Goal: Task Accomplishment & Management: Complete application form

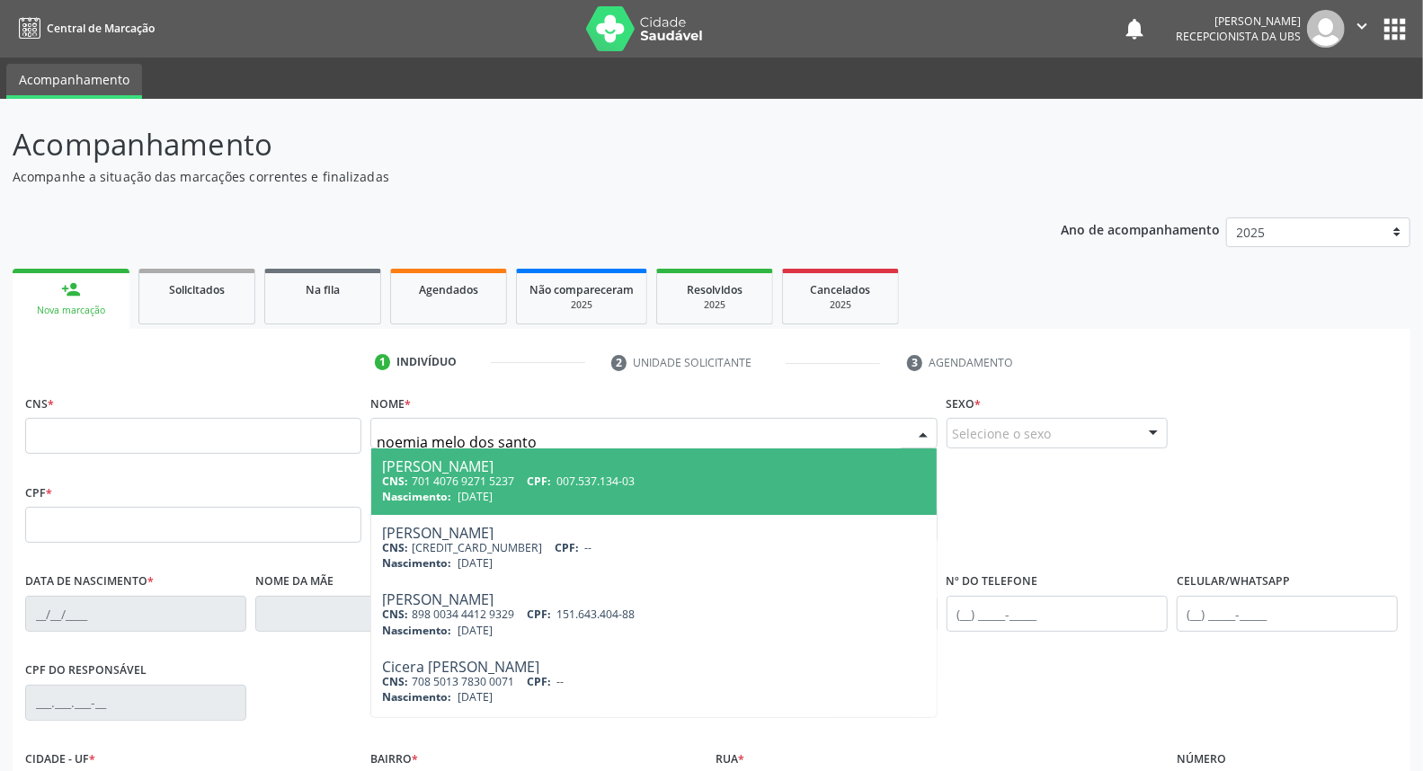
type input "[PERSON_NAME]"
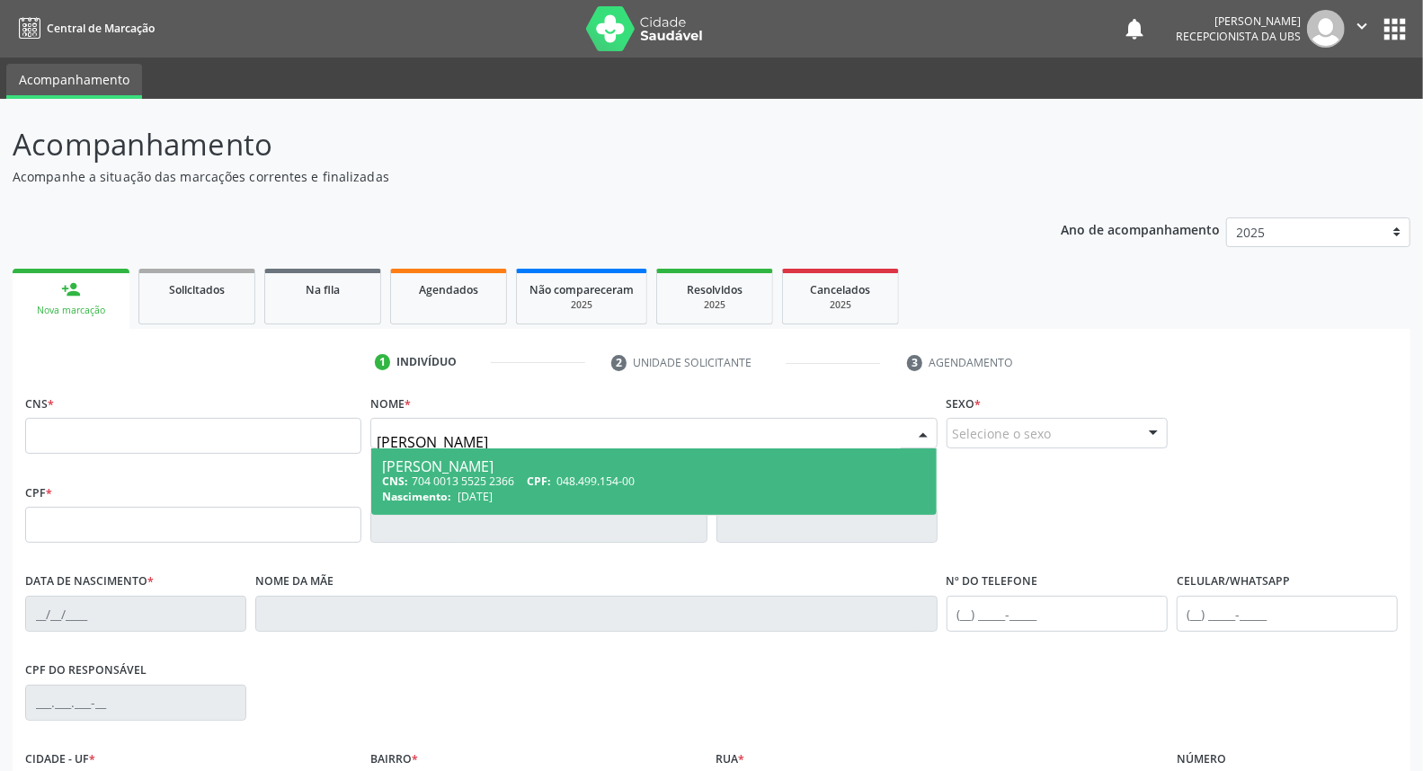
click at [451, 469] on div "[PERSON_NAME]" at bounding box center [653, 466] width 543 height 14
click at [0, 0] on span "Não há nenhuma opção para ser exibida." at bounding box center [0, 0] width 0 height 0
type input "704 0013 5525 2366"
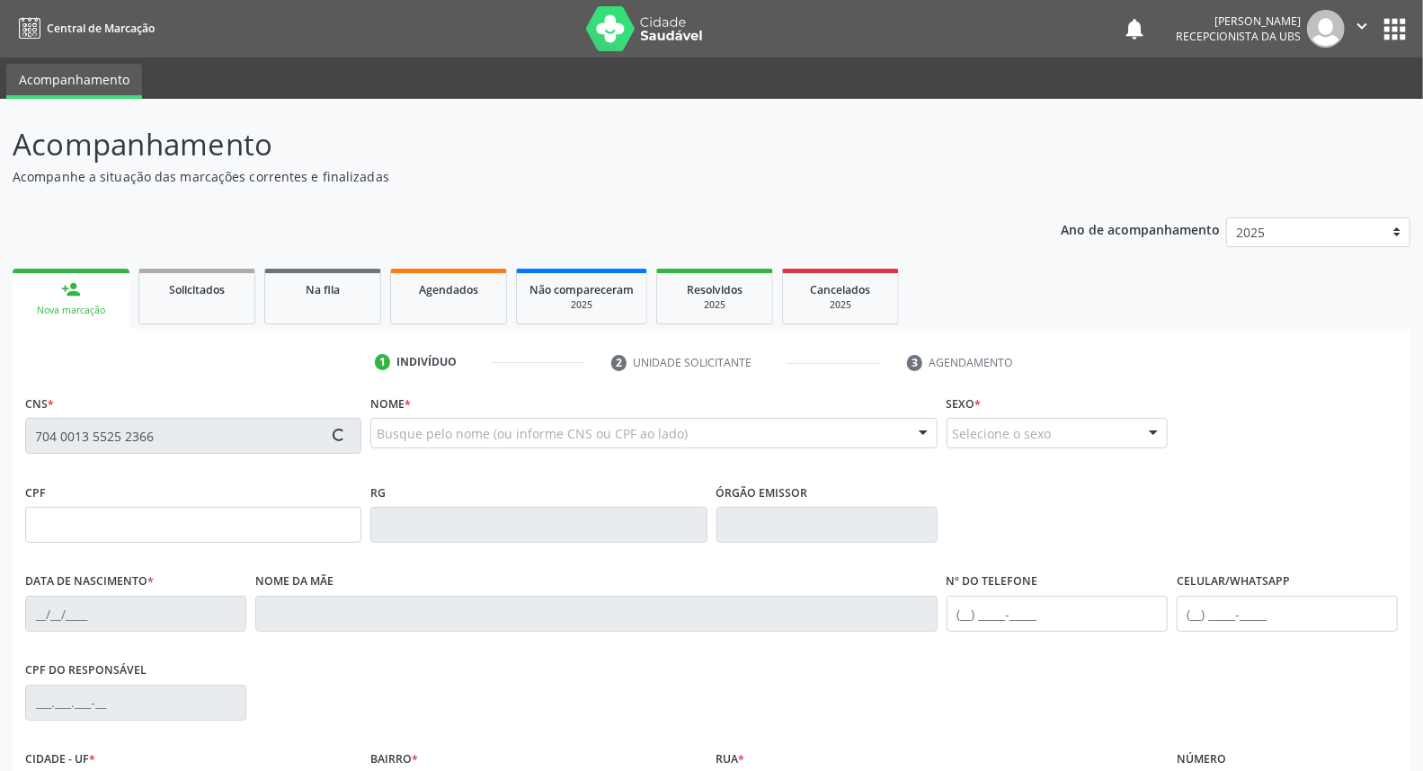
type input "048.499.154-00"
type input "[DATE]"
type input "[PERSON_NAME]"
type input "[PHONE_NUMBER]"
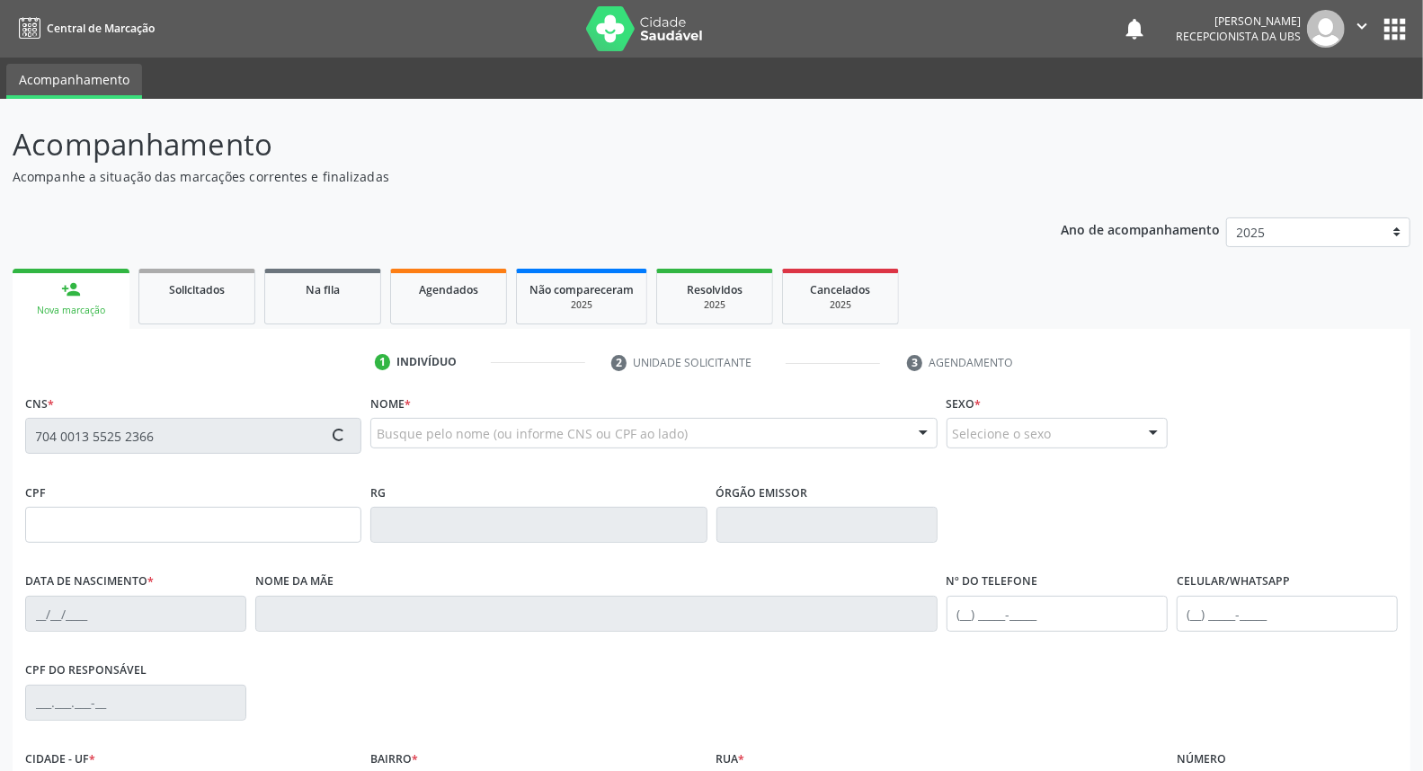
type input "5"
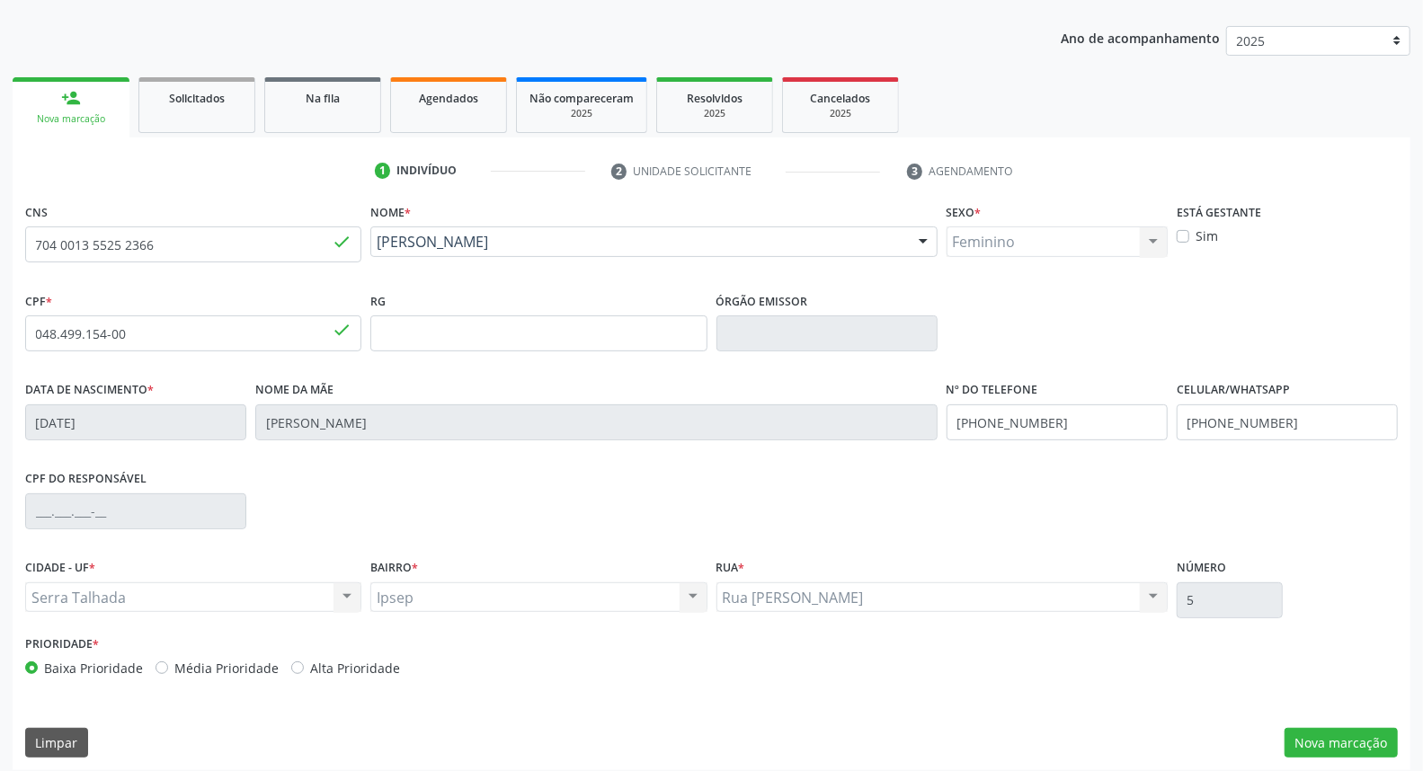
scroll to position [200, 0]
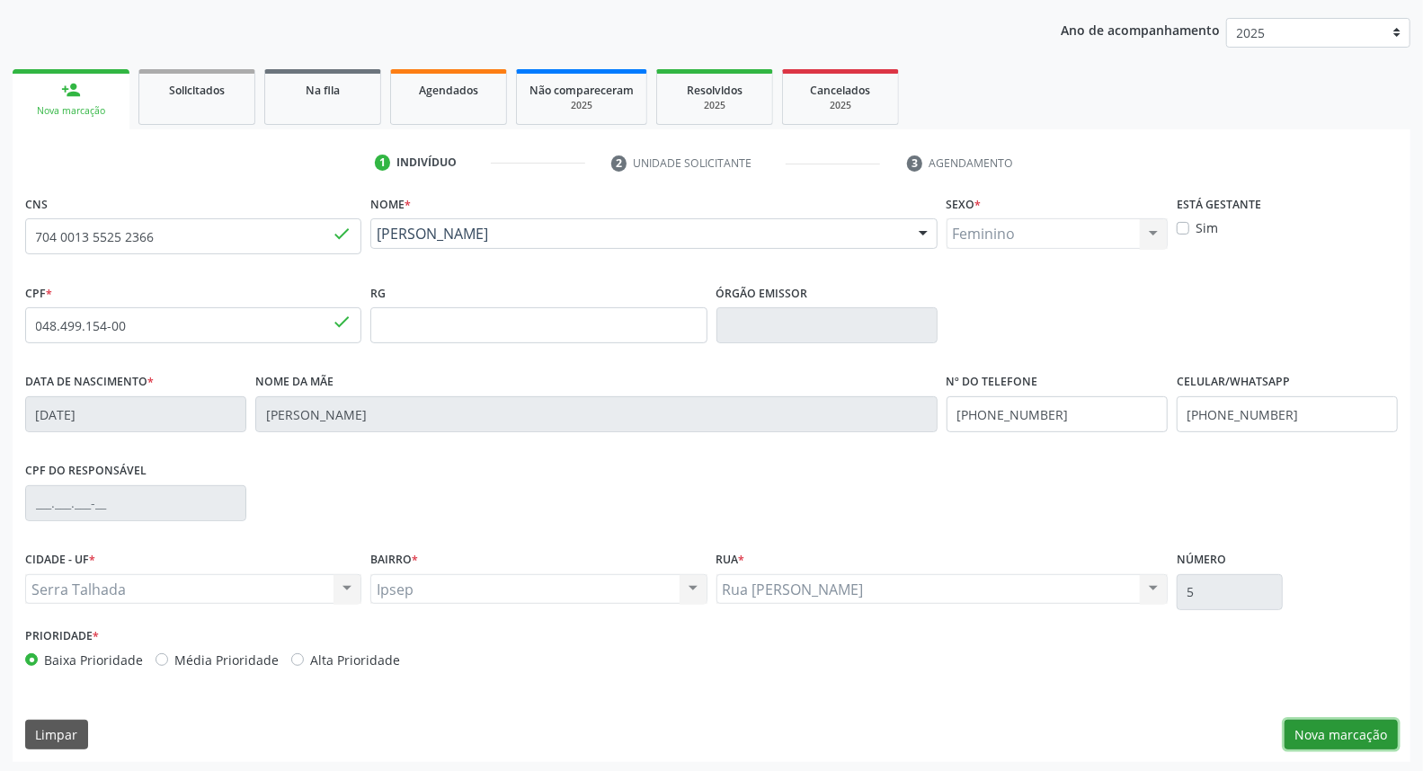
click at [1360, 735] on button "Nova marcação" at bounding box center [1340, 735] width 113 height 31
click at [0, 0] on button "Próximo" at bounding box center [0, 0] width 0 height 0
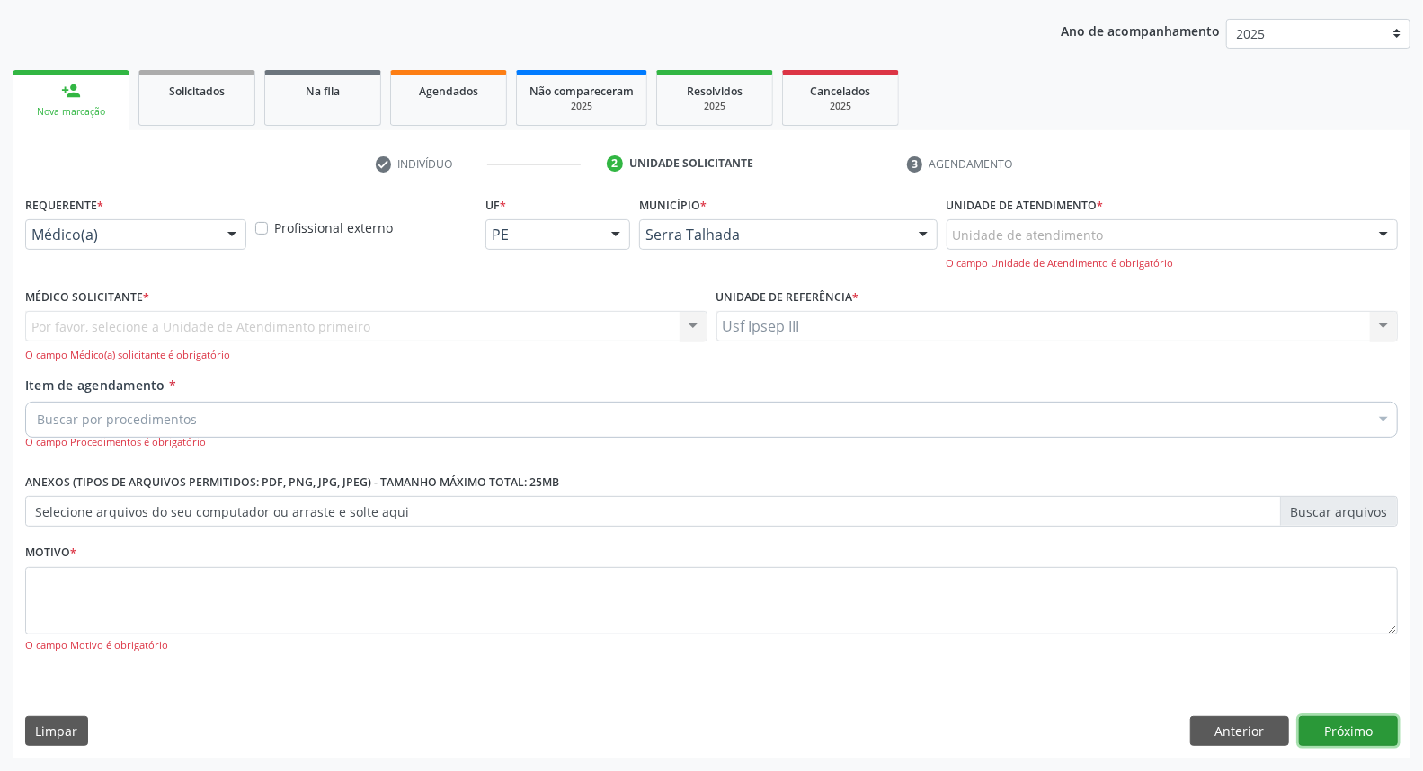
scroll to position [119, 0]
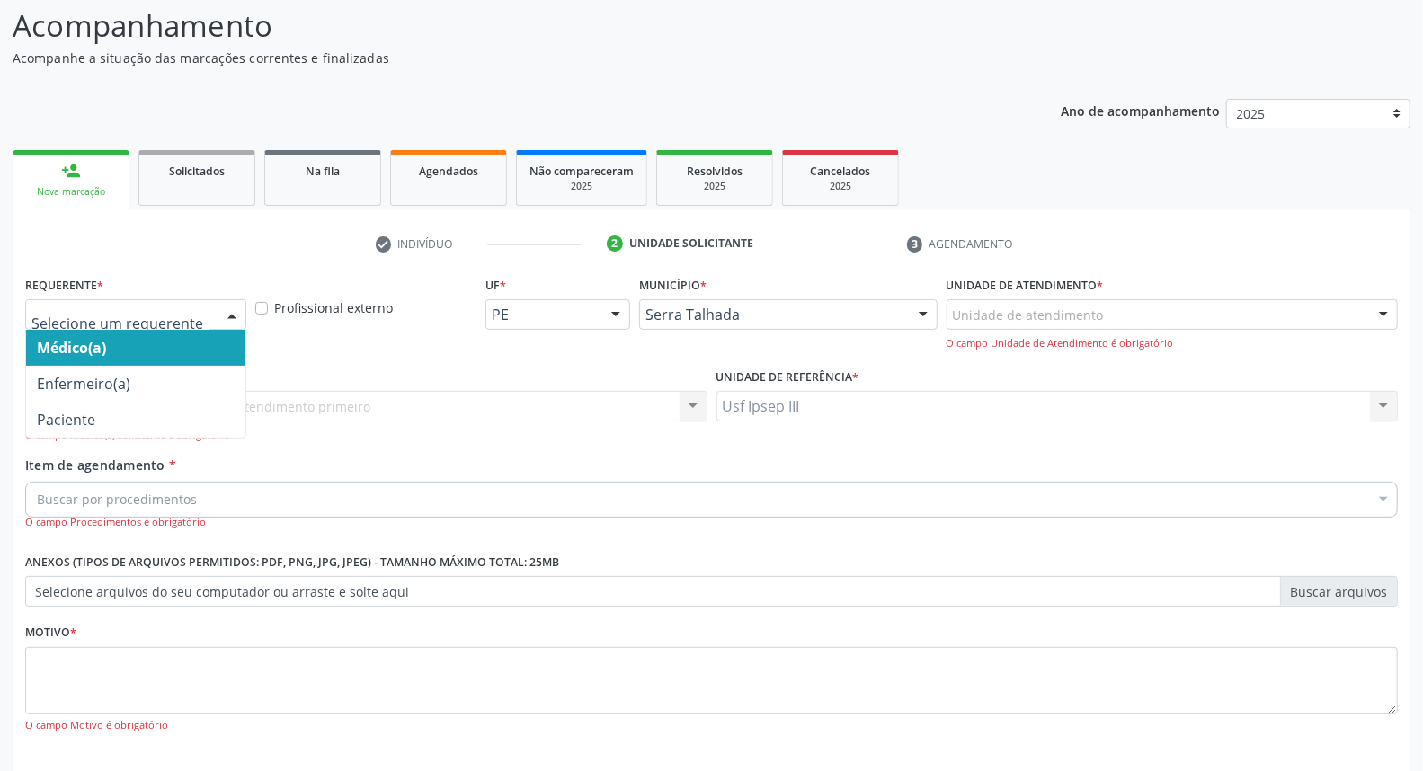
click at [229, 310] on div at bounding box center [231, 315] width 27 height 31
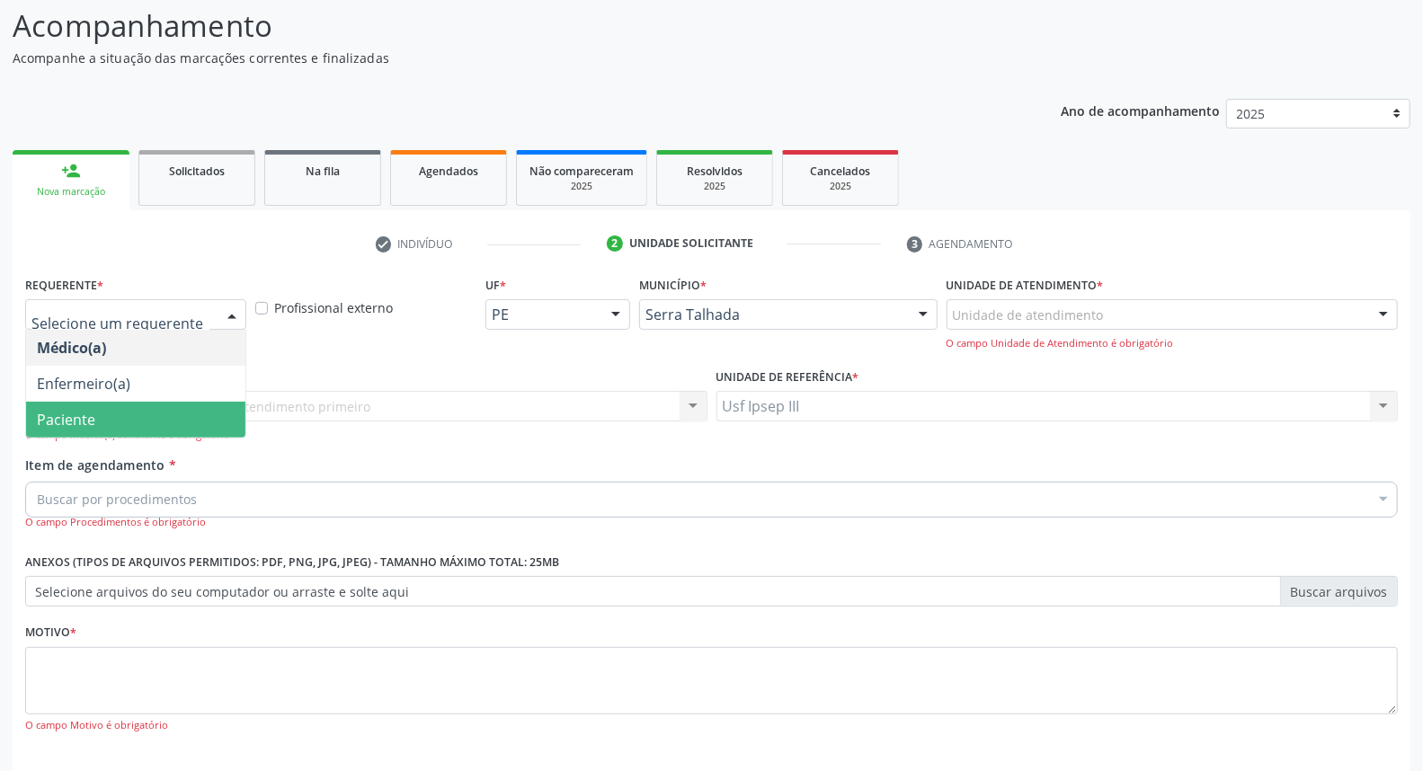
click at [181, 427] on span "Paciente" at bounding box center [135, 420] width 219 height 36
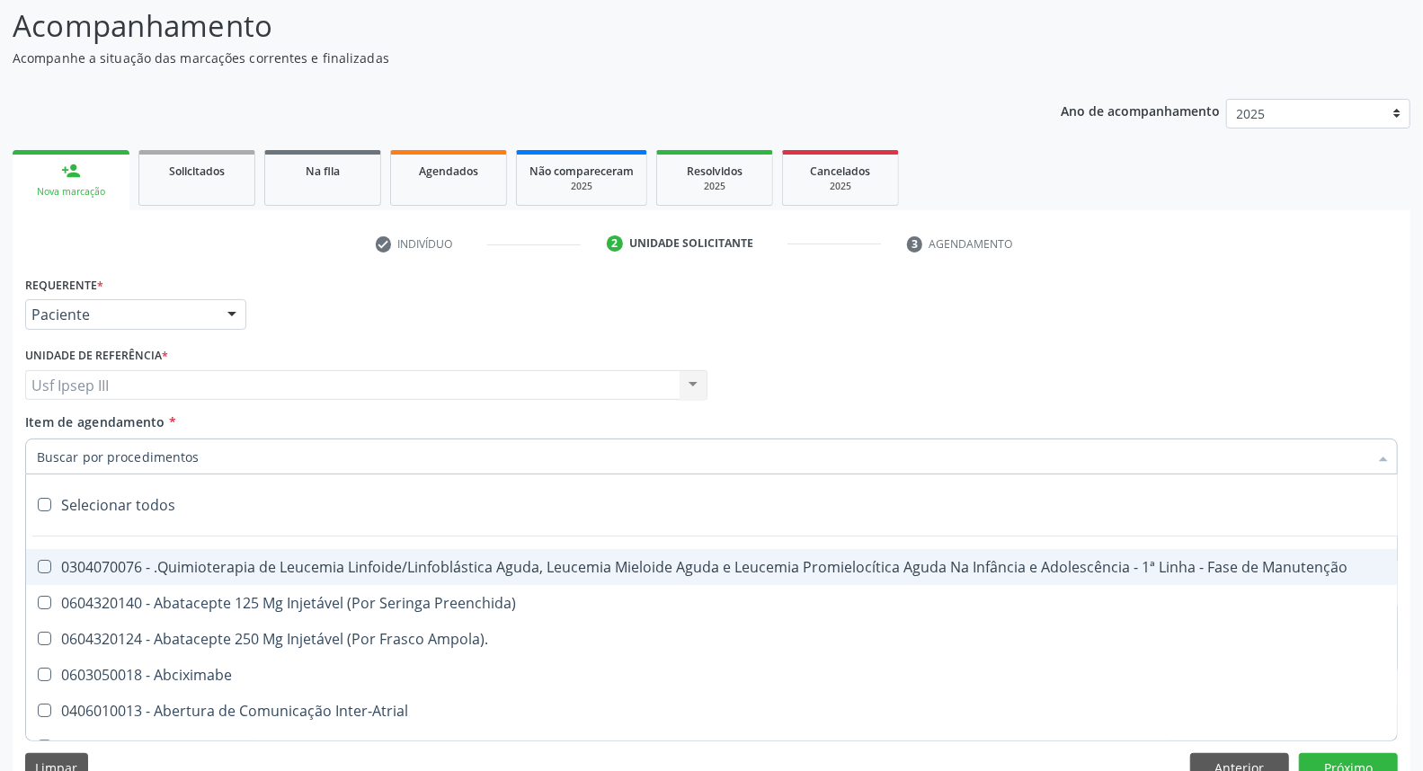
click at [229, 453] on div at bounding box center [711, 457] width 1372 height 36
click at [229, 453] on input "Item de agendamento *" at bounding box center [702, 457] width 1331 height 36
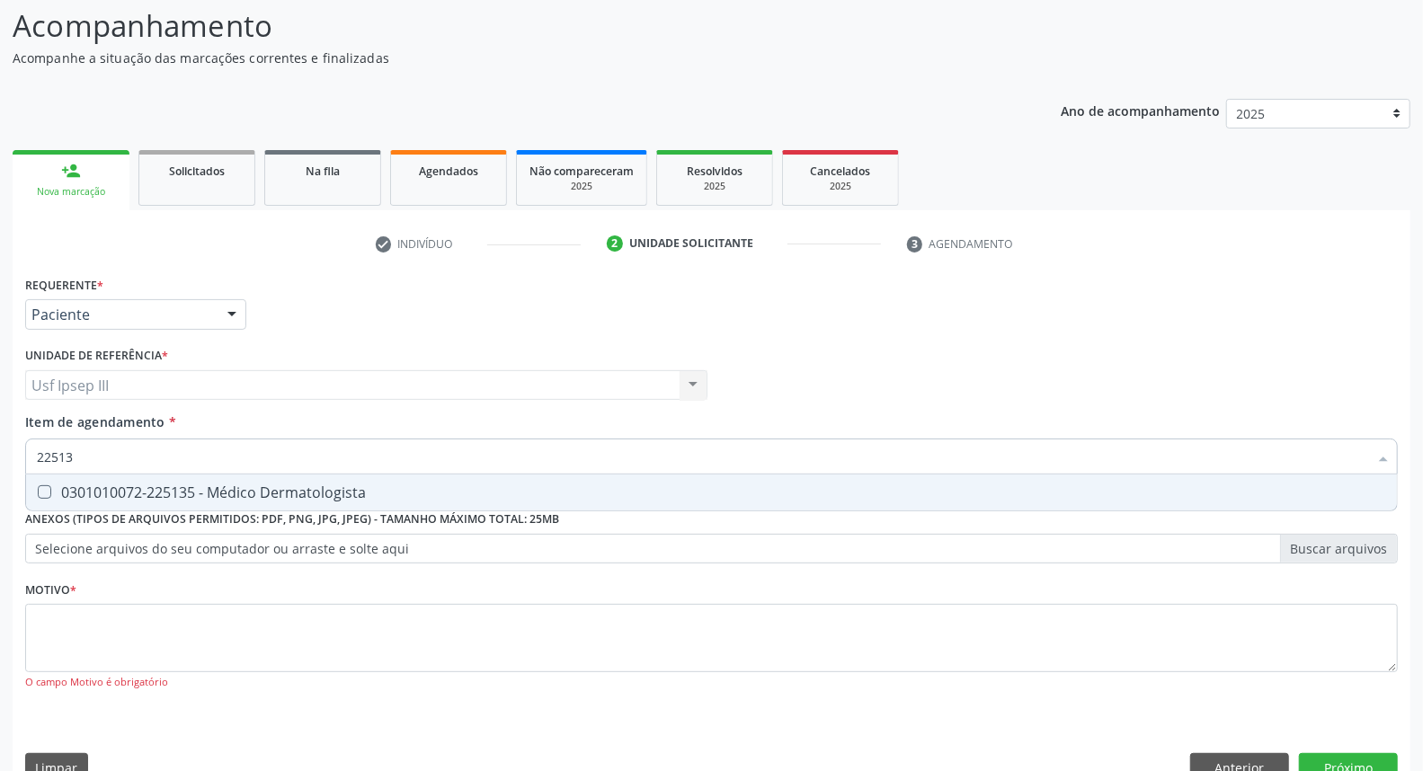
type input "225135"
click at [245, 499] on div "0301010072-225135 - Médico Dermatologista" at bounding box center [711, 492] width 1349 height 14
checkbox Dermatologista "true"
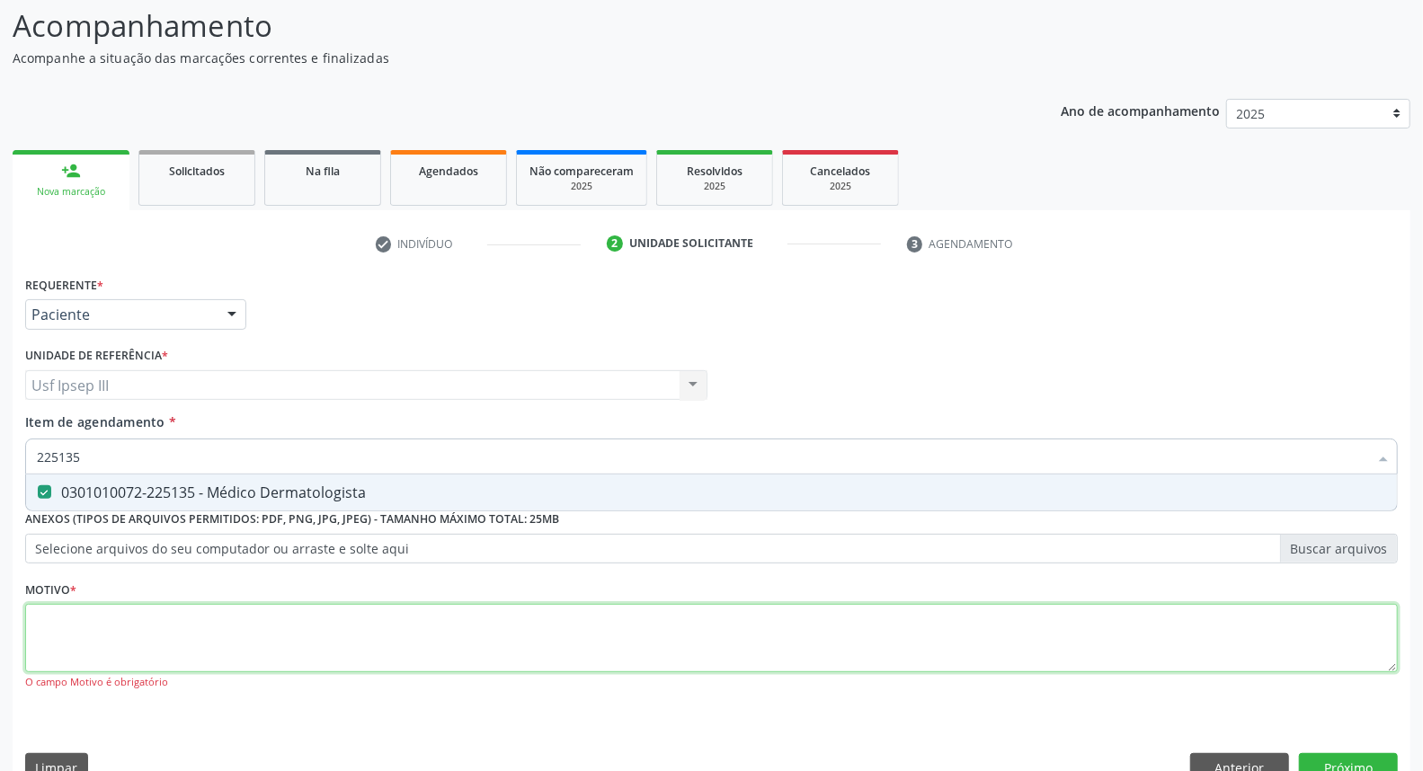
click at [230, 633] on div "Requerente * Paciente Médico(a) Enfermeiro(a) Paciente Nenhum resultado encontr…" at bounding box center [711, 493] width 1372 height 444
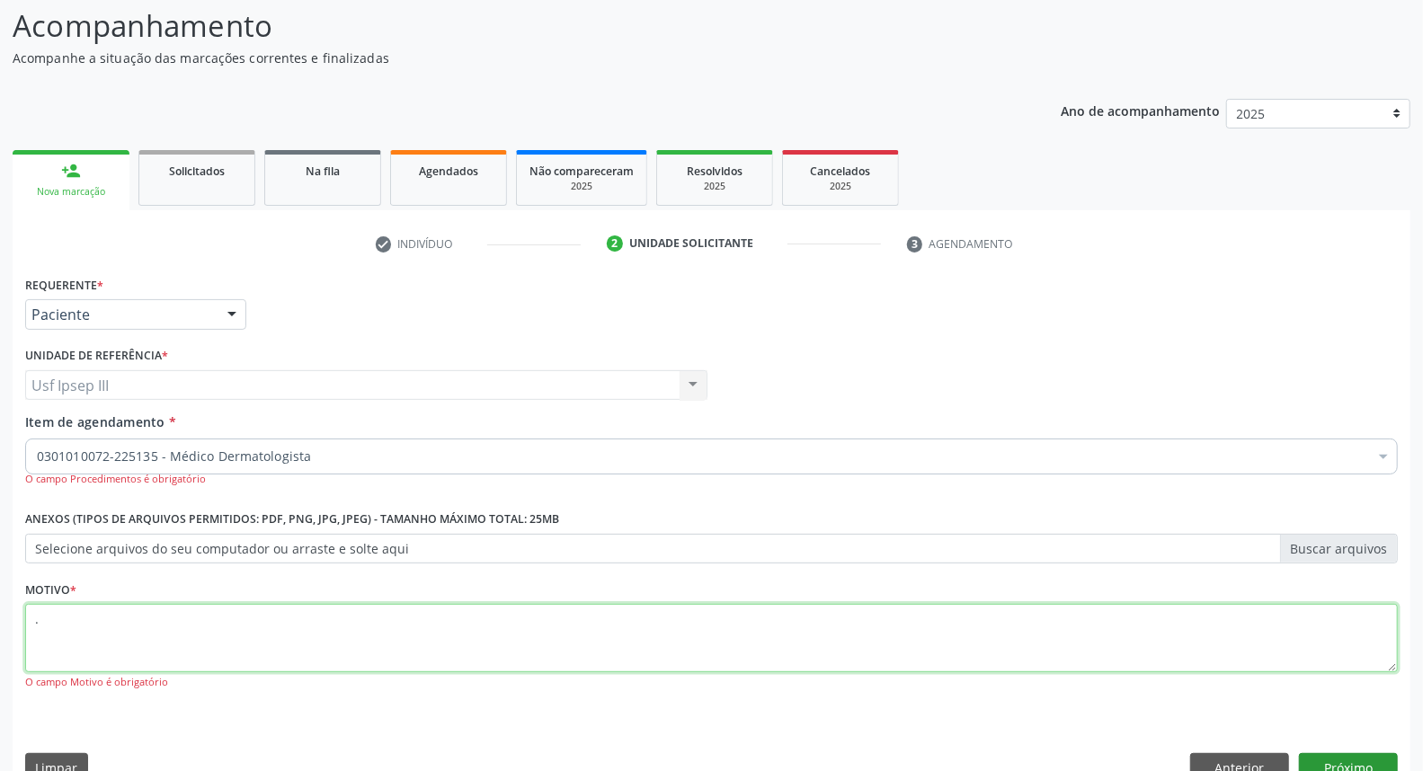
type textarea "."
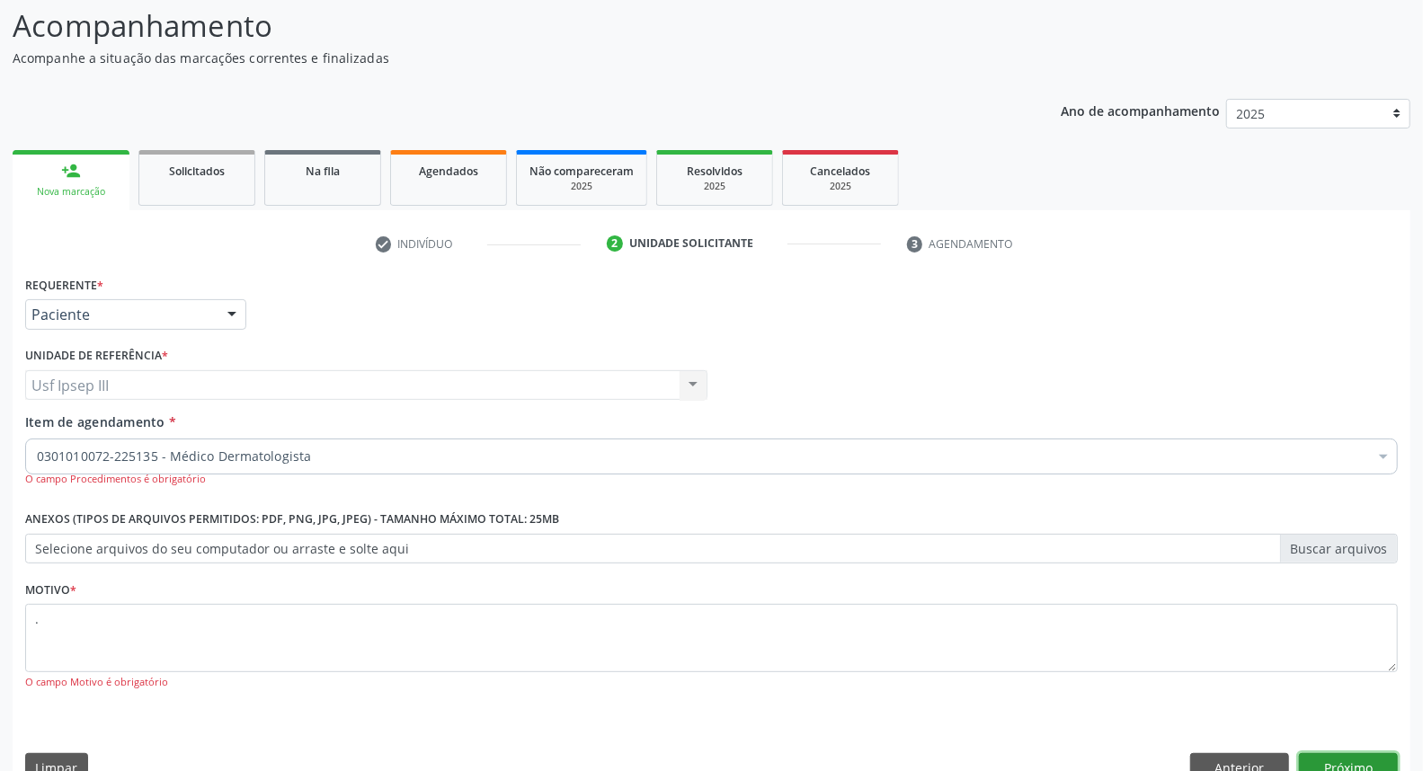
click at [1373, 759] on button "Próximo" at bounding box center [1348, 768] width 99 height 31
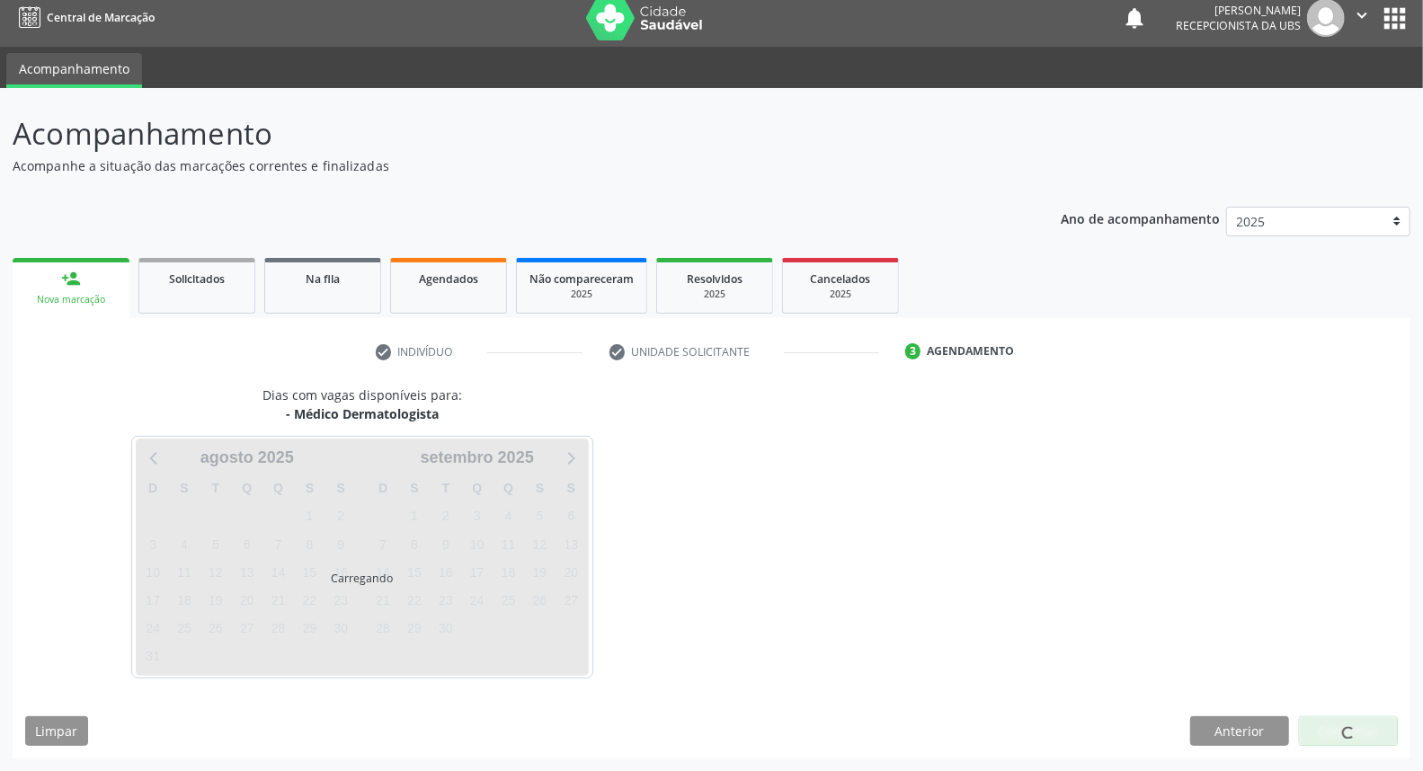
scroll to position [10, 0]
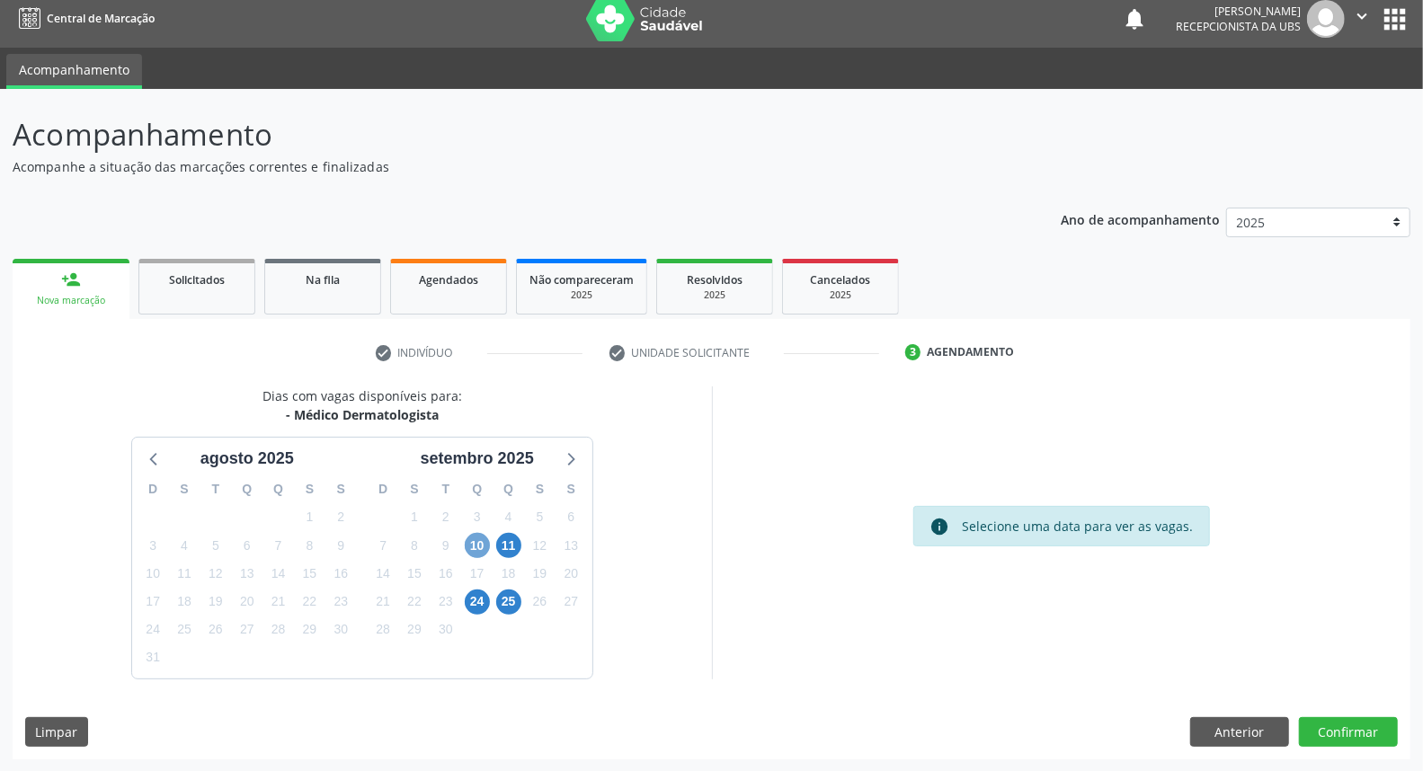
drag, startPoint x: 481, startPoint y: 545, endPoint x: 480, endPoint y: 536, distance: 9.0
click at [482, 537] on span "10" at bounding box center [477, 545] width 25 height 25
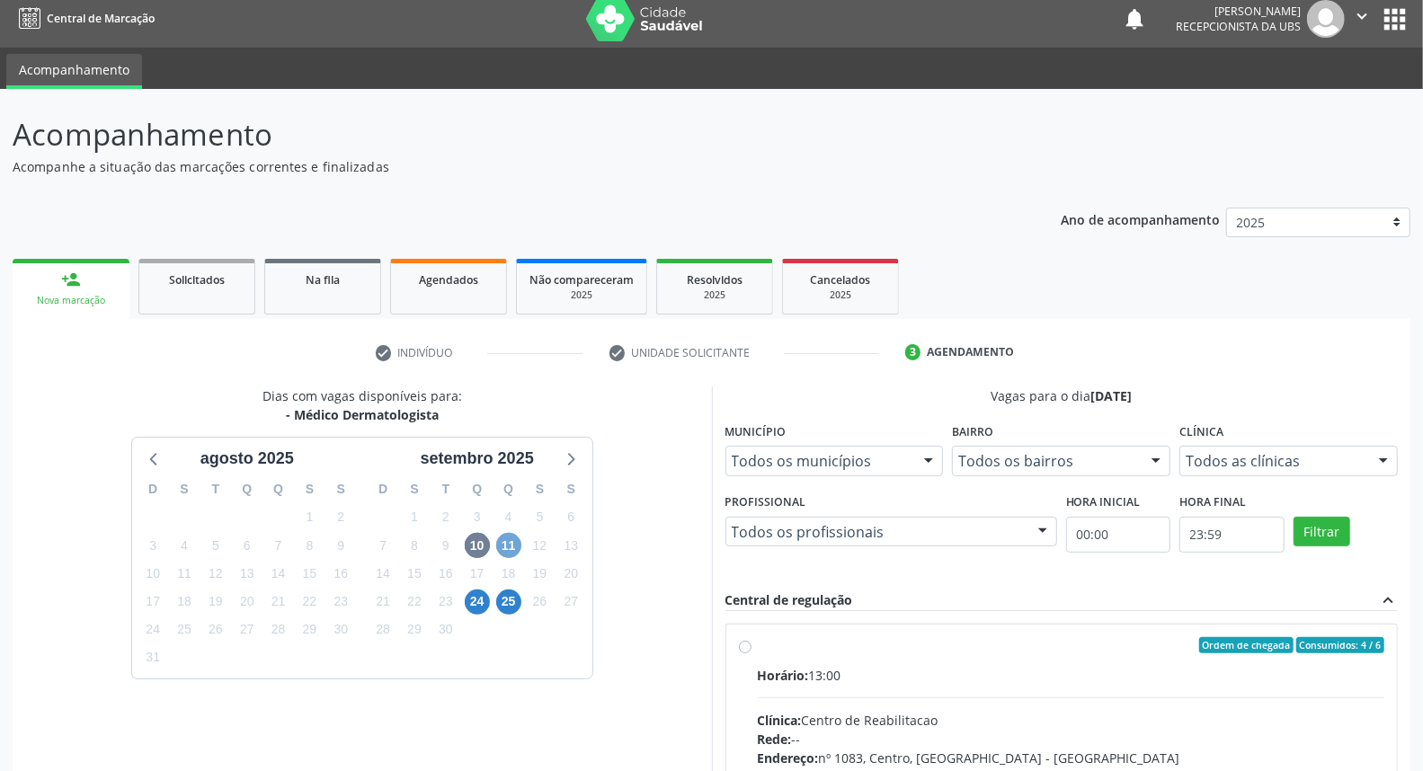
click at [512, 528] on div "D S T Q Q S S 31 1 2 3 4 5 6 7 8 9 10 11 12 13 14 15 16 17 18 19 20 21 22 23 24…" at bounding box center [477, 574] width 230 height 207
click at [507, 542] on span "11" at bounding box center [508, 545] width 25 height 25
click at [751, 653] on input "Ordem de chegada Consumidos: 8 / 15 Horário: 14:00 Clínica: Policlinica Municip…" at bounding box center [745, 645] width 13 height 16
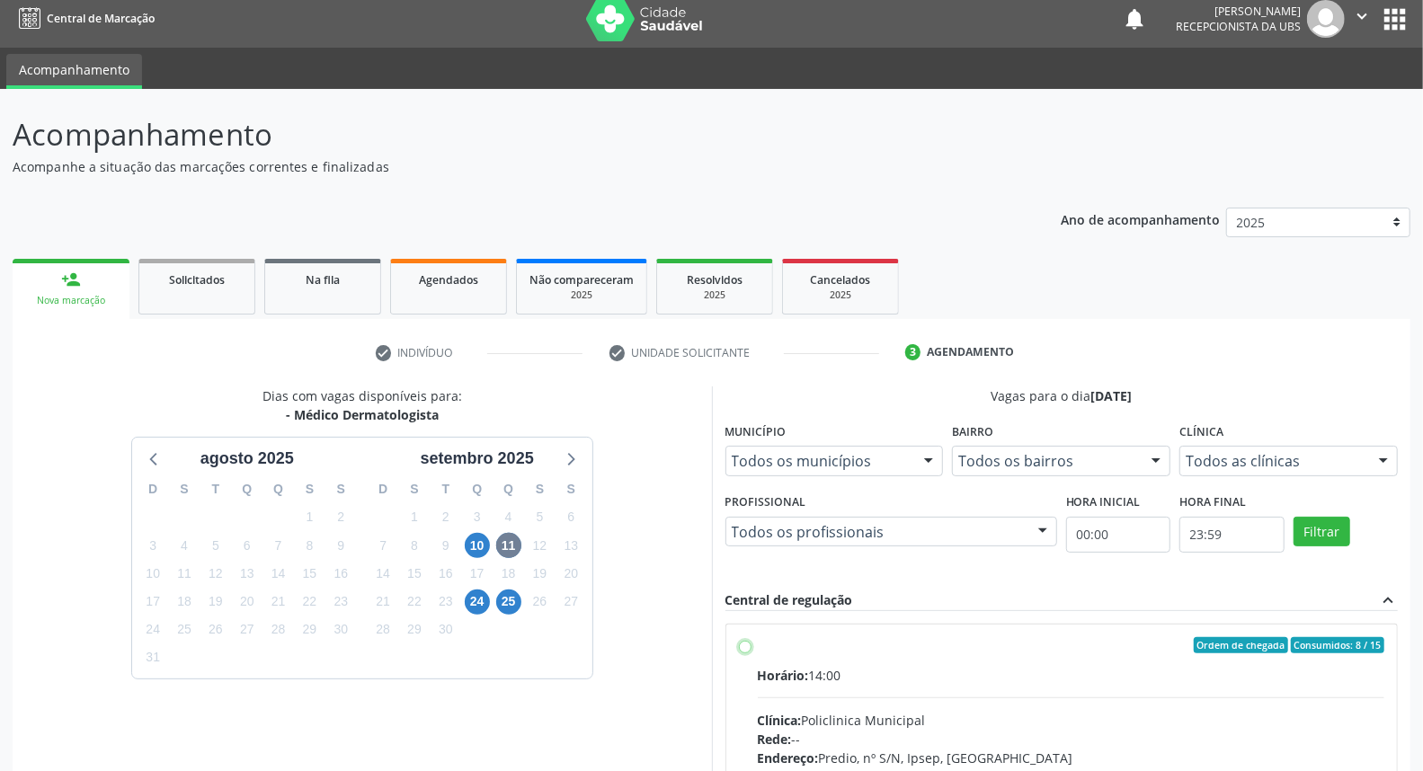
click at [751, 653] on input "Ordem de chegada Consumidos: 8 / 15 Horário: 14:00 Clínica: Policlinica Municip…" at bounding box center [745, 645] width 13 height 16
radio input "true"
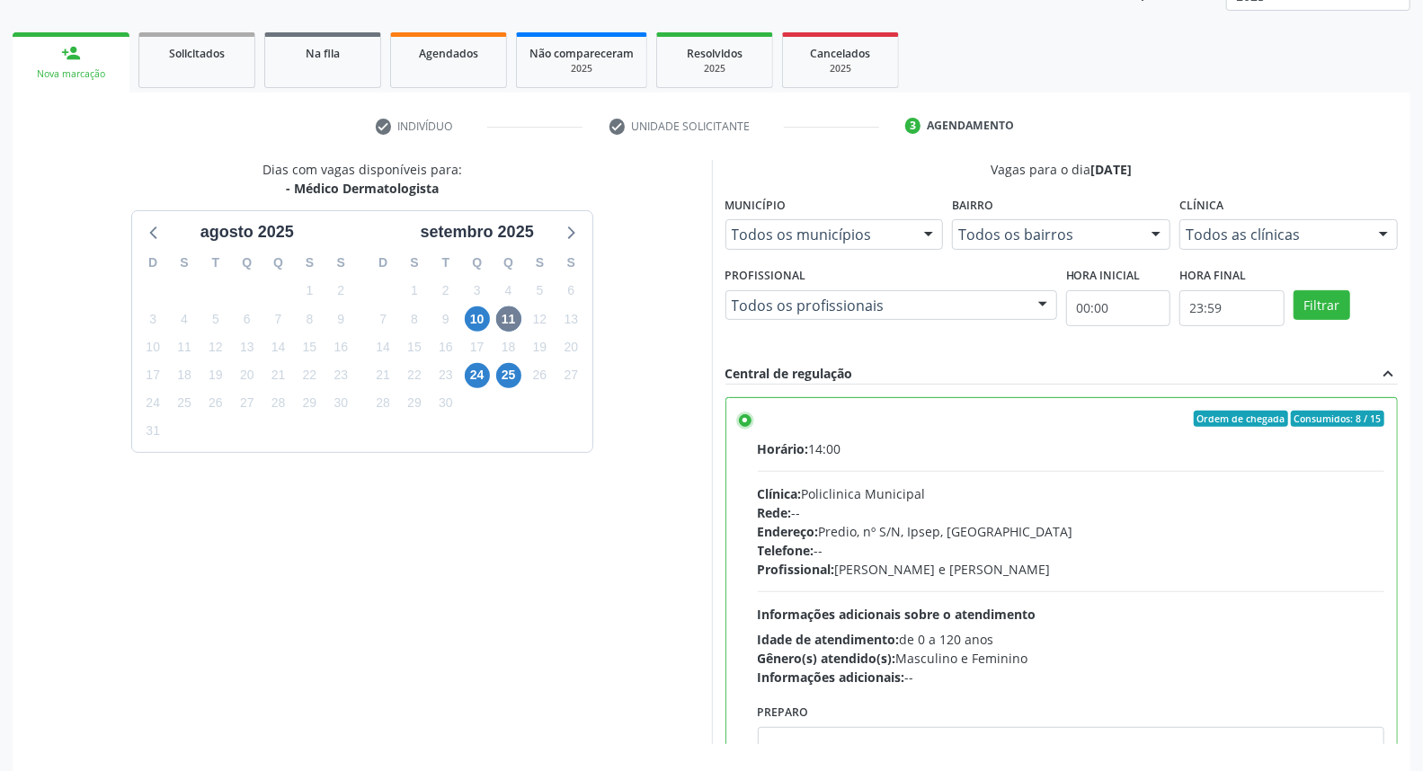
scroll to position [301, 0]
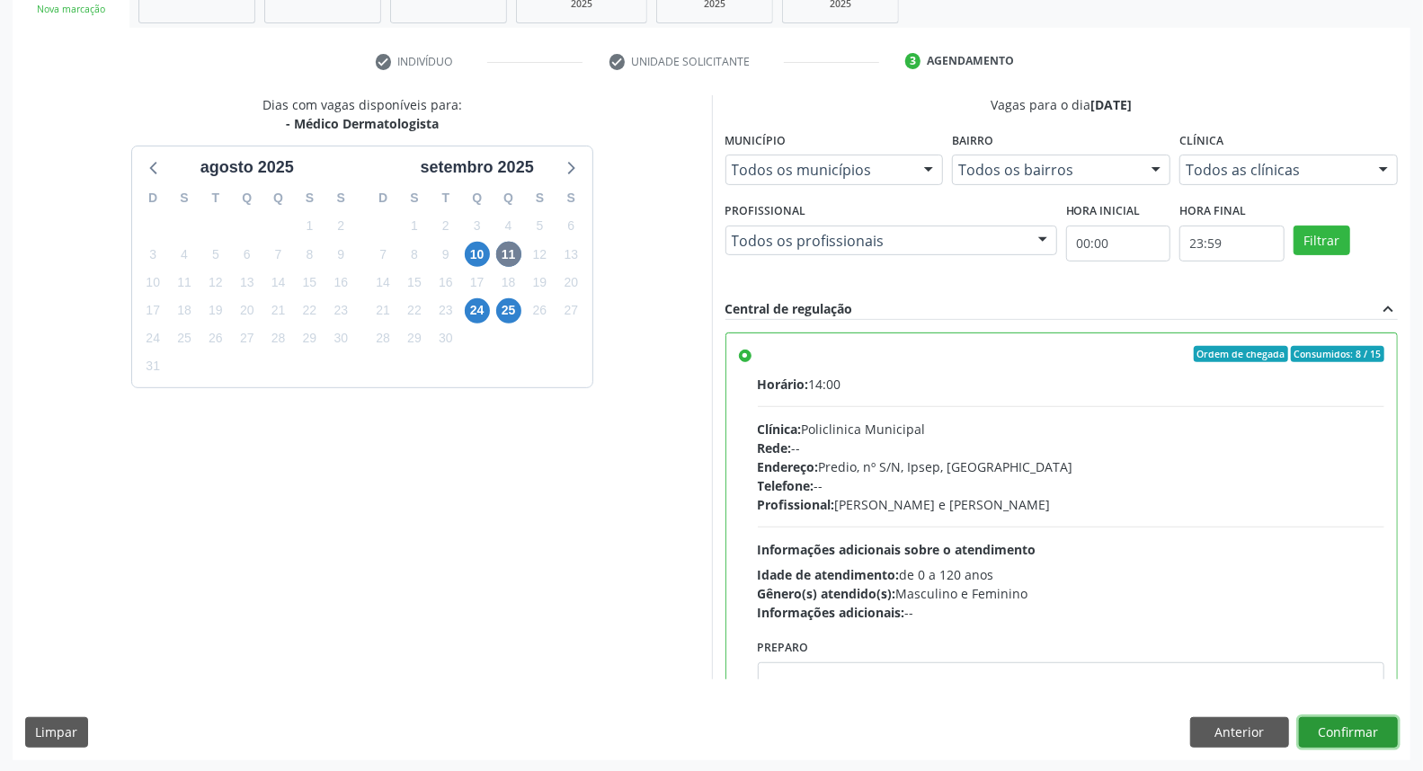
click at [1341, 730] on button "Confirmar" at bounding box center [1348, 732] width 99 height 31
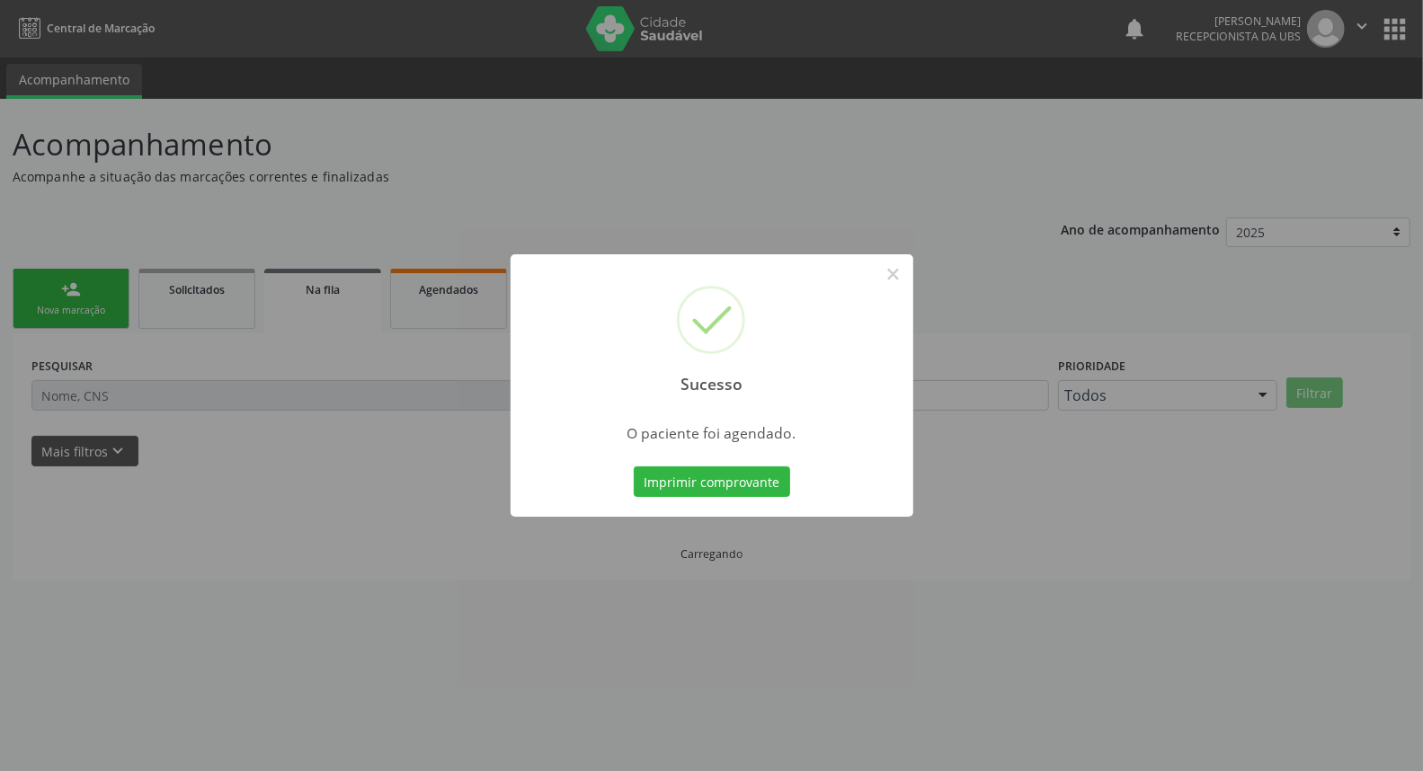
scroll to position [0, 0]
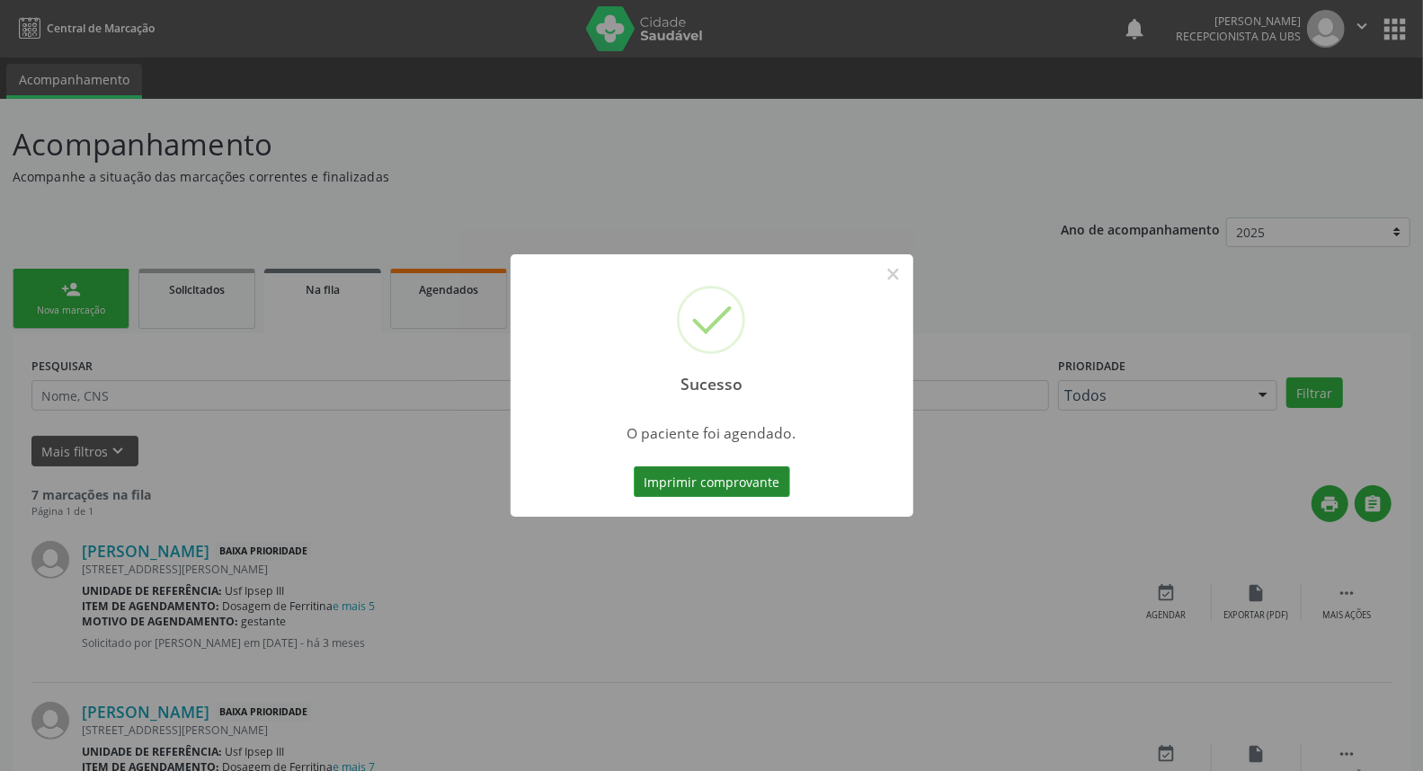
click at [702, 488] on button "Imprimir comprovante" at bounding box center [712, 481] width 156 height 31
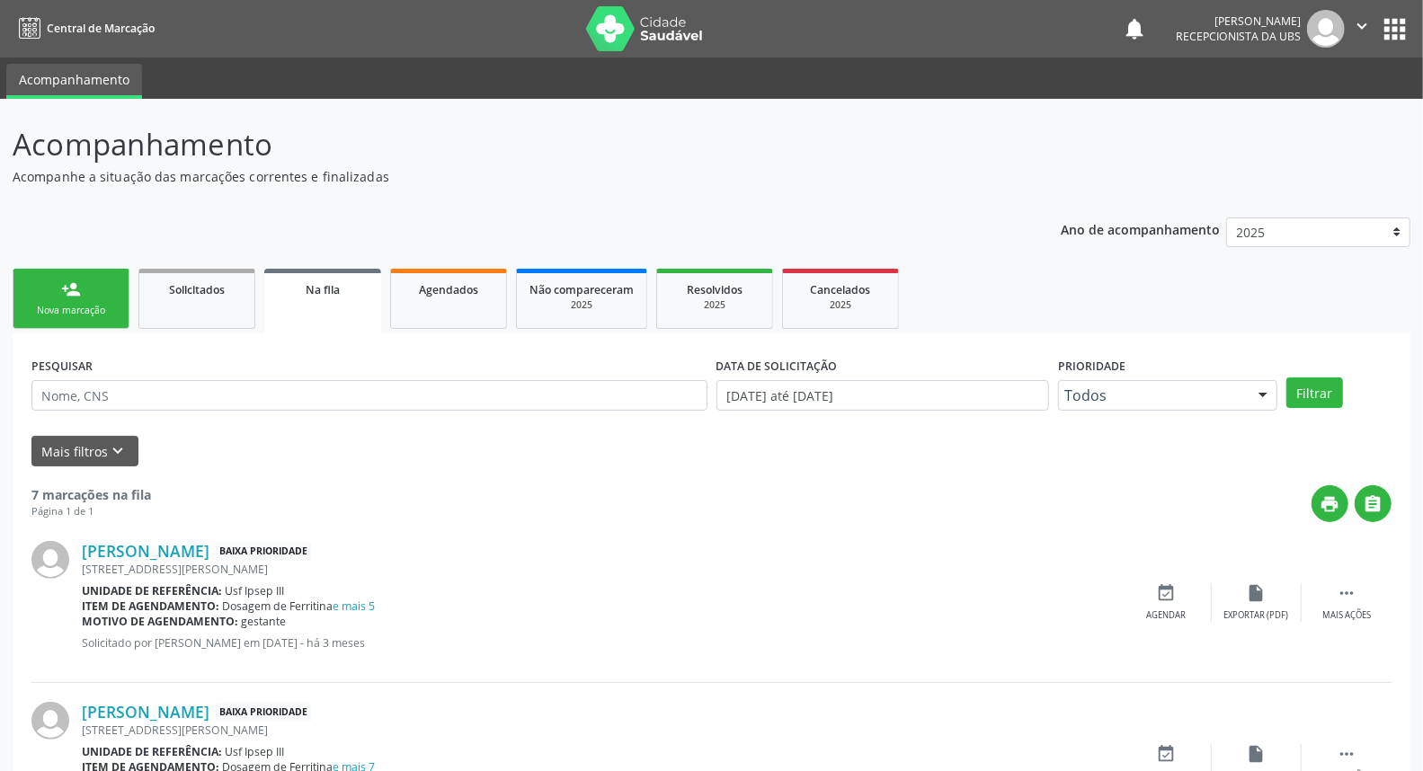
click at [101, 299] on link "person_add Nova marcação" at bounding box center [71, 299] width 117 height 60
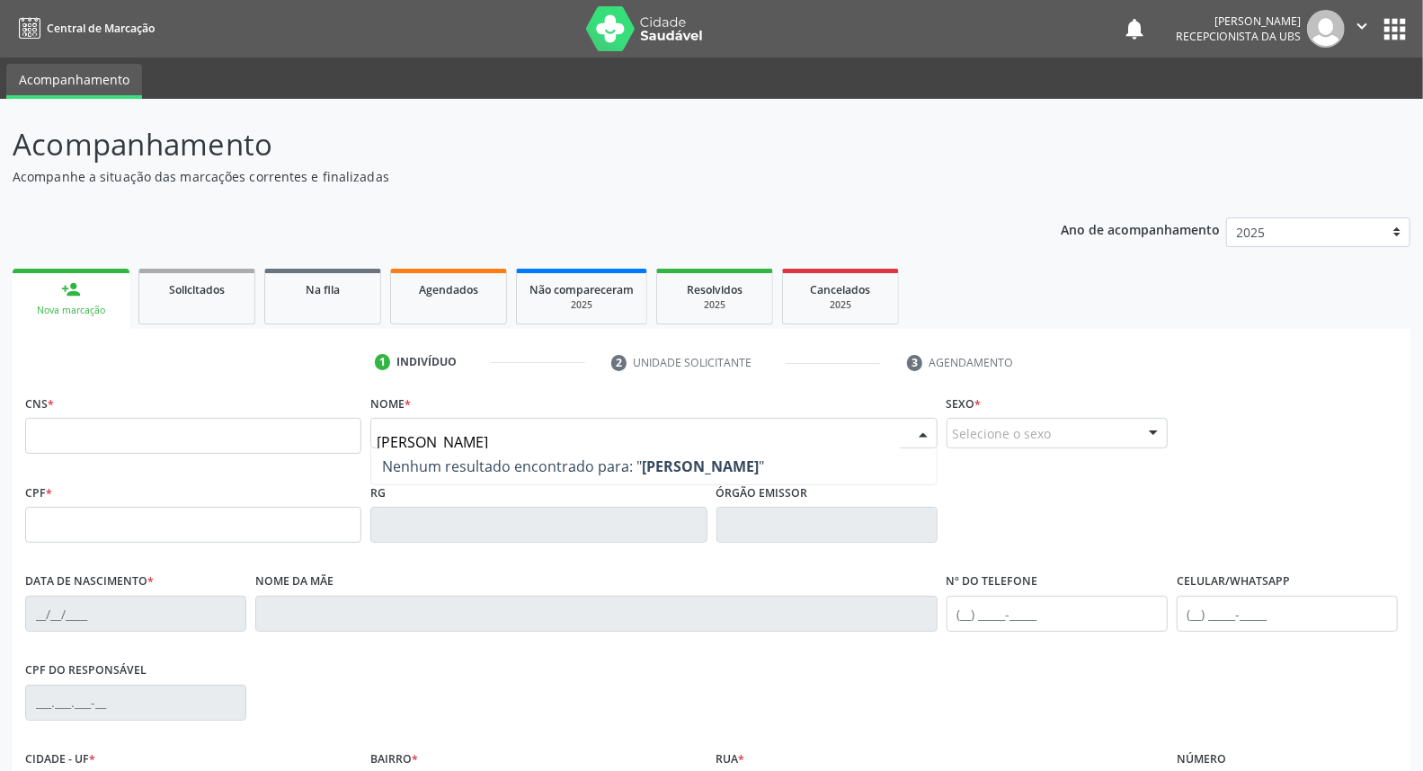
type input "[PERSON_NAME]"
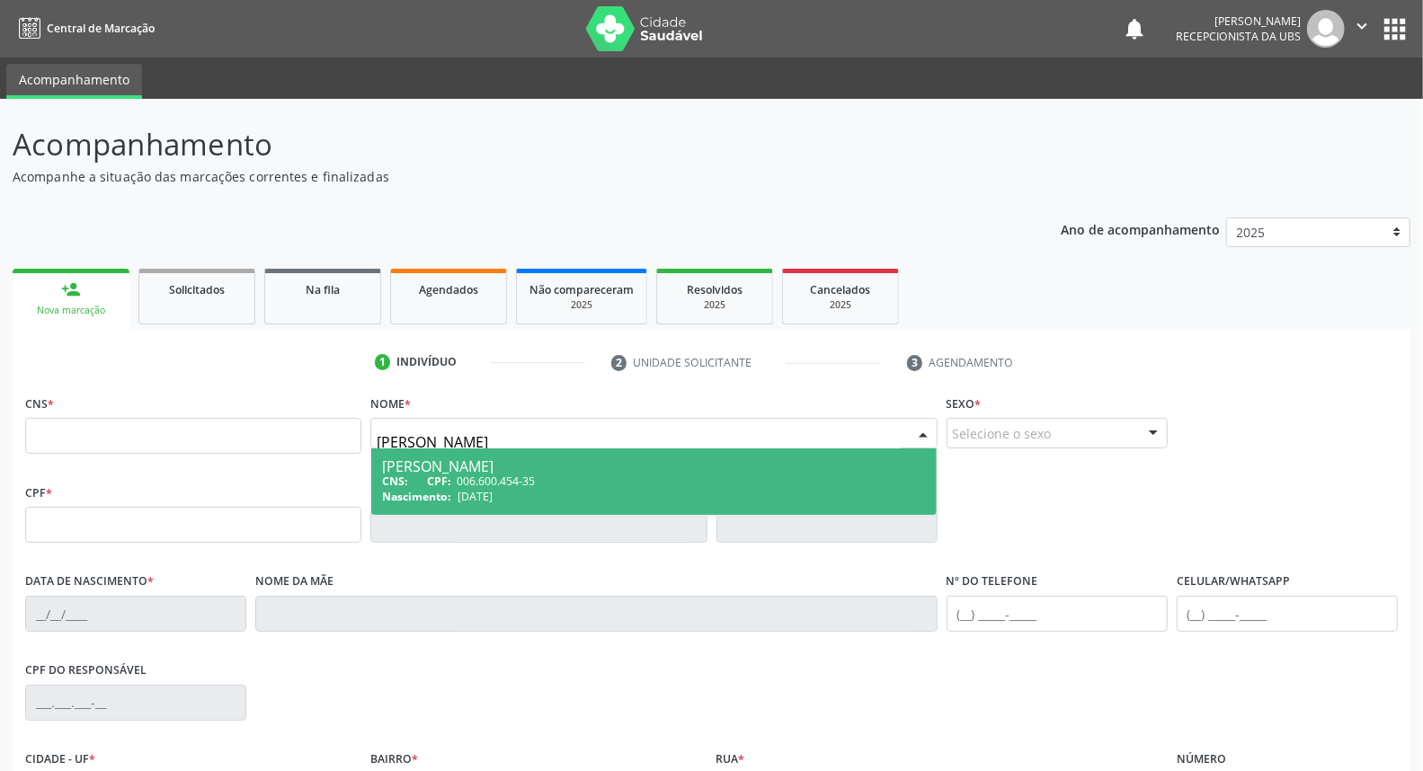
click at [417, 480] on div "CNS: CPF: 006.600.454-35" at bounding box center [653, 481] width 543 height 15
type input "006.600.454-35"
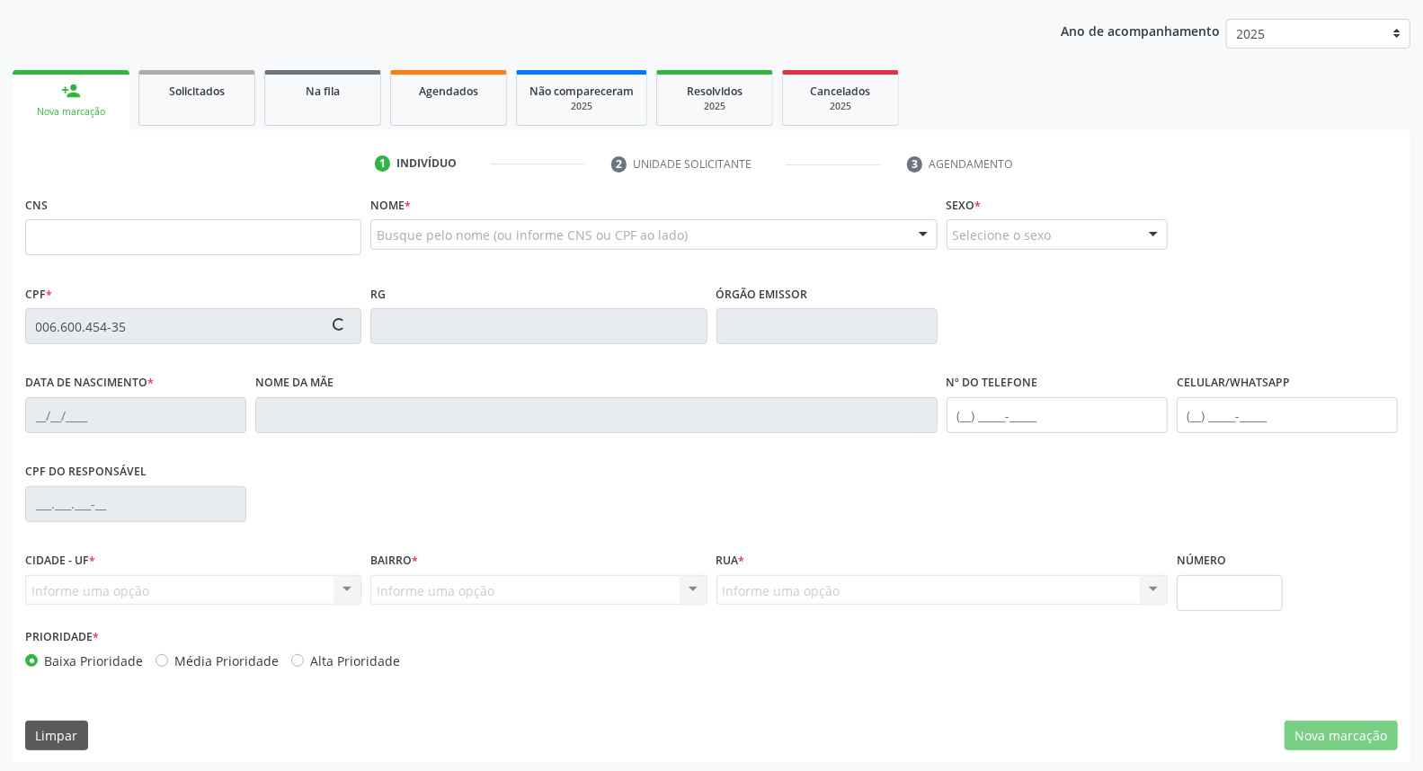
scroll to position [200, 0]
type input "[DATE]"
type input "[PERSON_NAME]"
type input "[PHONE_NUMBER]"
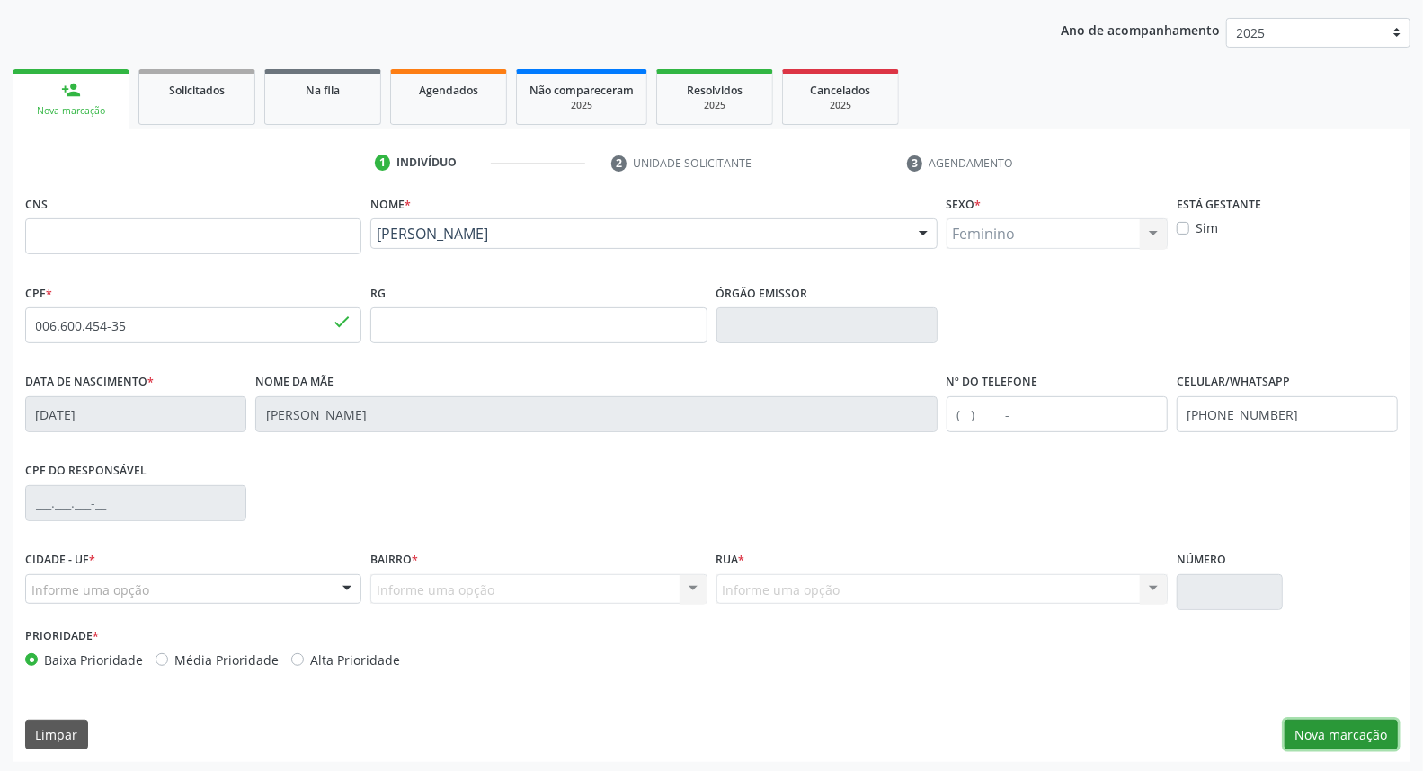
click at [1321, 729] on button "Nova marcação" at bounding box center [1340, 735] width 113 height 31
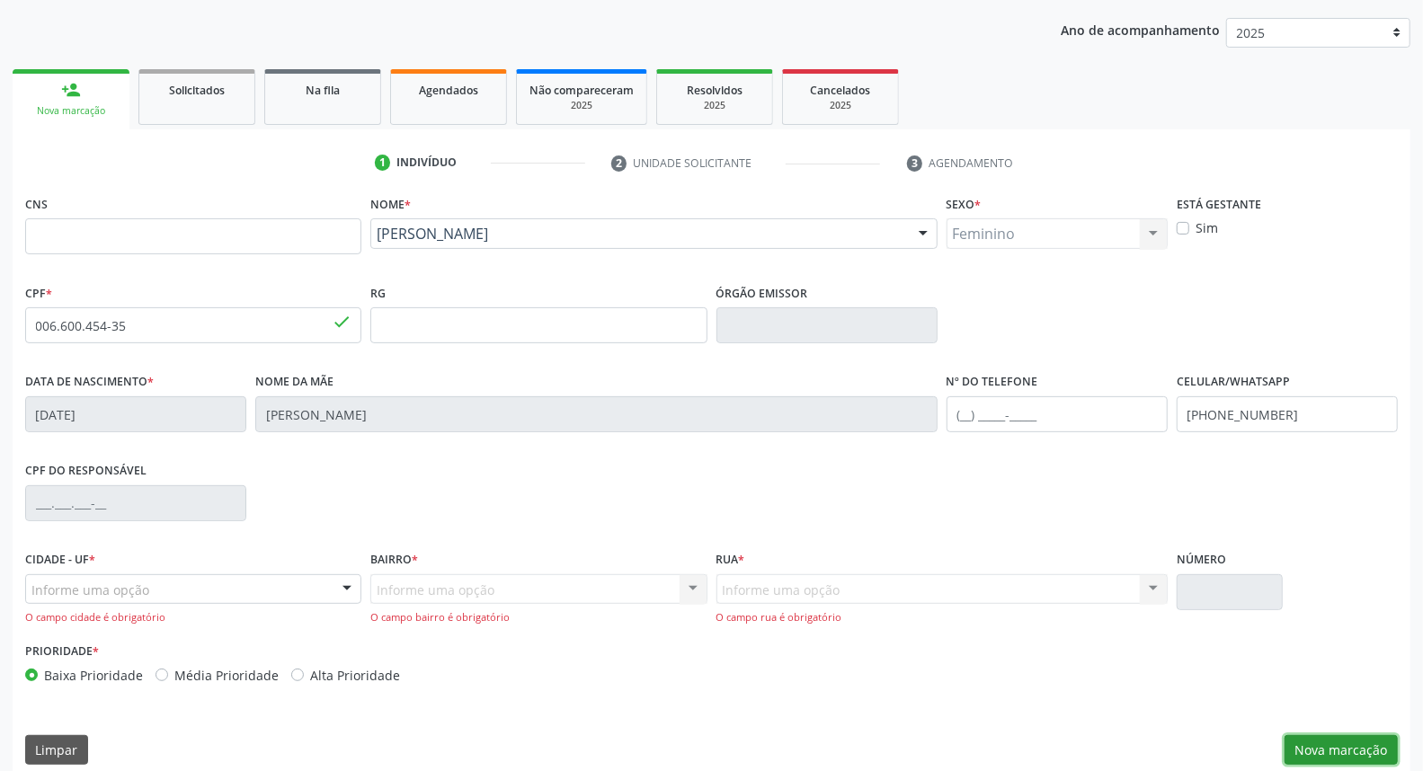
click at [1331, 750] on button "Nova marcação" at bounding box center [1340, 750] width 113 height 31
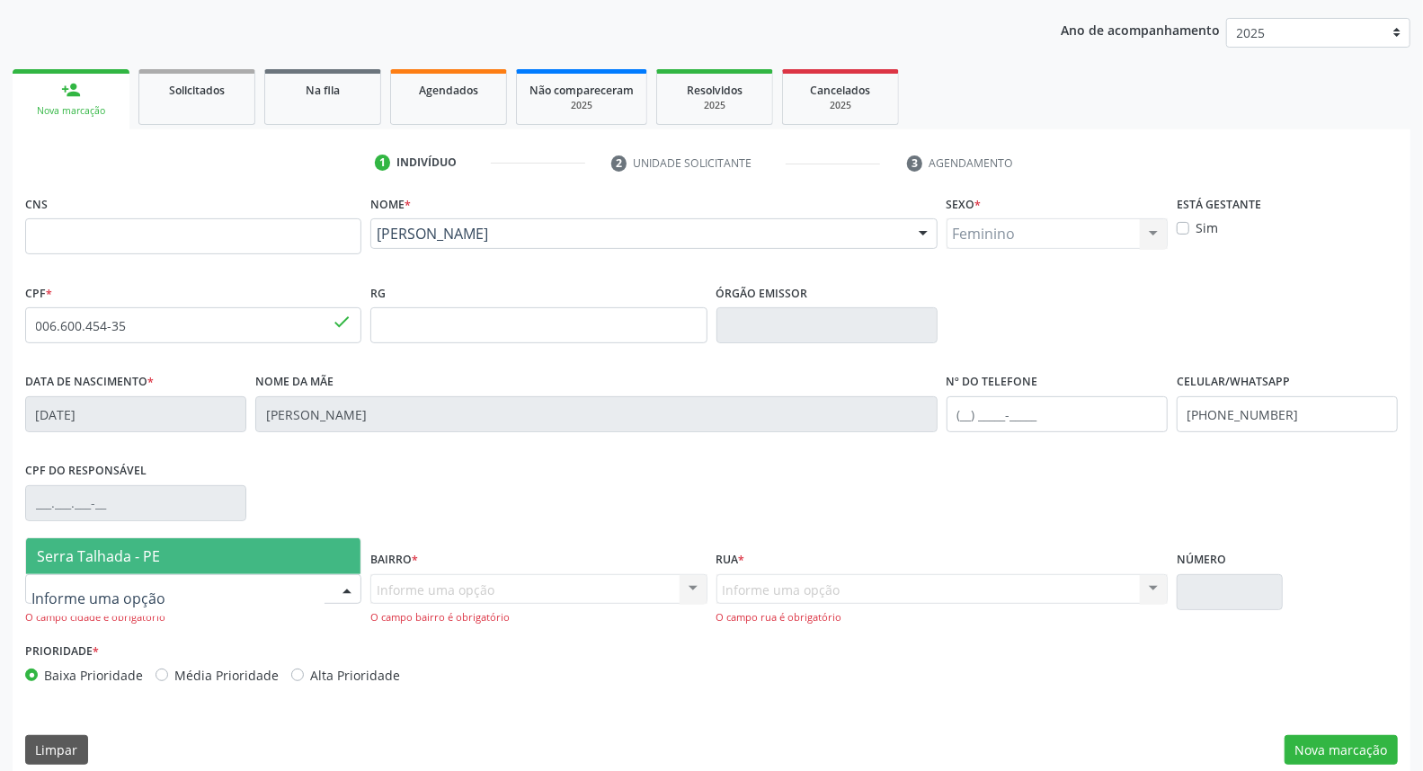
click at [336, 582] on div at bounding box center [346, 590] width 27 height 31
click at [306, 554] on span "Serra Talhada - PE" at bounding box center [193, 556] width 334 height 36
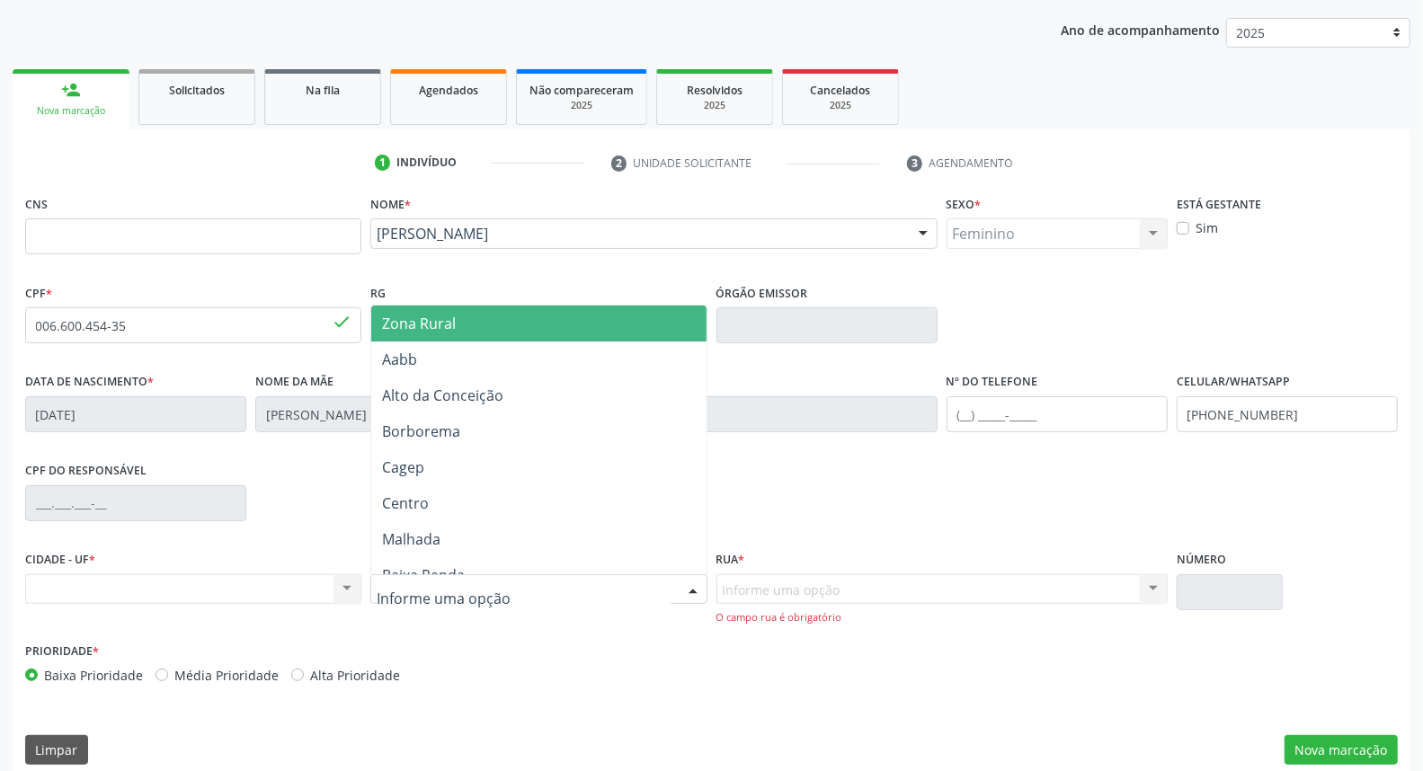
click at [584, 581] on div at bounding box center [538, 589] width 336 height 31
click at [584, 581] on input "text" at bounding box center [523, 599] width 293 height 36
type input "ip"
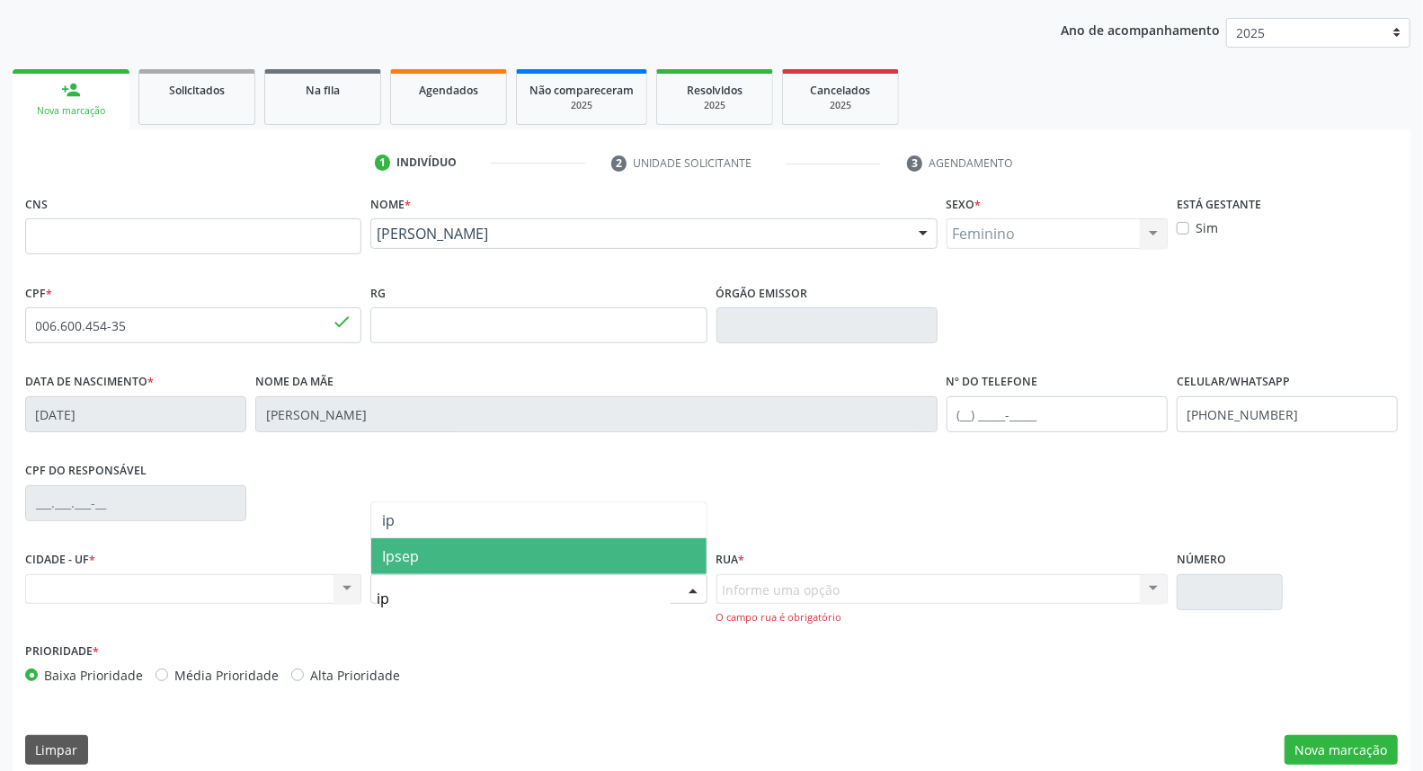
click at [613, 555] on span "Ipsep" at bounding box center [538, 556] width 334 height 36
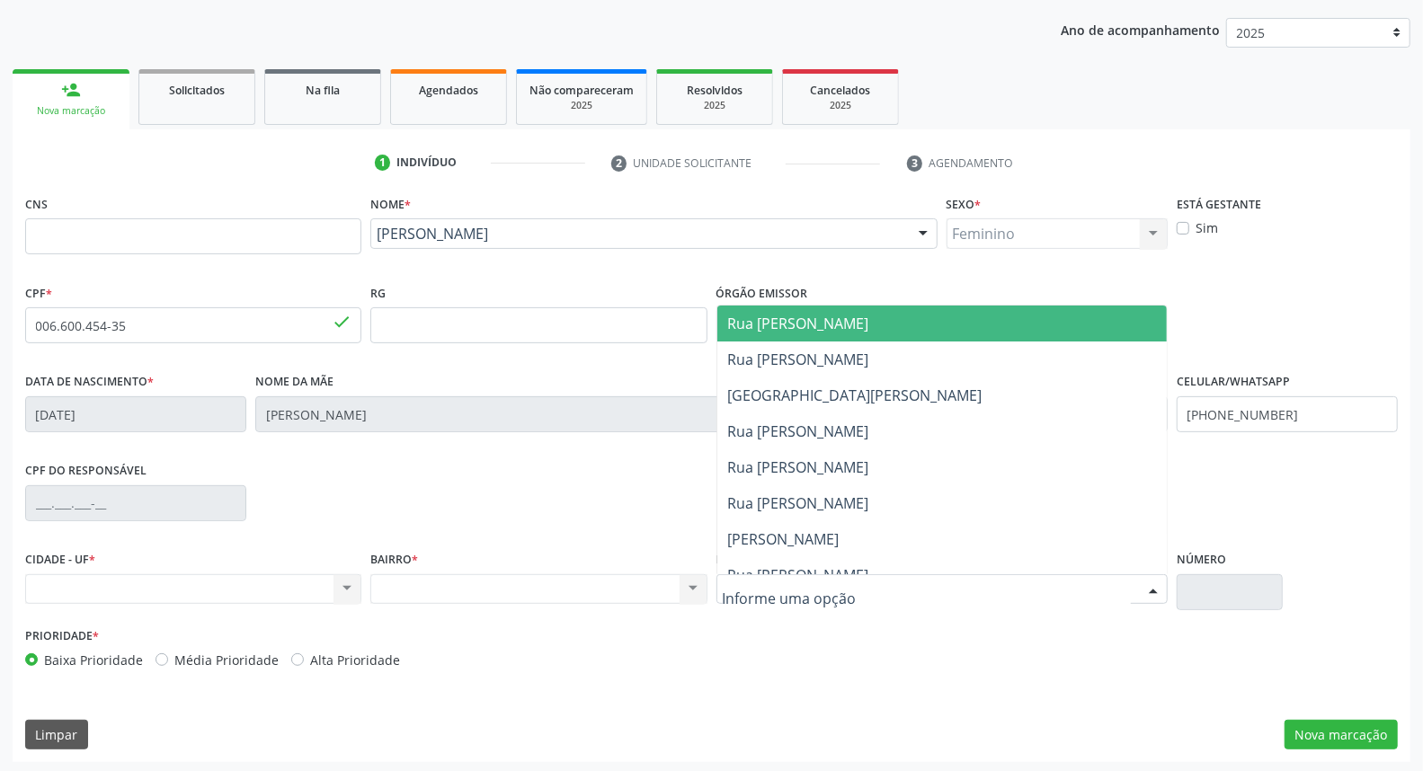
click at [741, 590] on input "text" at bounding box center [927, 599] width 408 height 36
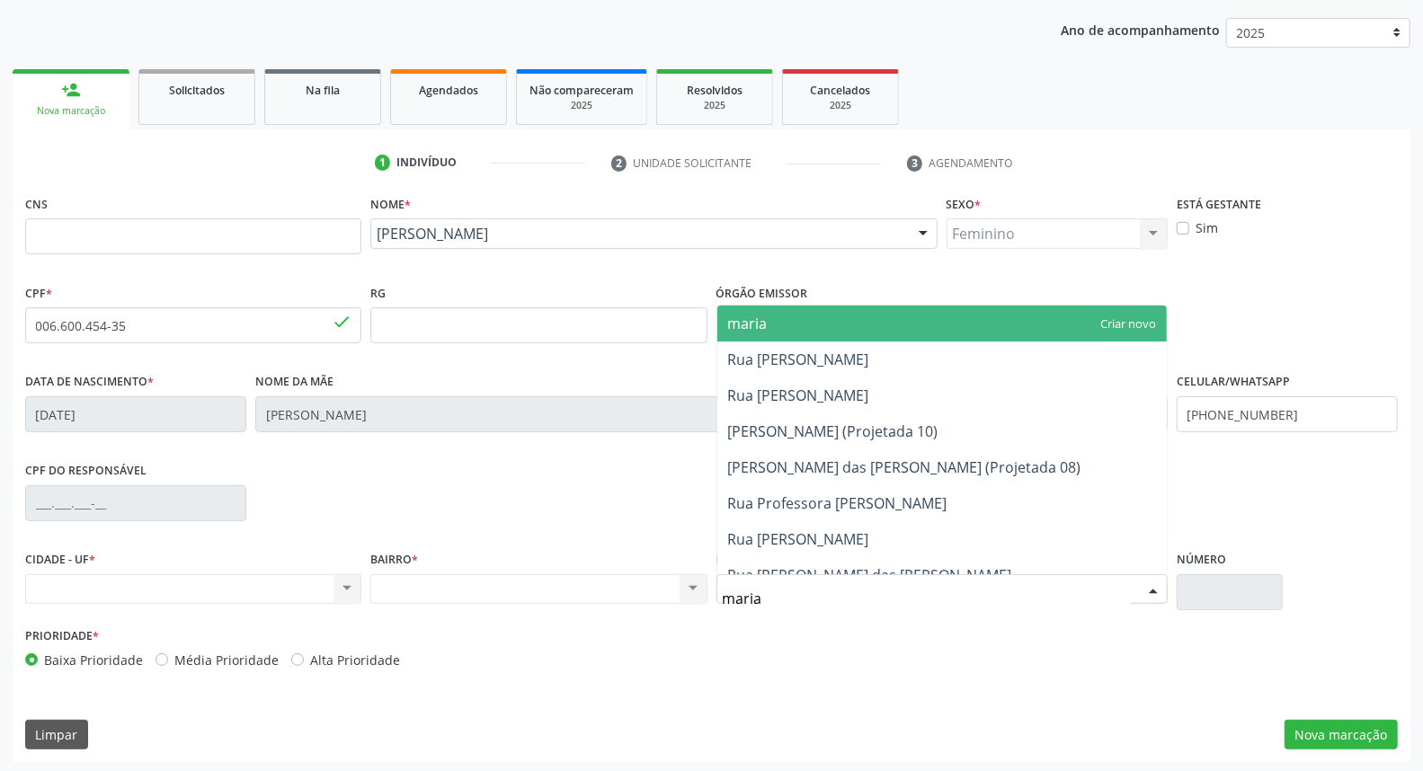
type input "[PERSON_NAME]"
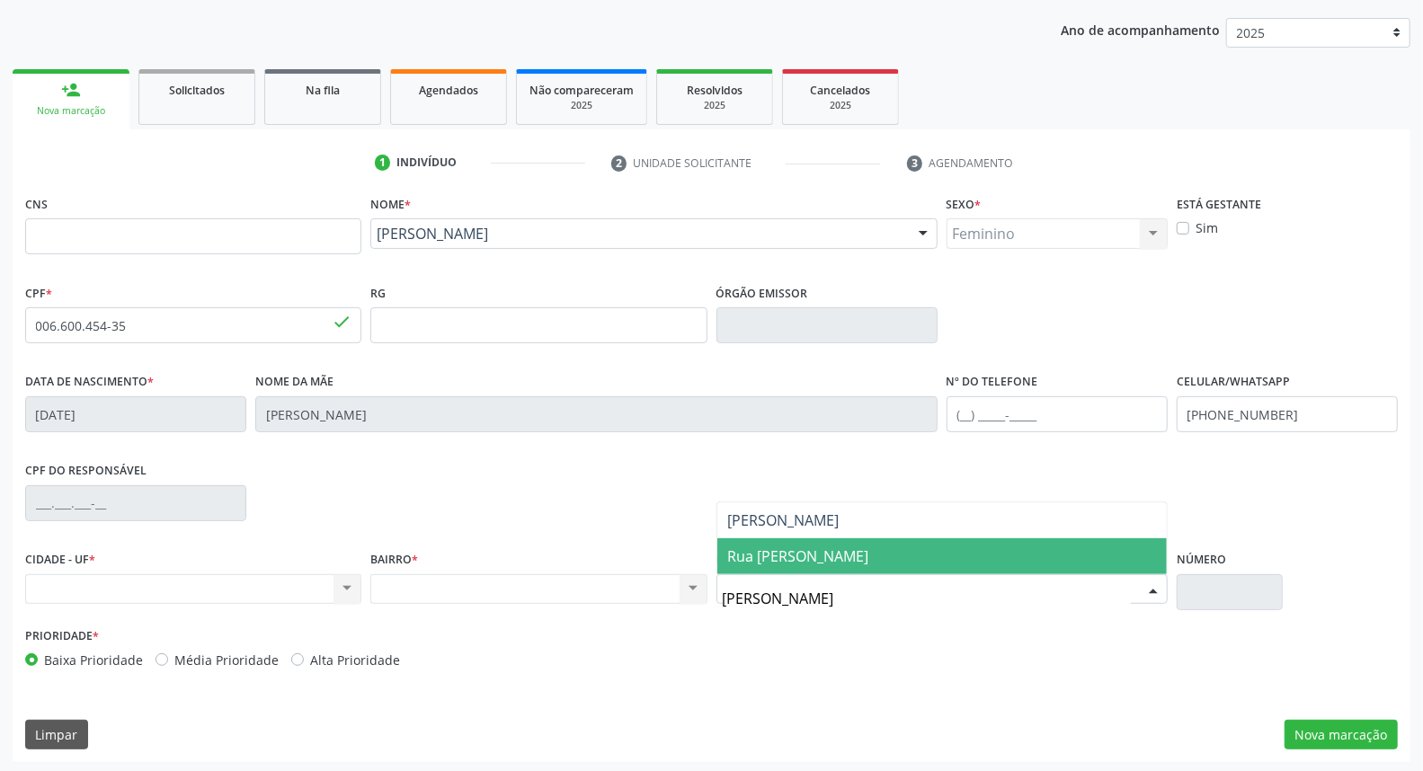
click at [780, 558] on span "Rua [PERSON_NAME]" at bounding box center [798, 556] width 141 height 20
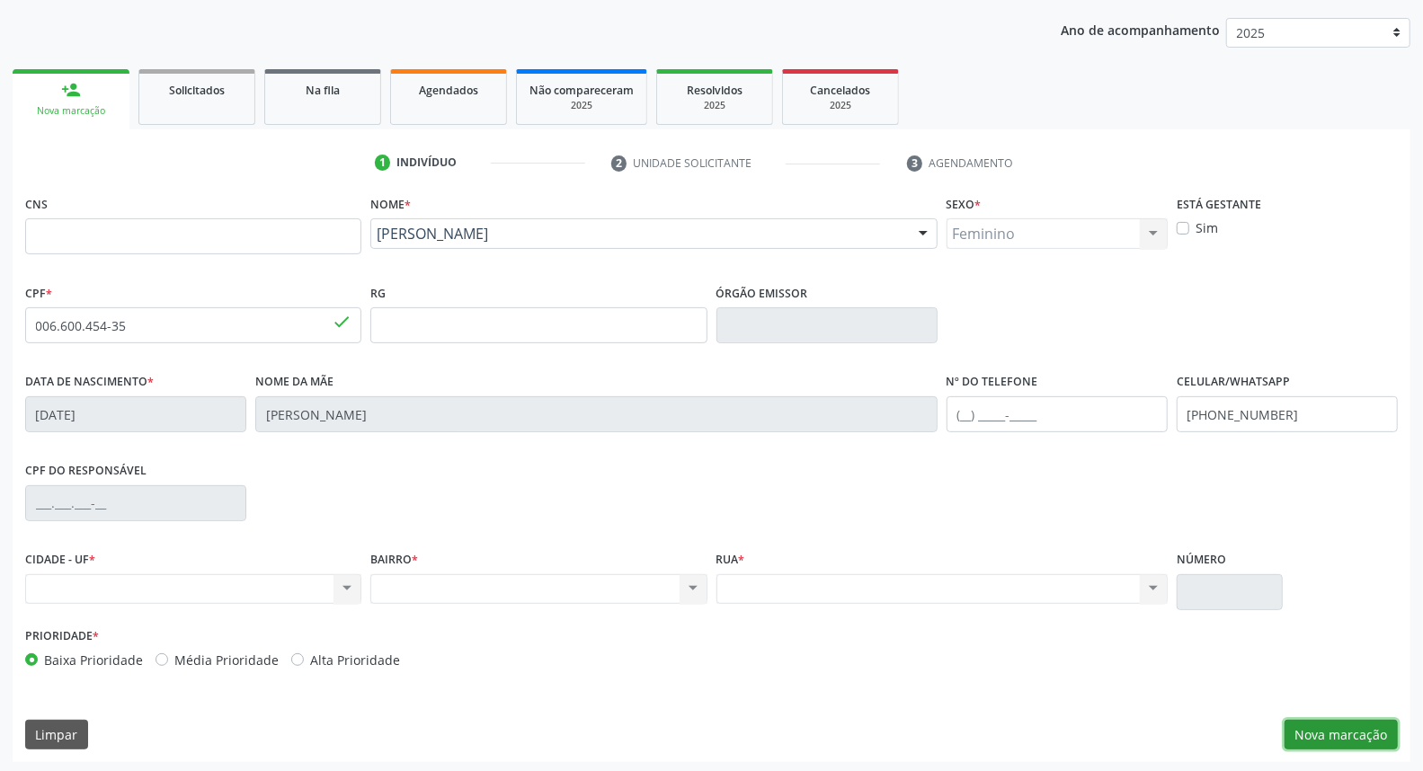
click at [1325, 733] on button "Nova marcação" at bounding box center [1340, 735] width 113 height 31
click at [0, 0] on button "Próximo" at bounding box center [0, 0] width 0 height 0
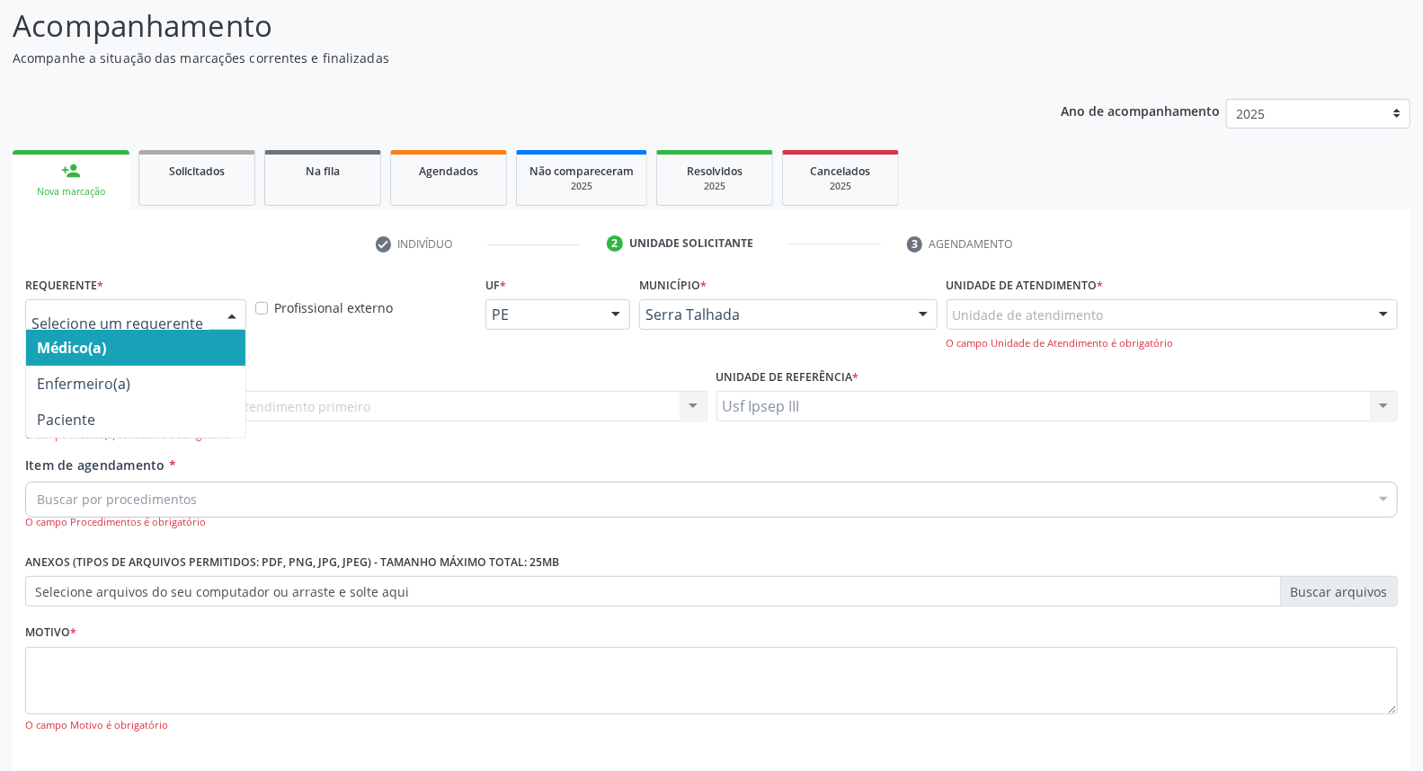
click at [235, 309] on div at bounding box center [231, 315] width 27 height 31
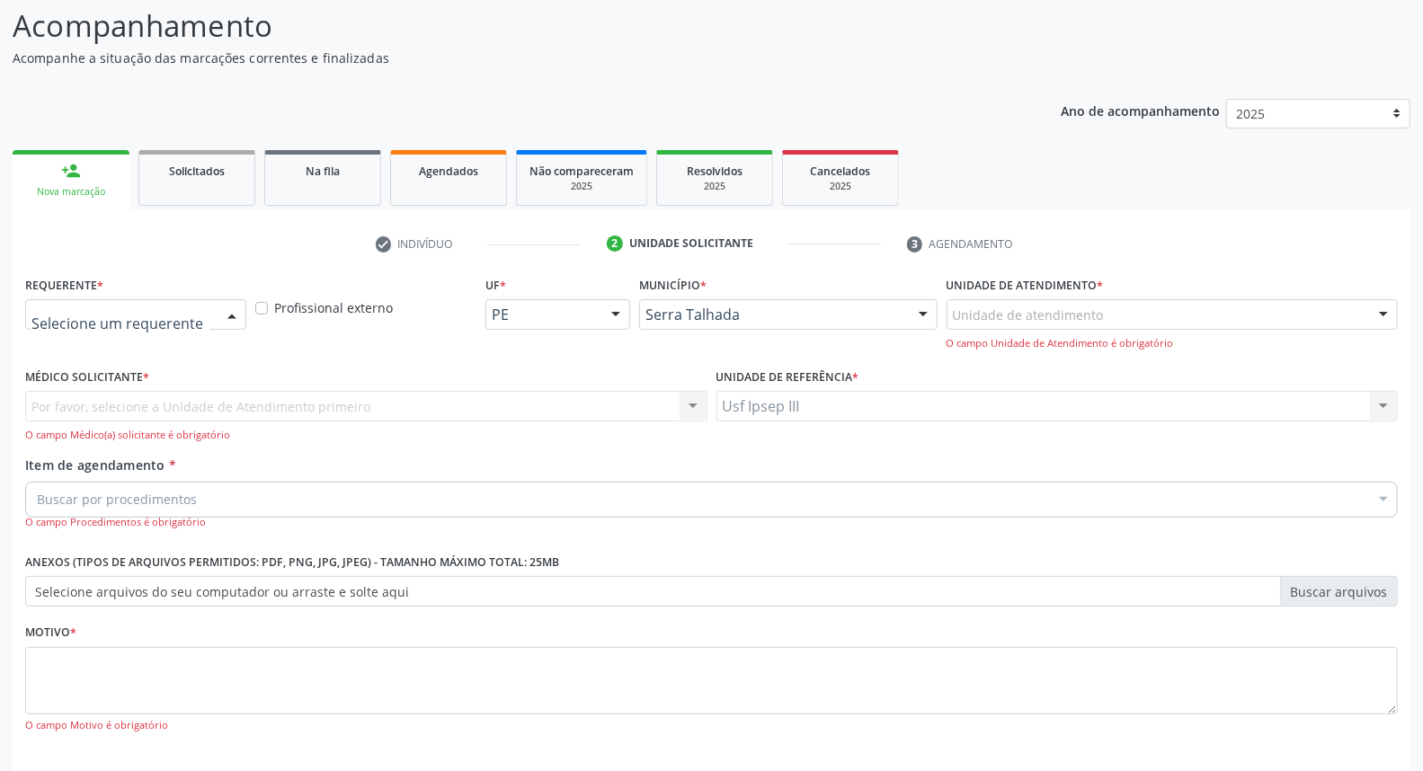
click at [226, 312] on div at bounding box center [231, 315] width 27 height 31
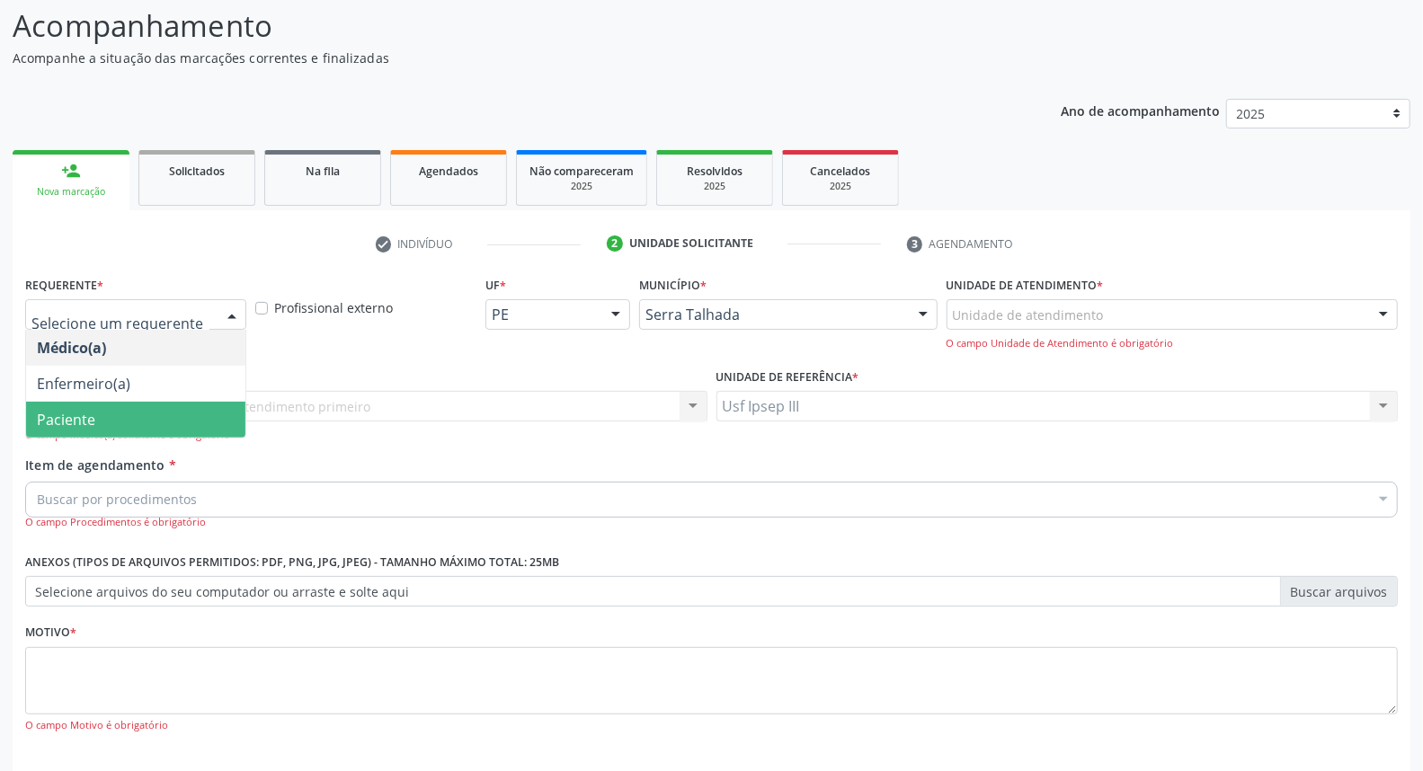
click at [180, 407] on span "Paciente" at bounding box center [135, 420] width 219 height 36
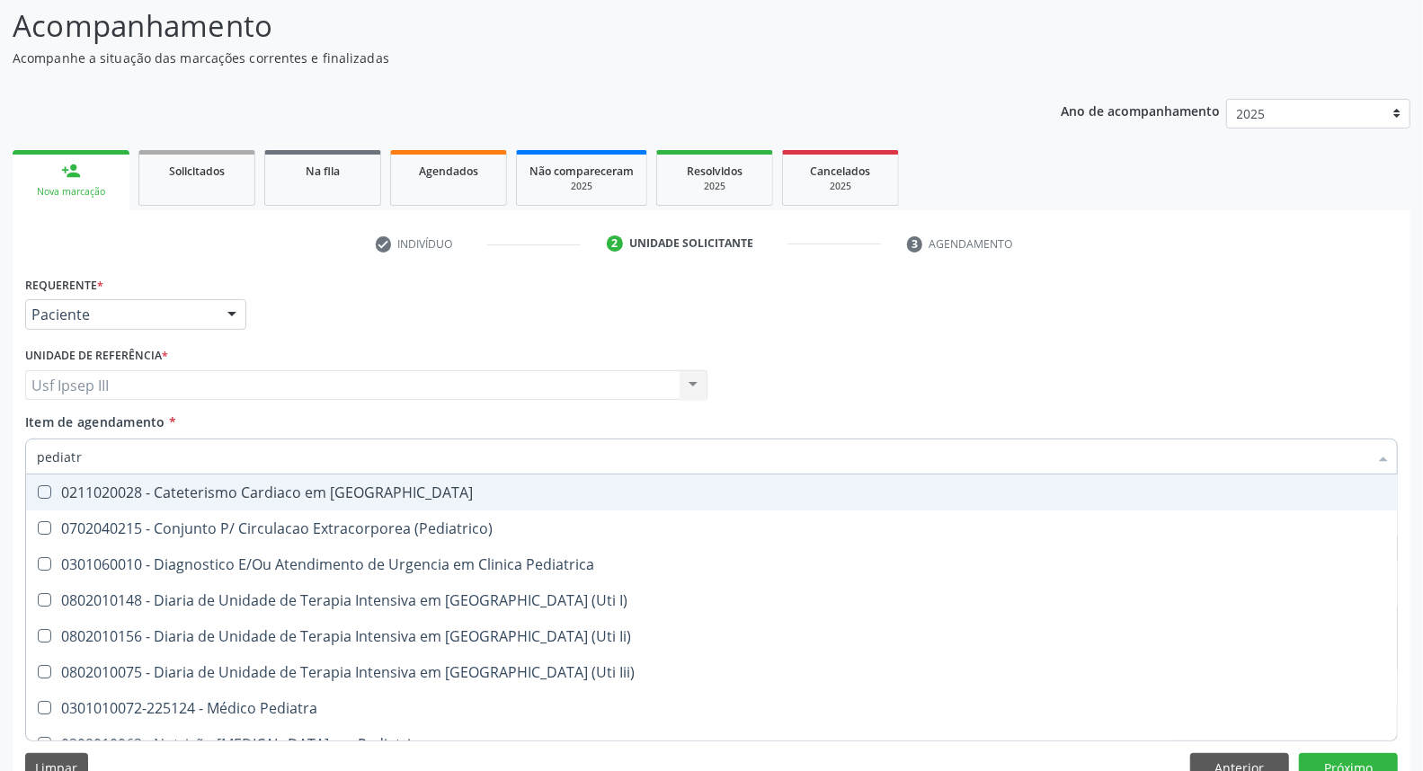
type input "pediatra"
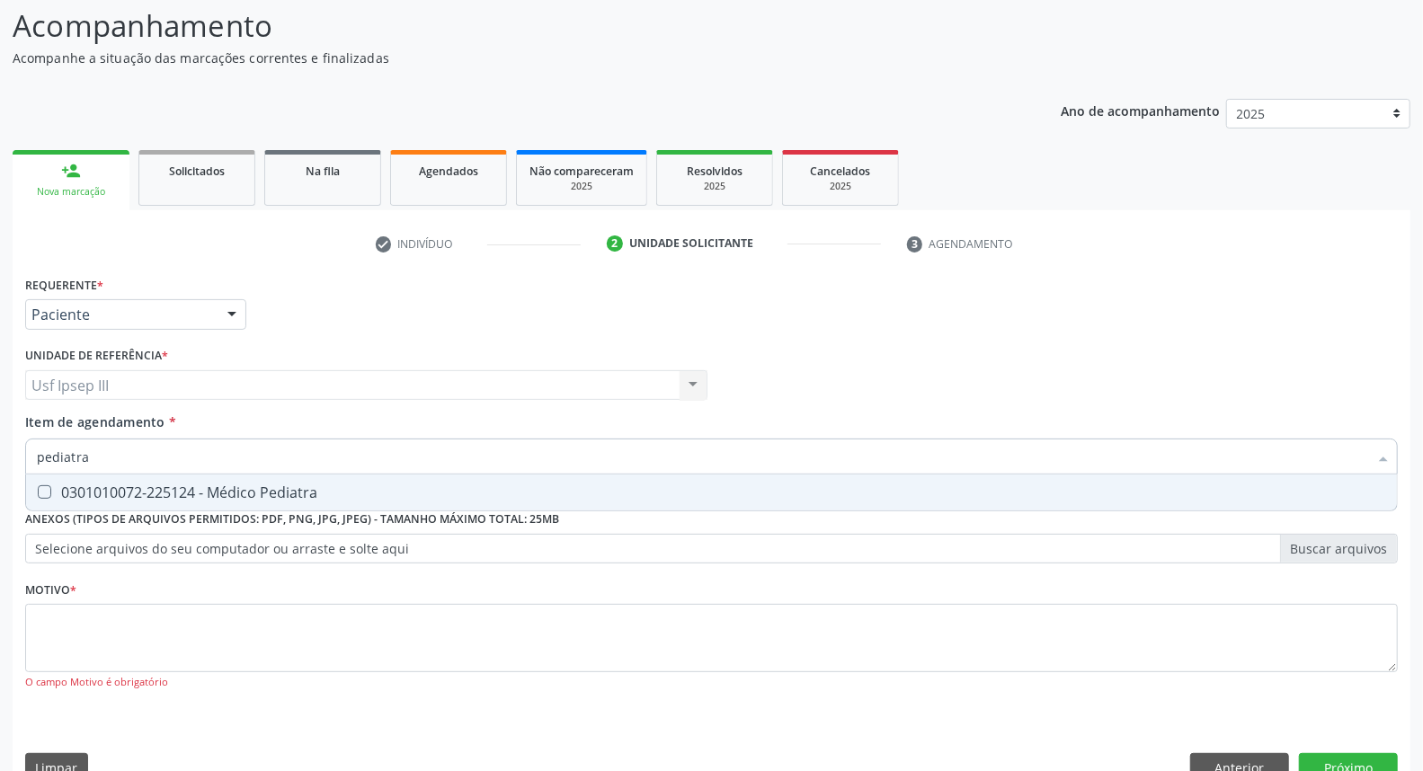
click at [189, 495] on div "0301010072-225124 - Médico Pediatra" at bounding box center [711, 492] width 1349 height 14
checkbox Pediatra "true"
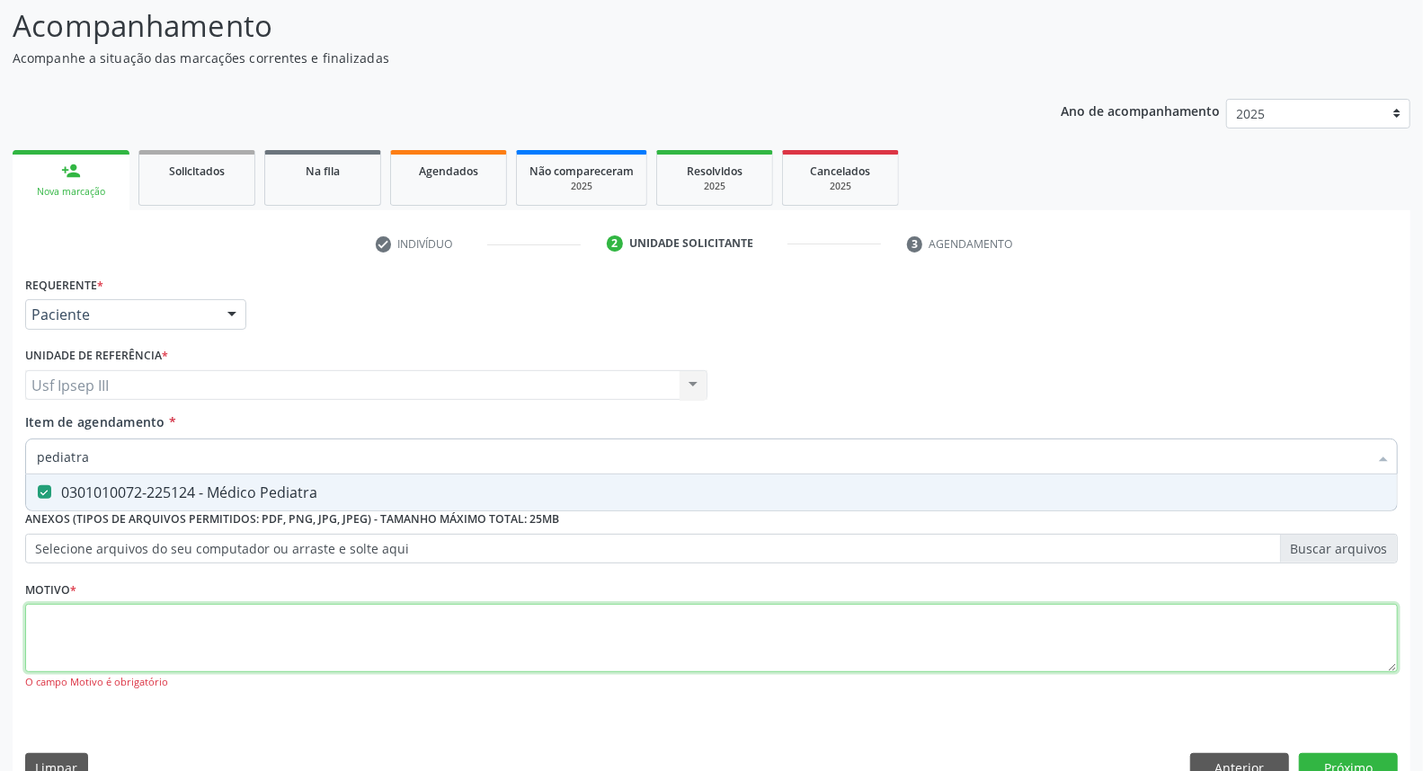
click at [130, 638] on div "Requerente * Paciente Médico(a) Enfermeiro(a) Paciente Nenhum resultado encontr…" at bounding box center [711, 493] width 1372 height 444
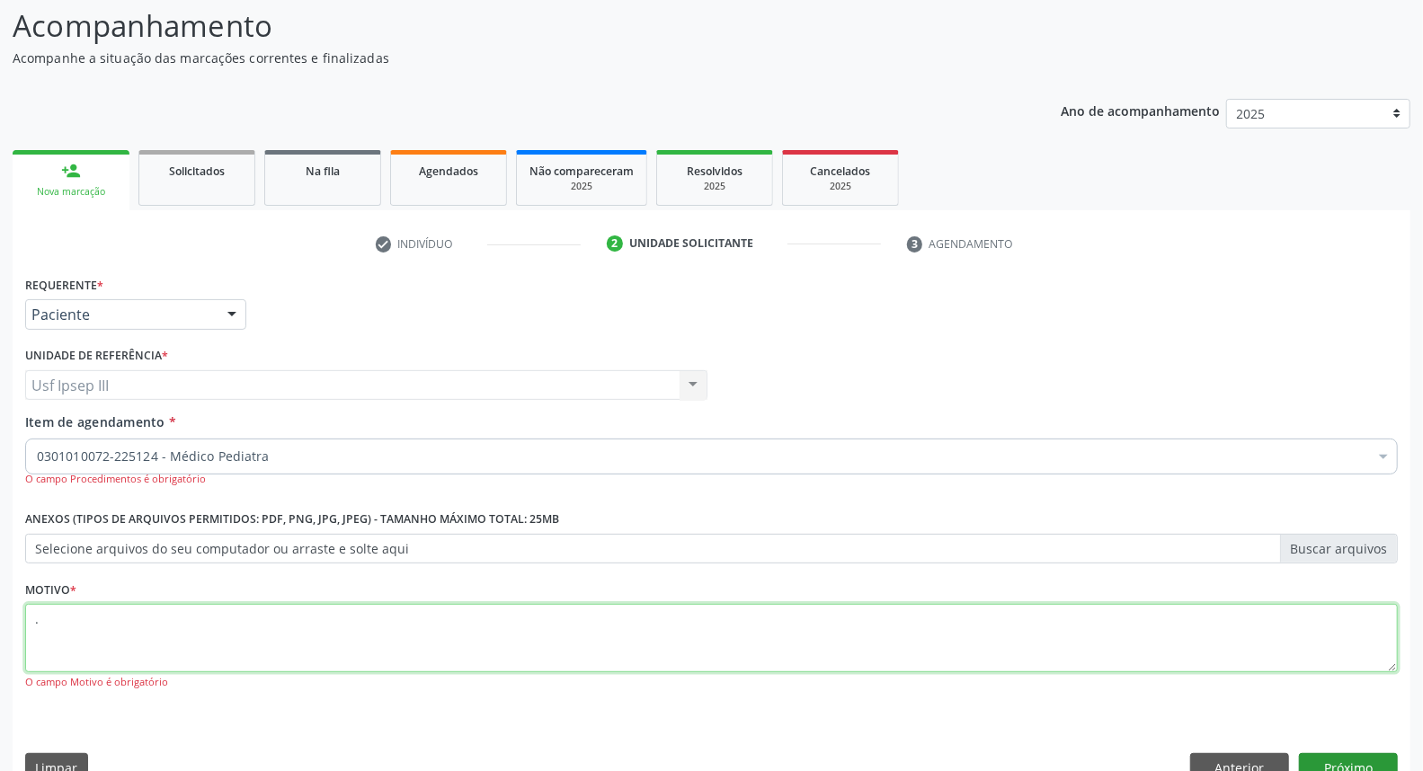
type textarea "."
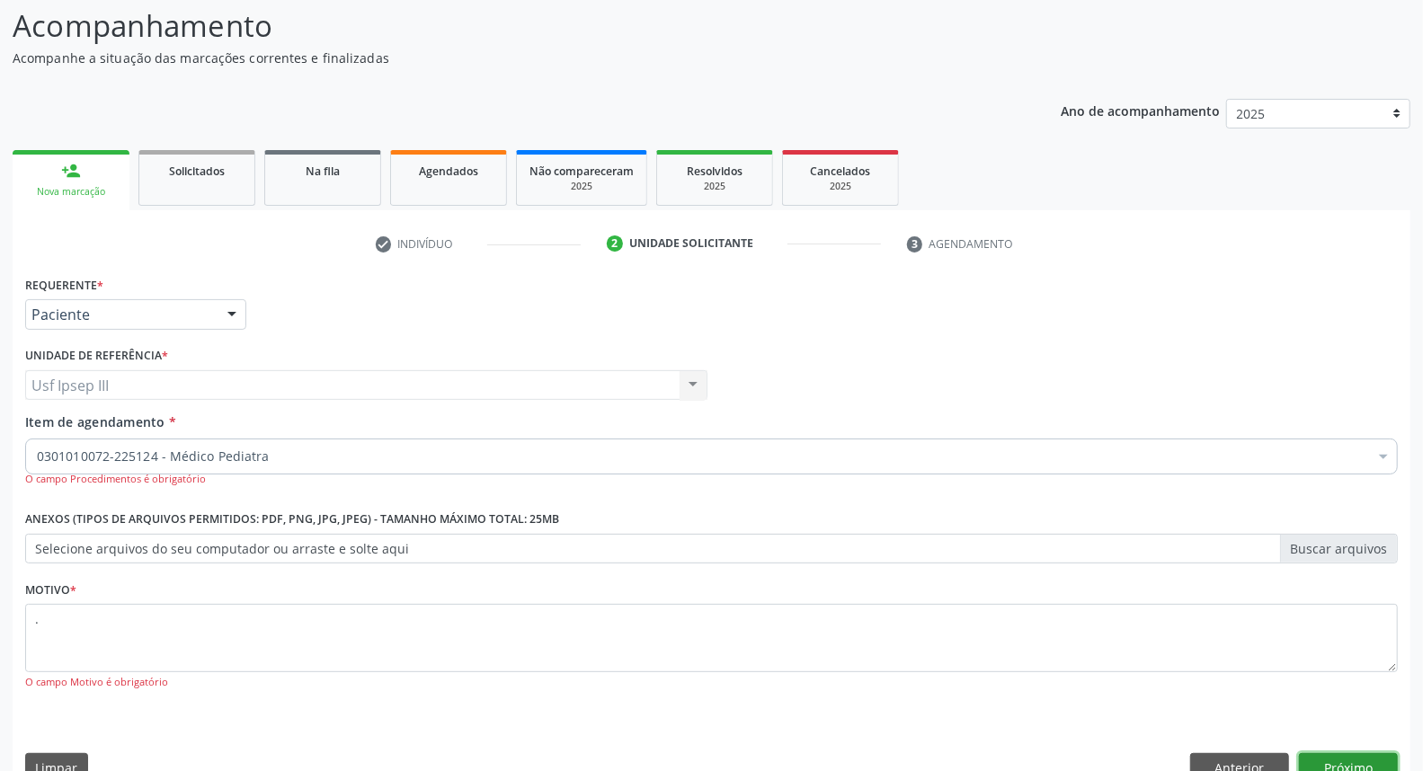
click at [1330, 756] on button "Próximo" at bounding box center [1348, 768] width 99 height 31
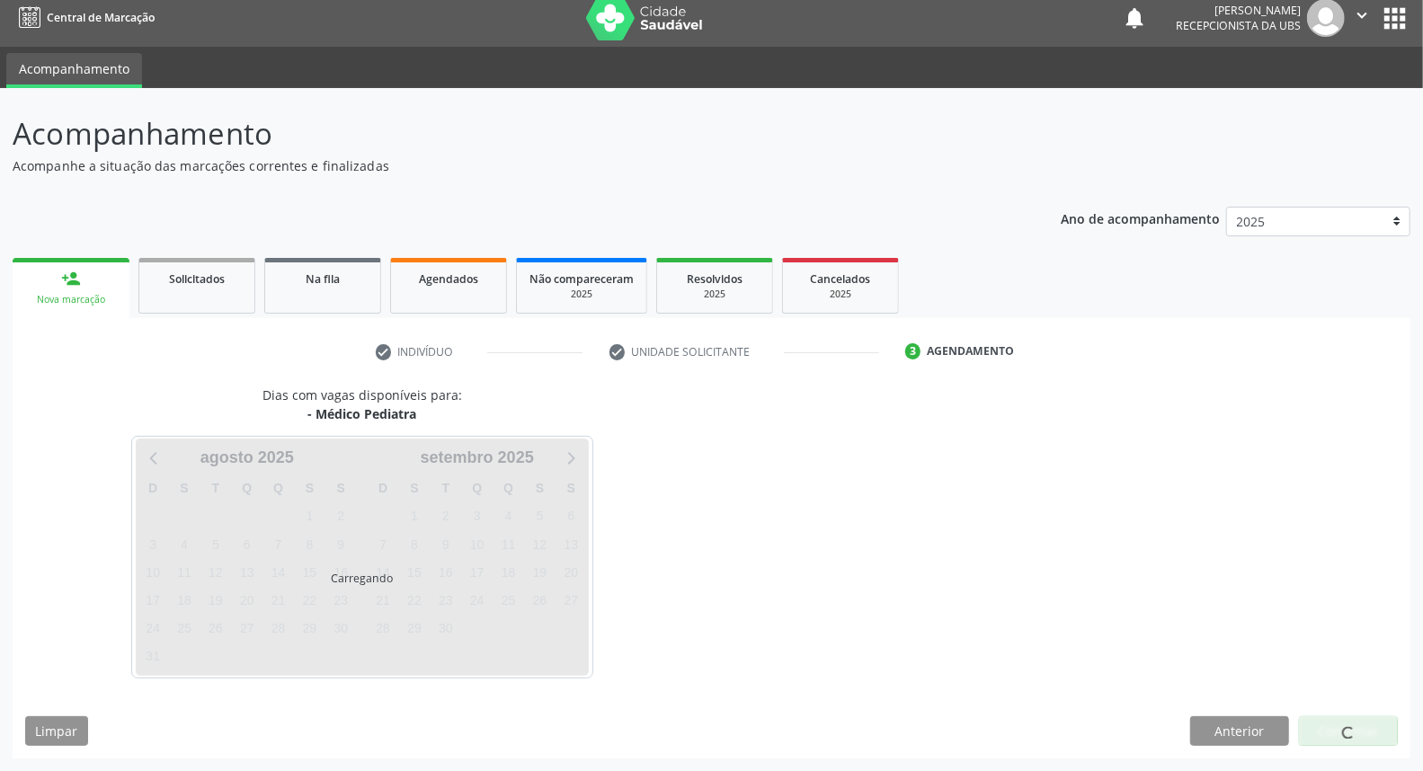
scroll to position [10, 0]
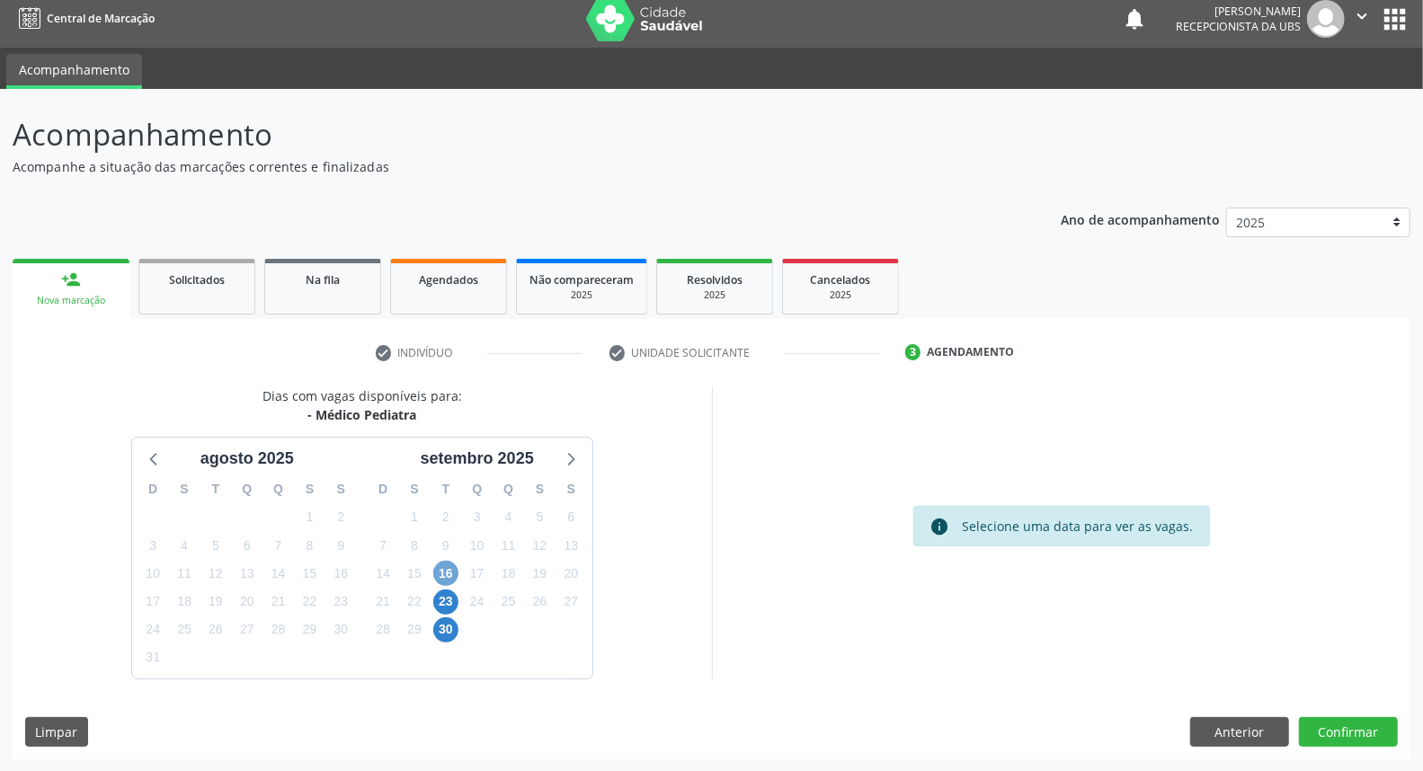
click at [449, 572] on span "16" at bounding box center [445, 573] width 25 height 25
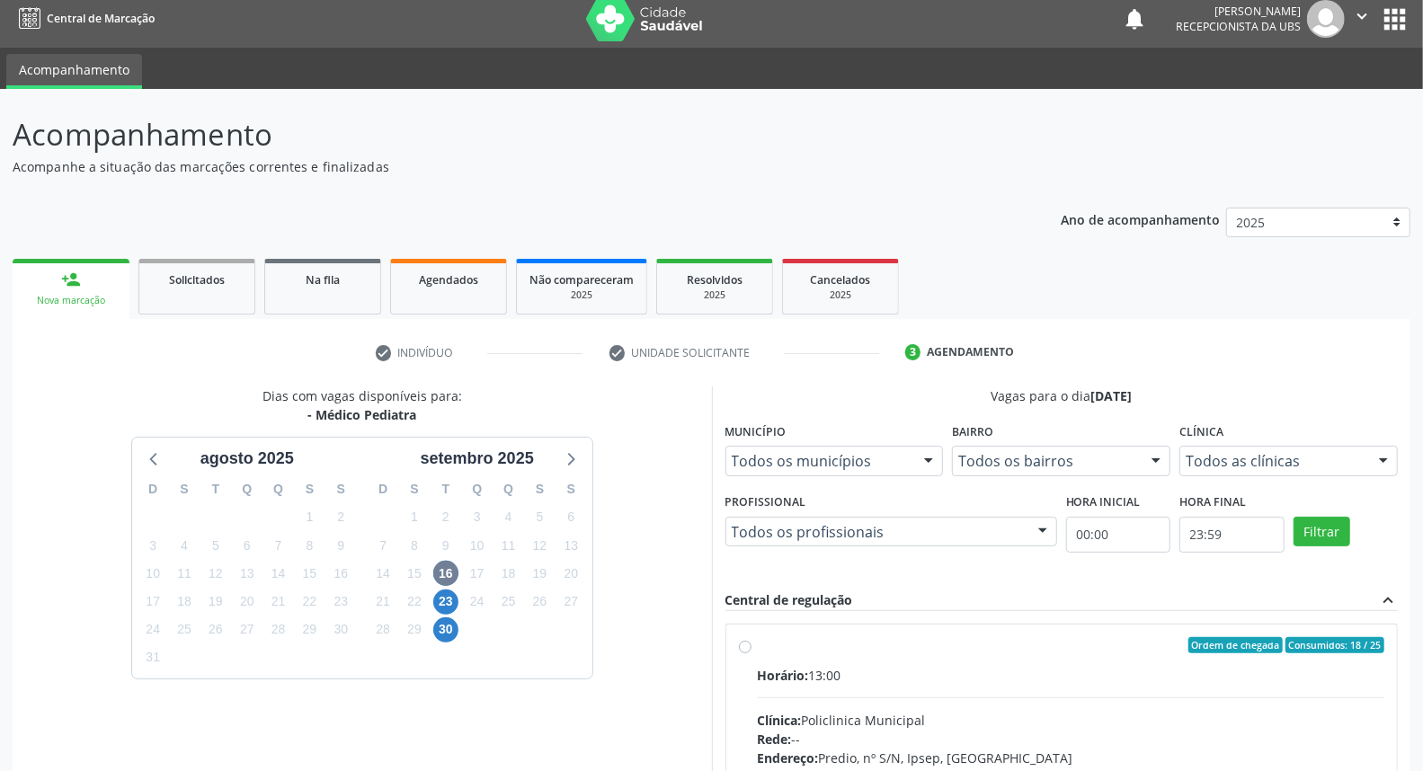
click at [751, 653] on input "Ordem de chegada Consumidos: 18 / 25 Horário: 13:00 Clínica: Policlinica Munici…" at bounding box center [745, 645] width 13 height 16
radio input "true"
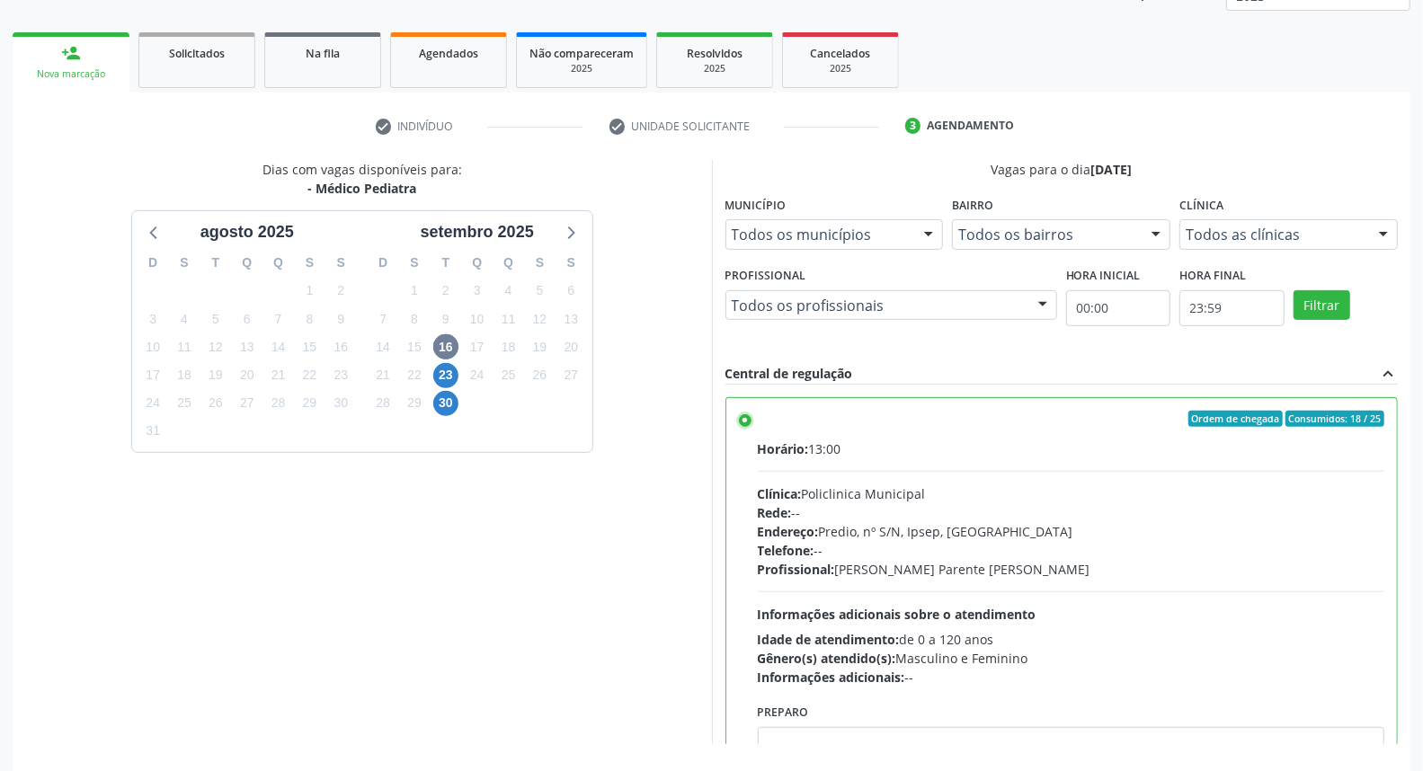
scroll to position [301, 0]
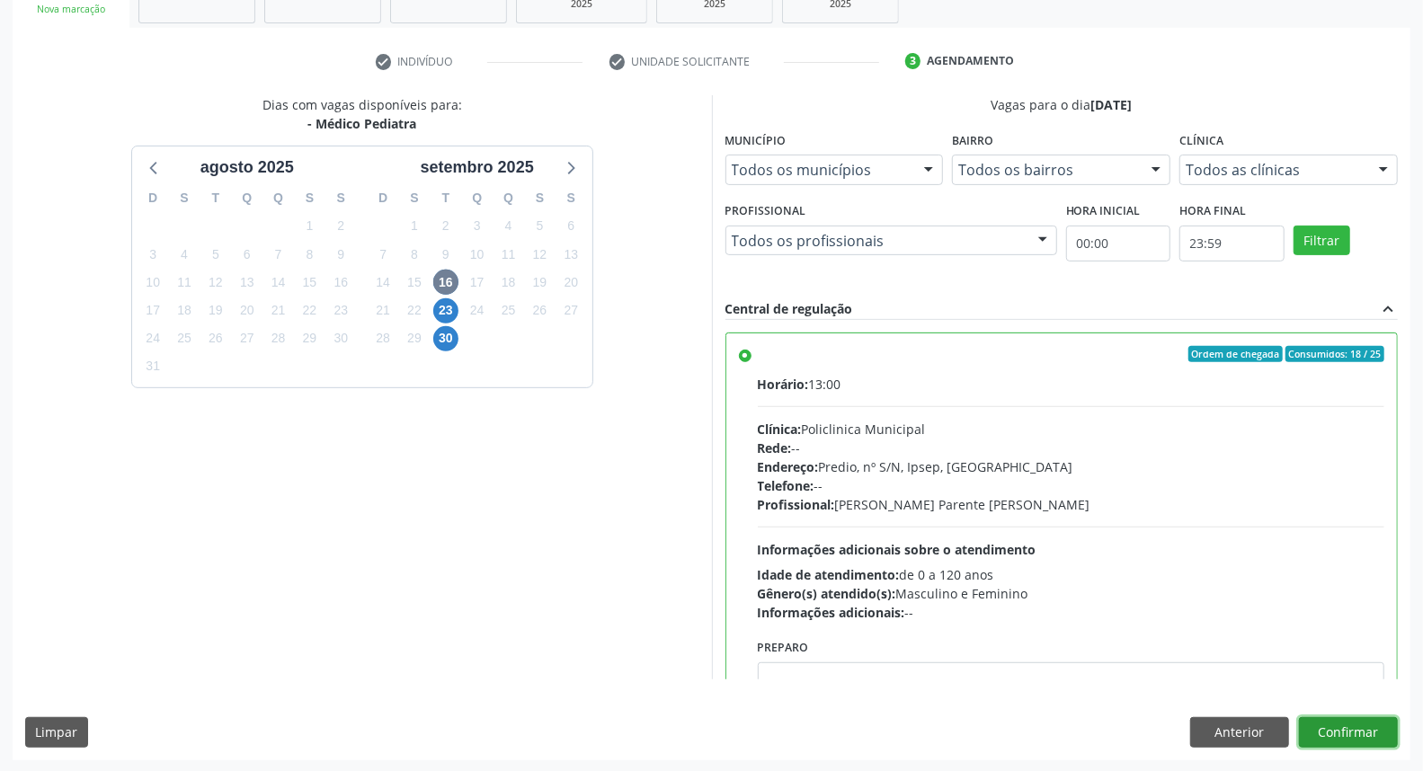
click at [1366, 728] on button "Confirmar" at bounding box center [1348, 732] width 99 height 31
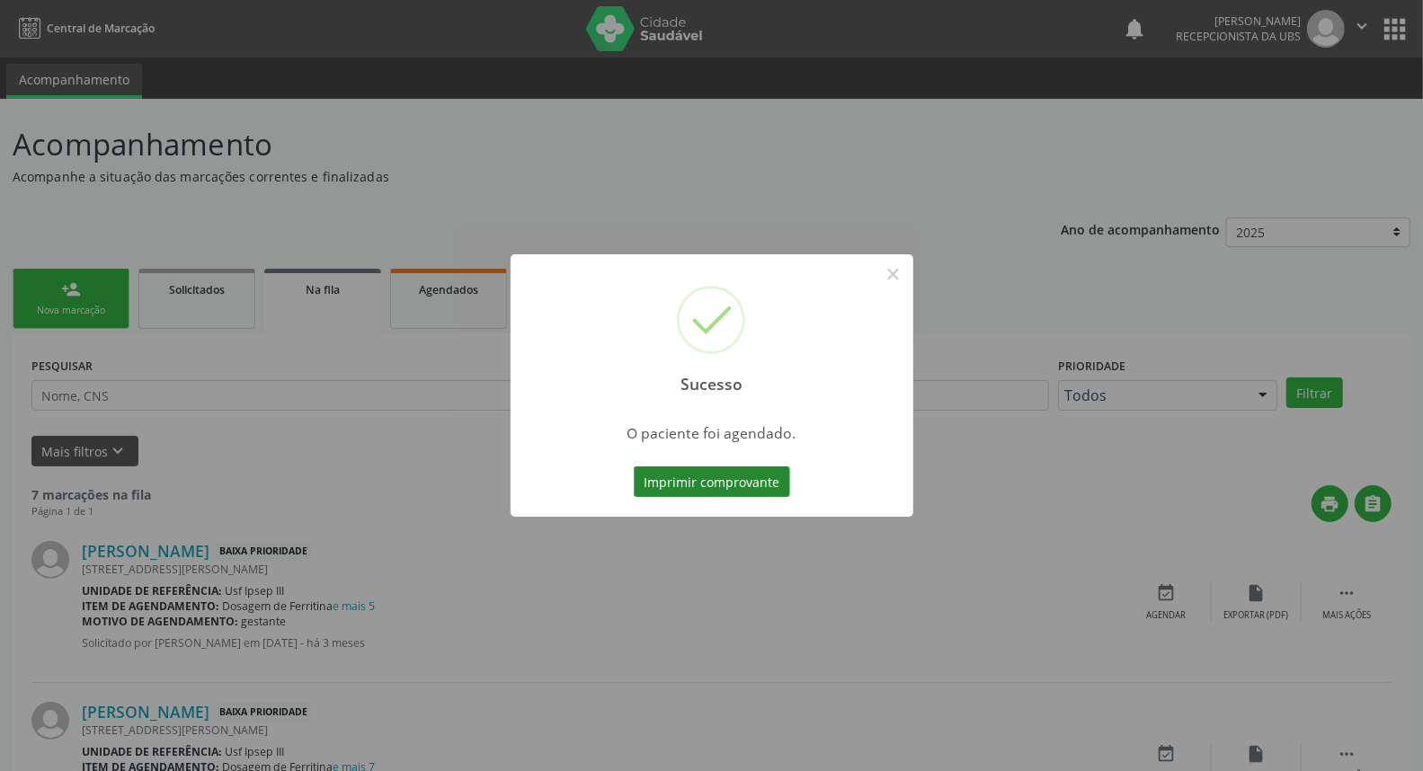
click at [665, 484] on button "Imprimir comprovante" at bounding box center [712, 481] width 156 height 31
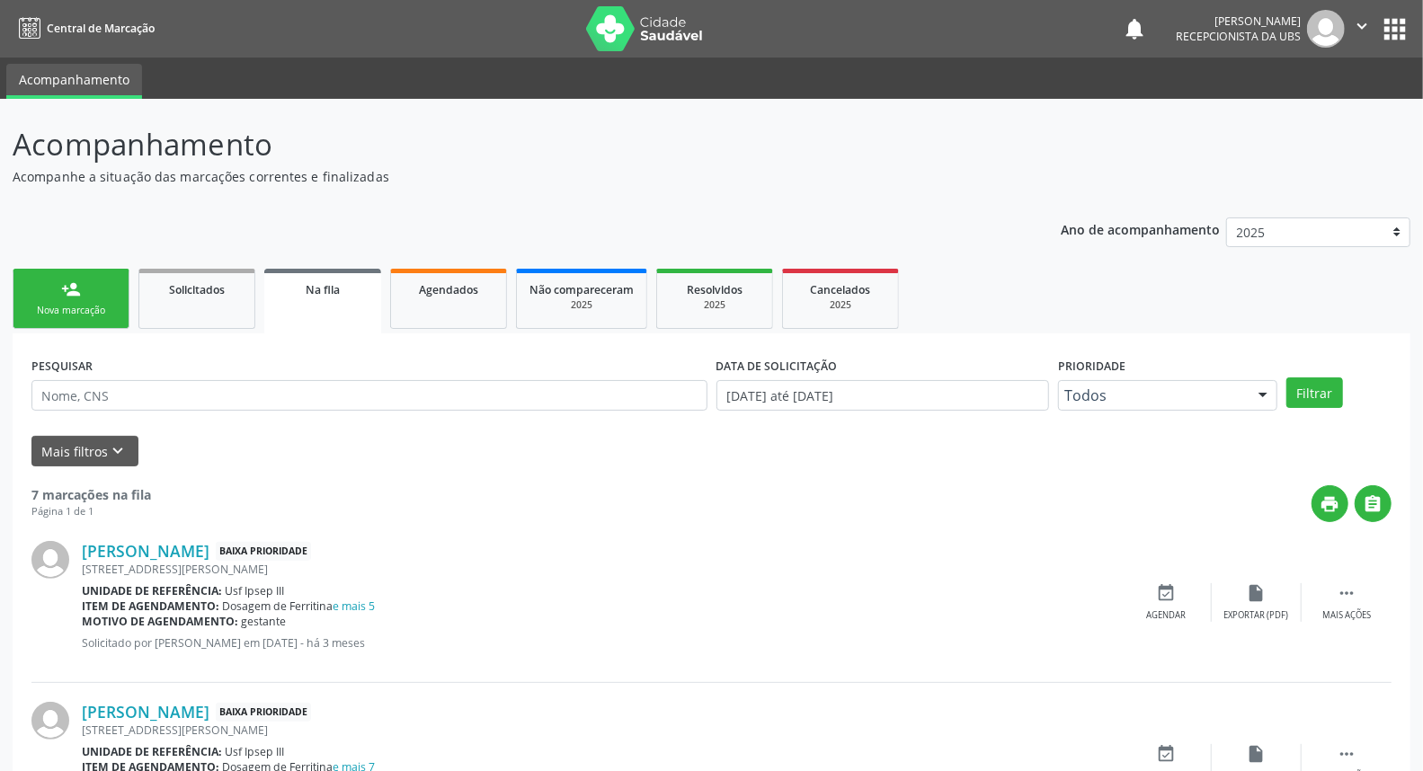
click at [55, 291] on link "person_add Nova marcação" at bounding box center [71, 299] width 117 height 60
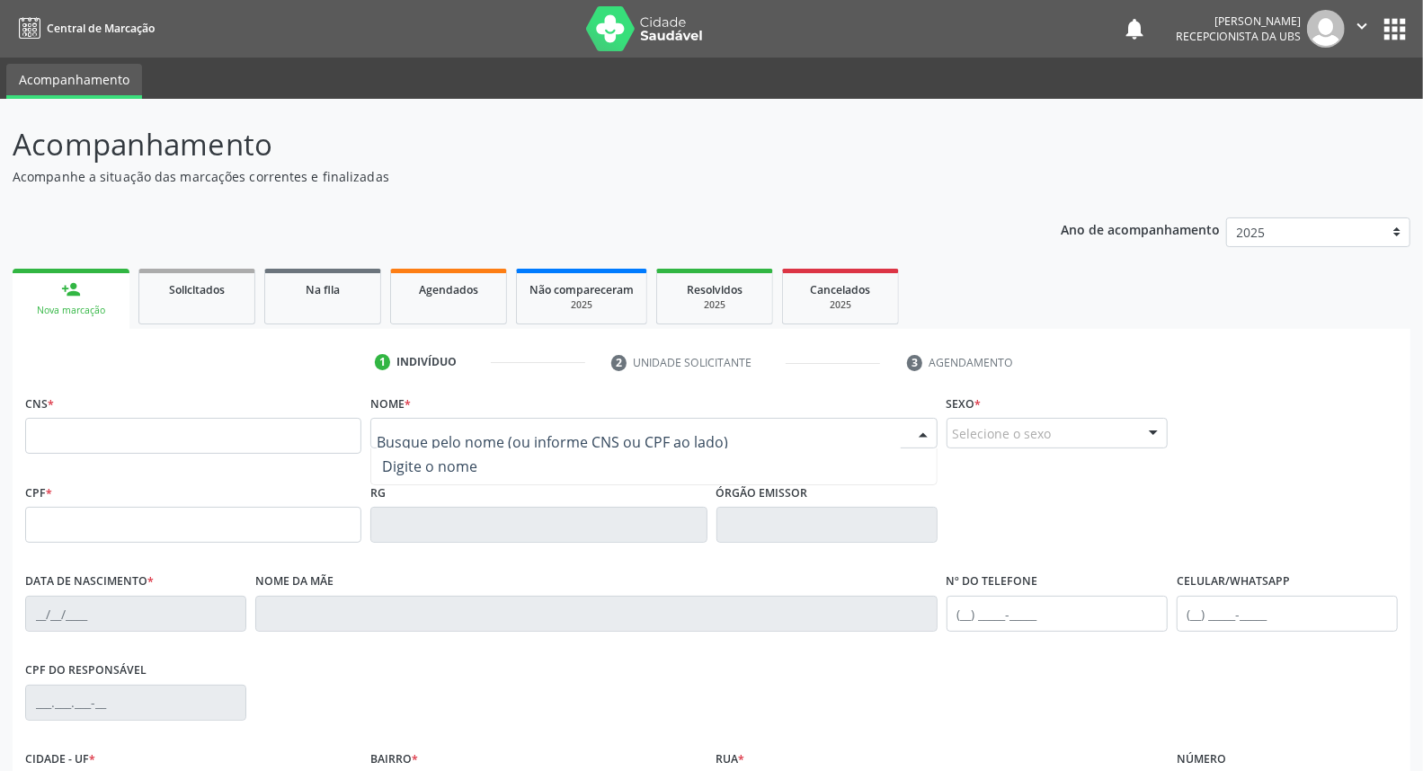
click at [408, 427] on input "text" at bounding box center [638, 442] width 523 height 36
type input "[PERSON_NAME]"
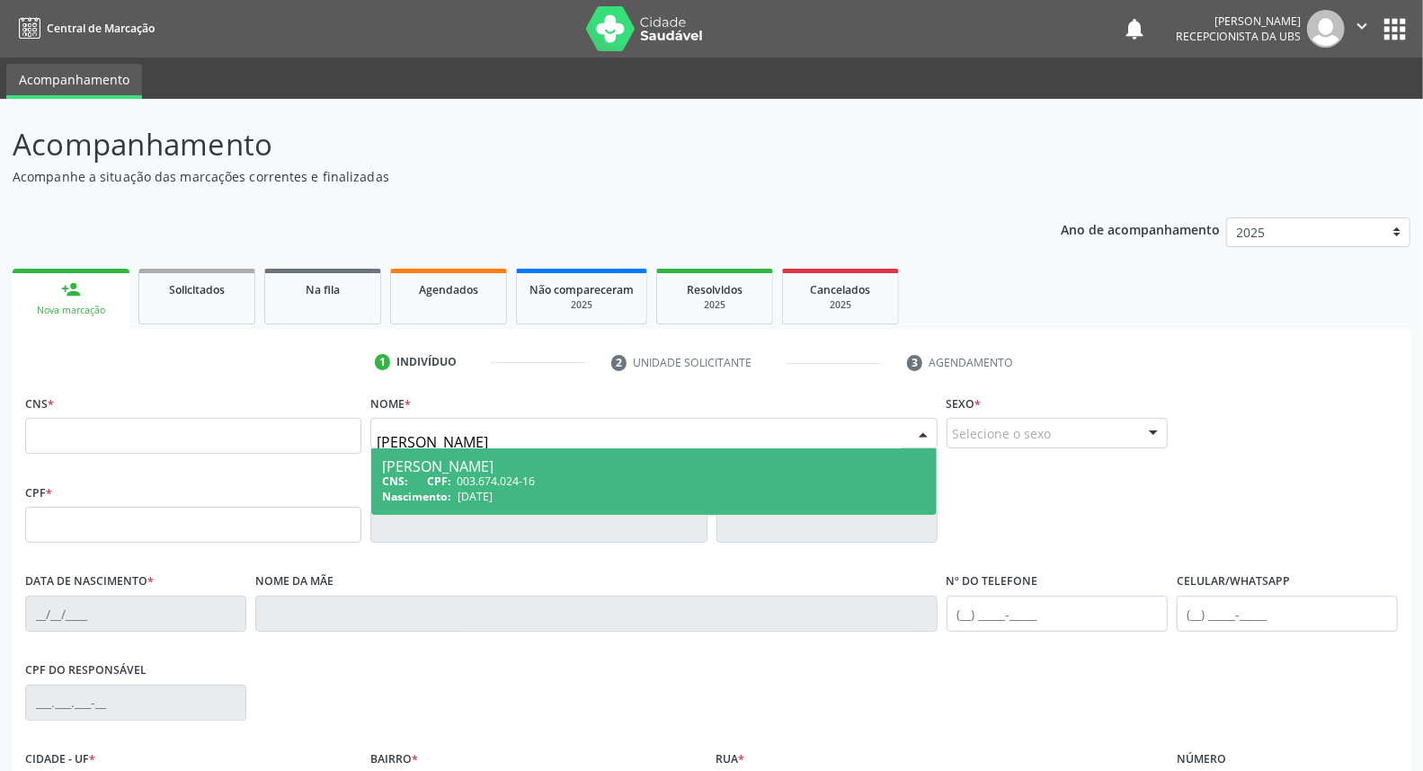
click at [446, 474] on span "CPF:" at bounding box center [439, 481] width 24 height 15
type input "003.674.024-16"
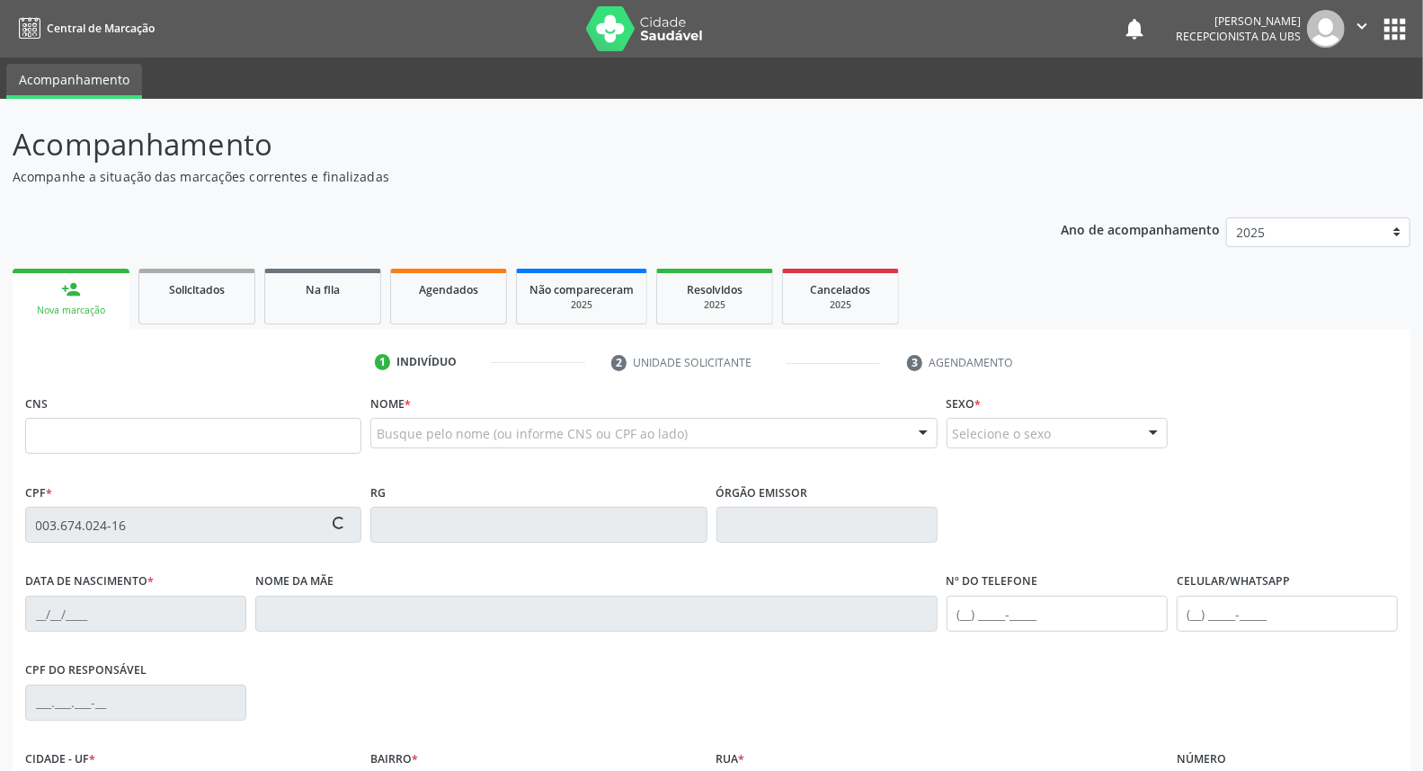
type input "[DATE]"
type input "Wanessa [PERSON_NAME]"
type input "[PHONE_NUMBER]"
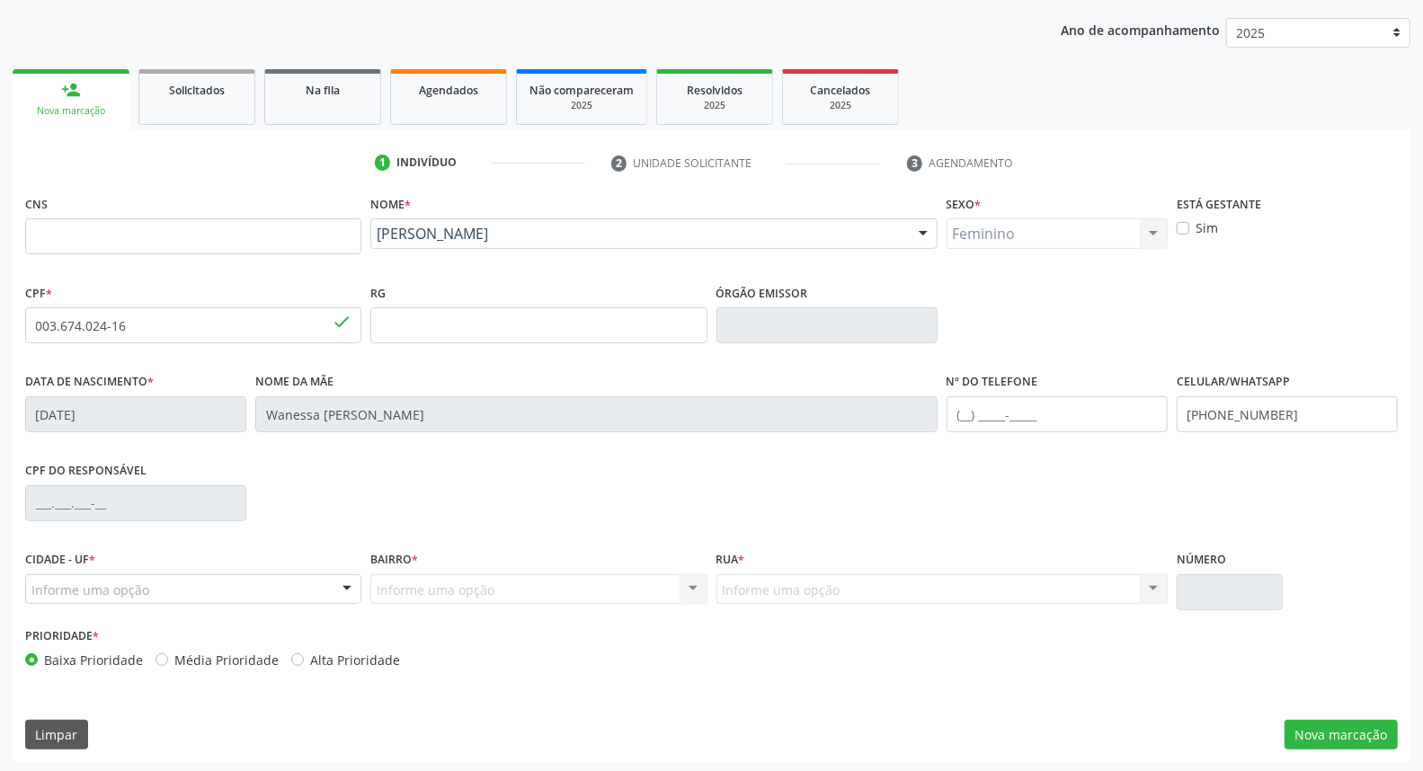
scroll to position [201, 0]
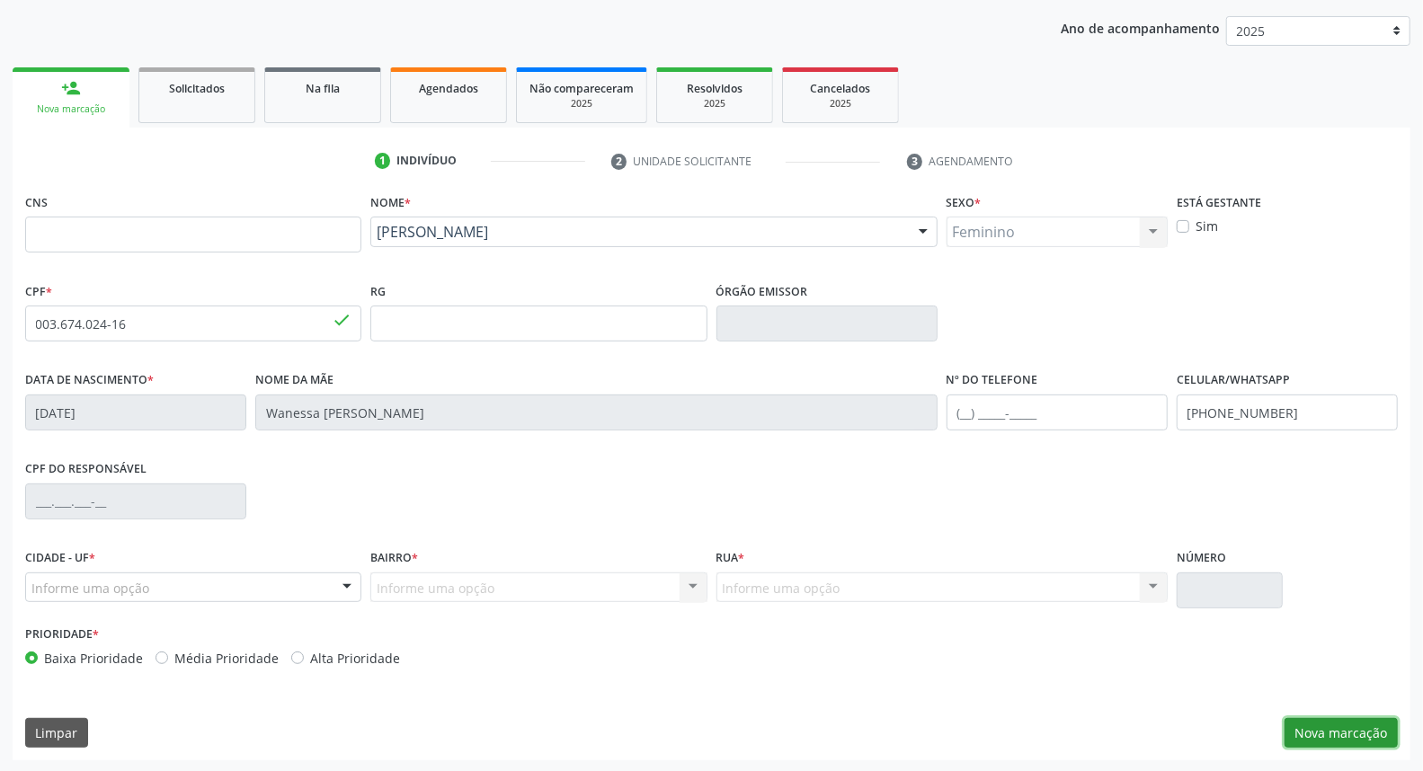
click at [1362, 726] on button "Nova marcação" at bounding box center [1340, 733] width 113 height 31
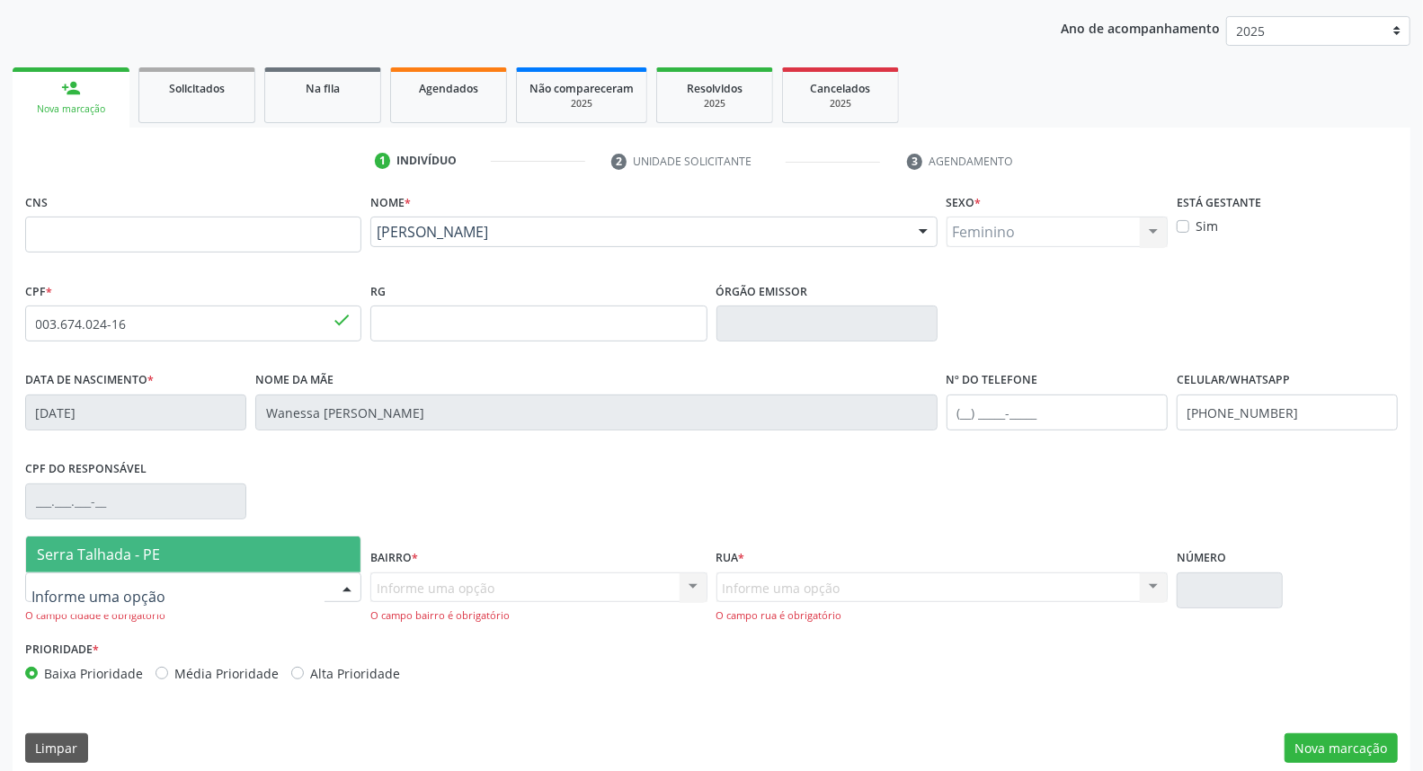
click at [344, 591] on div at bounding box center [346, 588] width 27 height 31
click at [309, 552] on span "Serra Talhada - PE" at bounding box center [193, 555] width 334 height 36
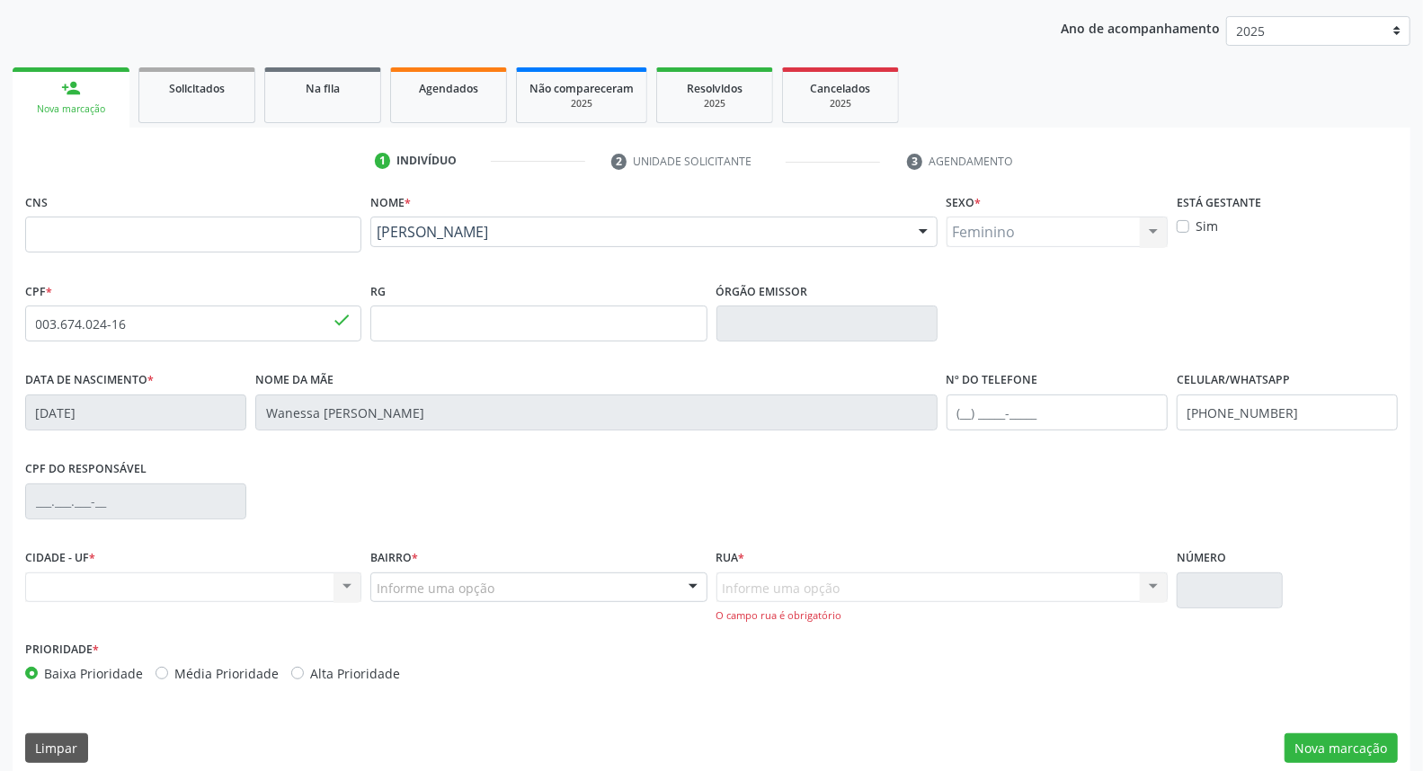
click at [347, 590] on div "Nenhum resultado encontrado para: " " Não há nenhuma opção para ser exibida." at bounding box center [193, 588] width 336 height 31
click at [342, 581] on div "Nenhum resultado encontrado para: " " Não há nenhuma opção para ser exibida." at bounding box center [193, 588] width 336 height 31
click at [1337, 737] on button "Nova marcação" at bounding box center [1340, 748] width 113 height 31
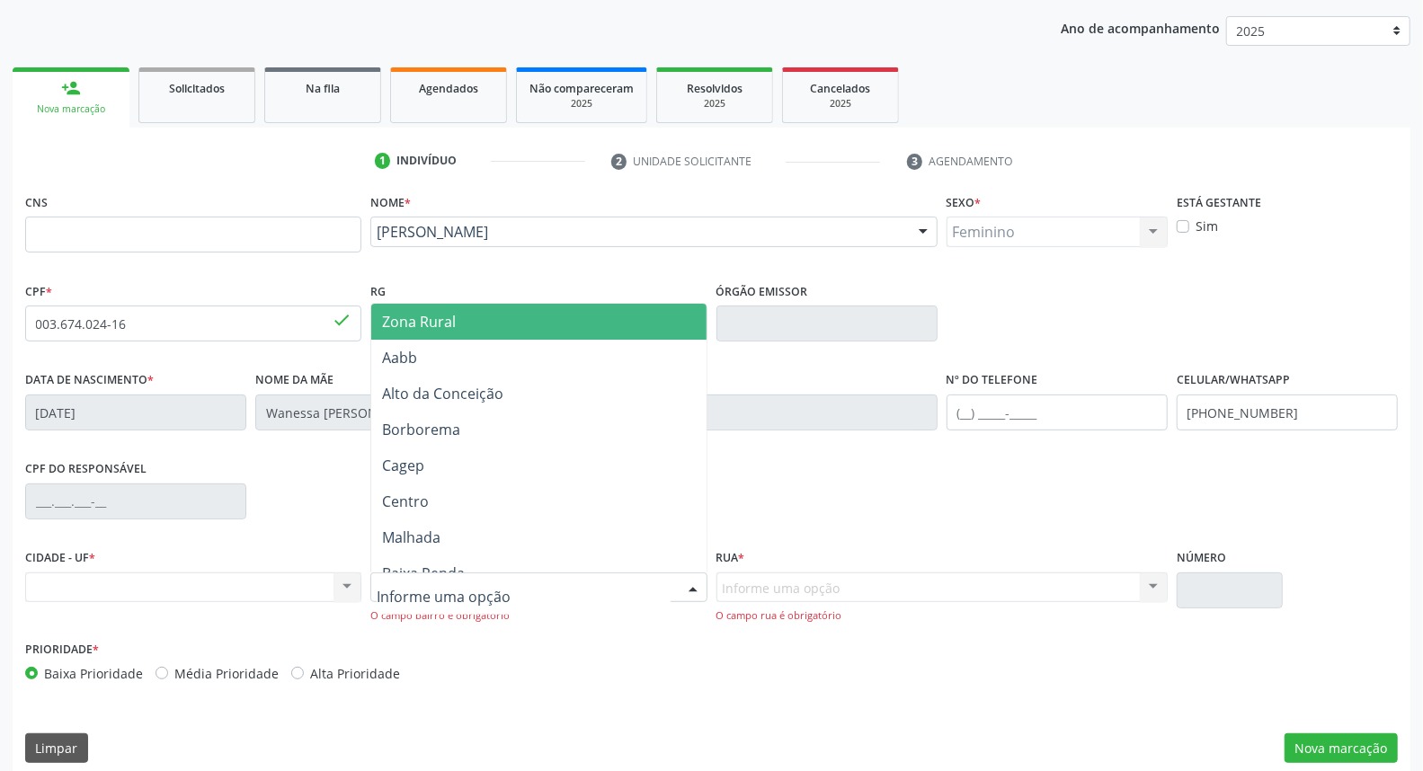
click at [692, 586] on div at bounding box center [692, 588] width 27 height 31
click at [688, 581] on div at bounding box center [692, 588] width 27 height 31
click at [687, 578] on div at bounding box center [692, 588] width 27 height 31
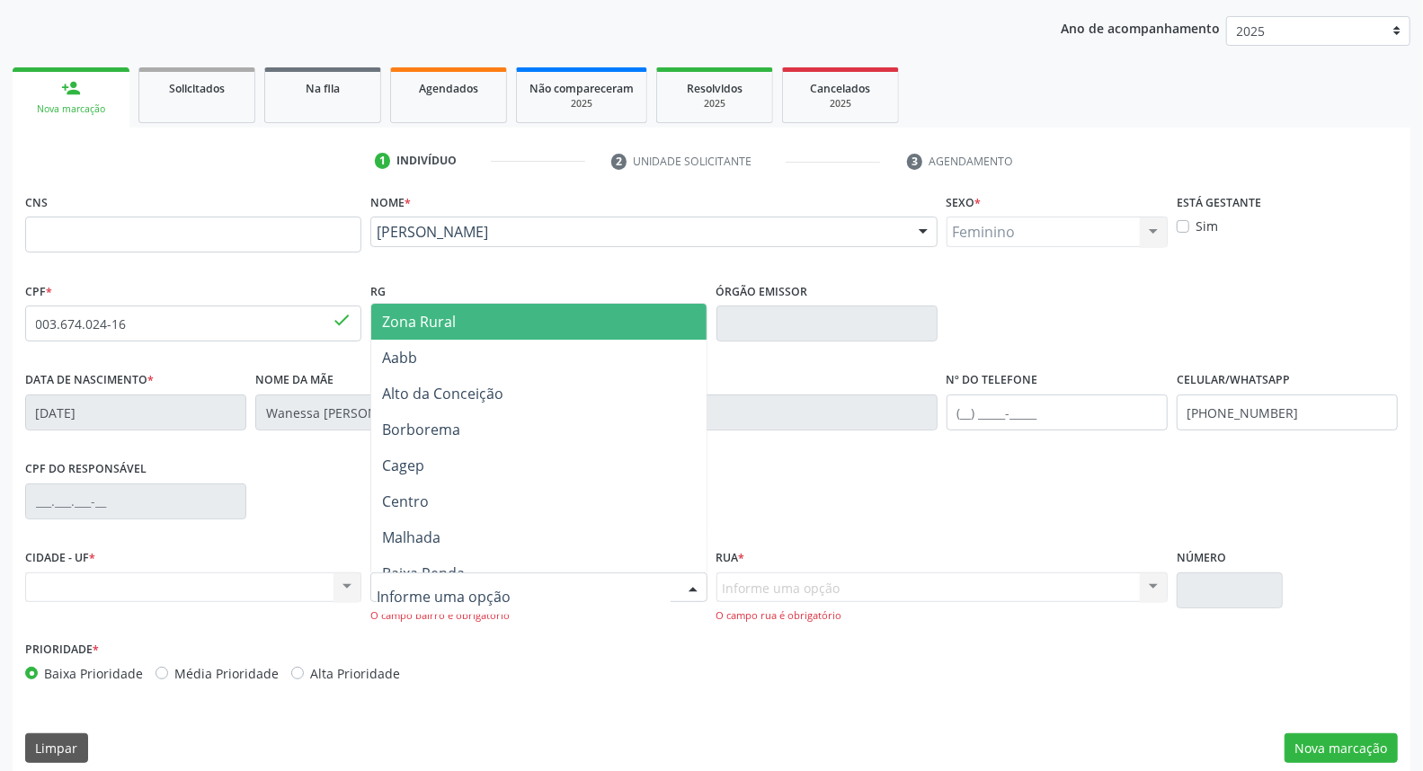
click at [687, 578] on div at bounding box center [692, 588] width 27 height 31
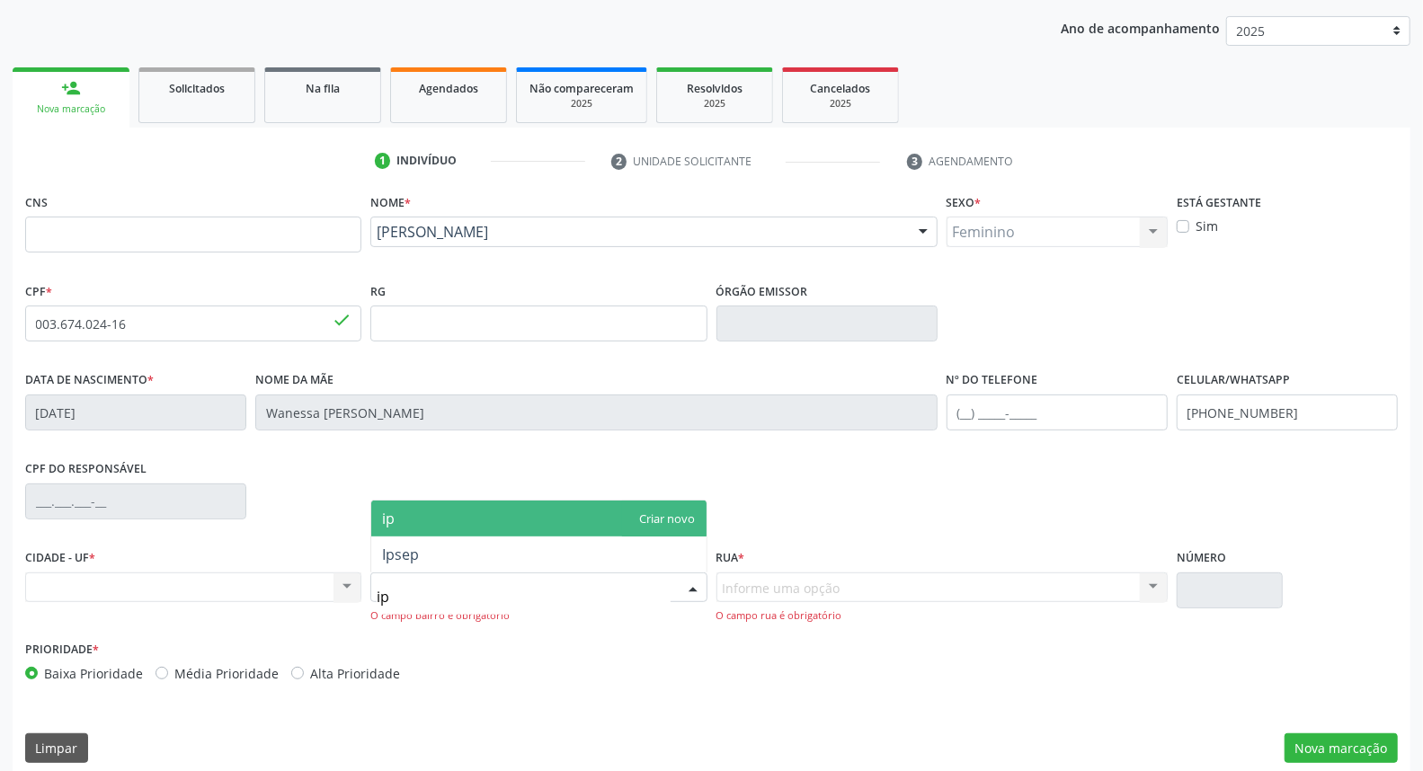
click at [684, 586] on div at bounding box center [692, 588] width 27 height 31
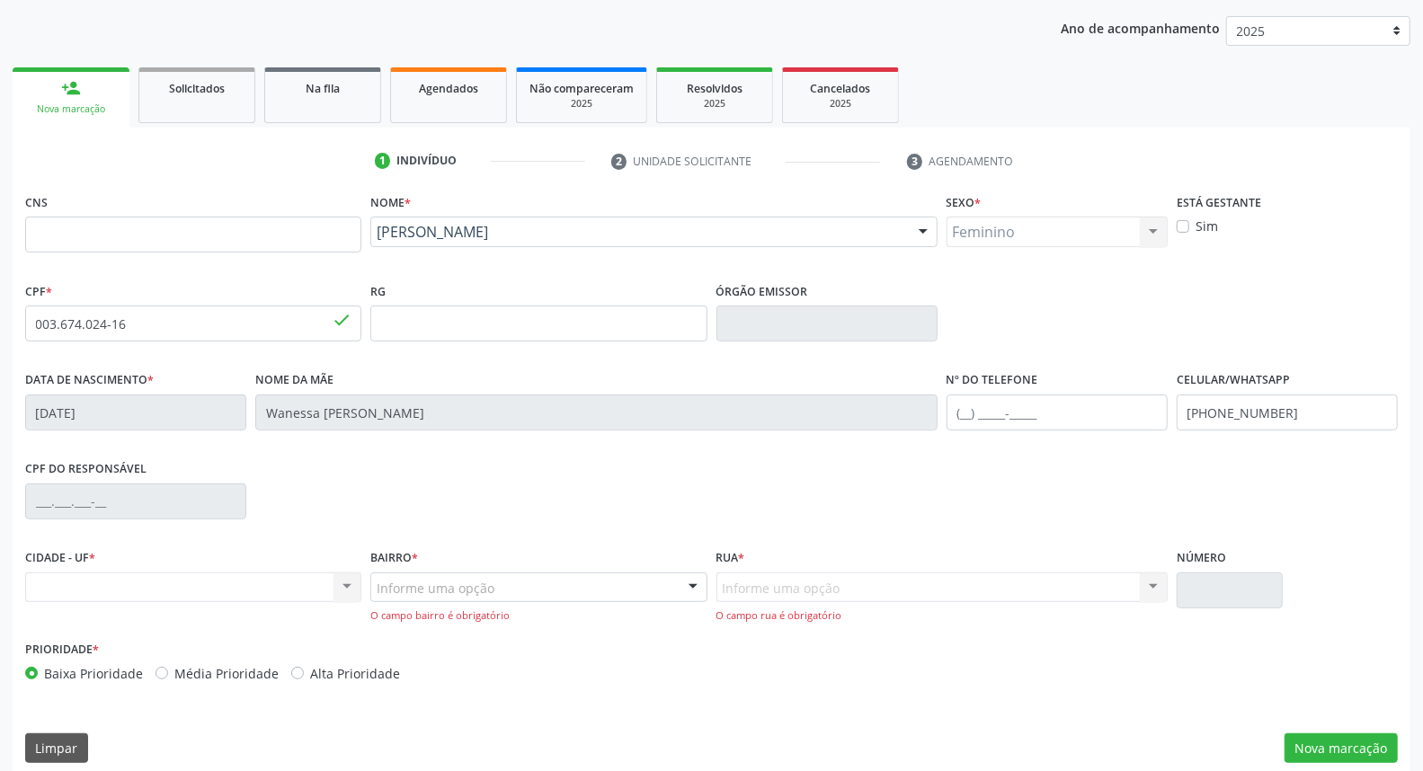
click at [683, 586] on div at bounding box center [692, 588] width 27 height 31
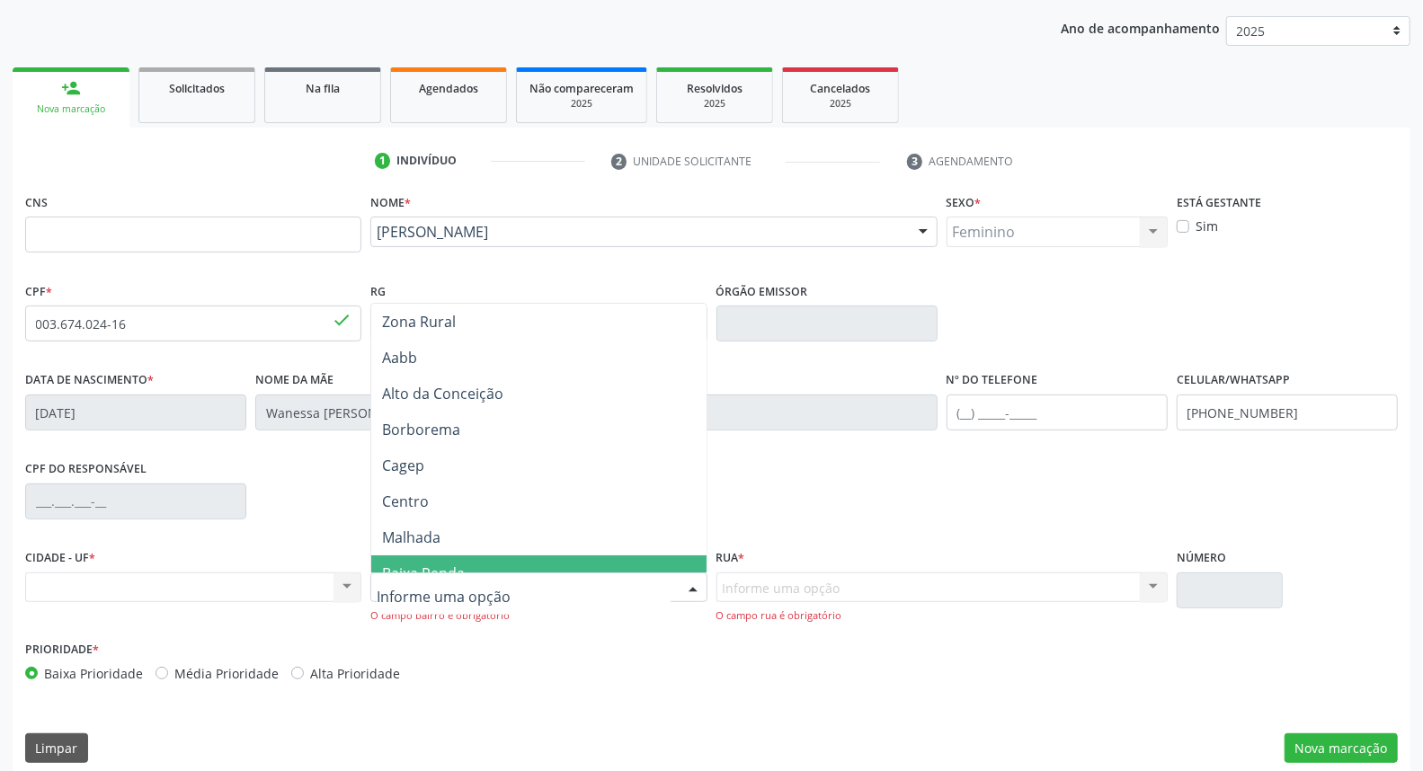
click at [688, 587] on div at bounding box center [692, 588] width 27 height 31
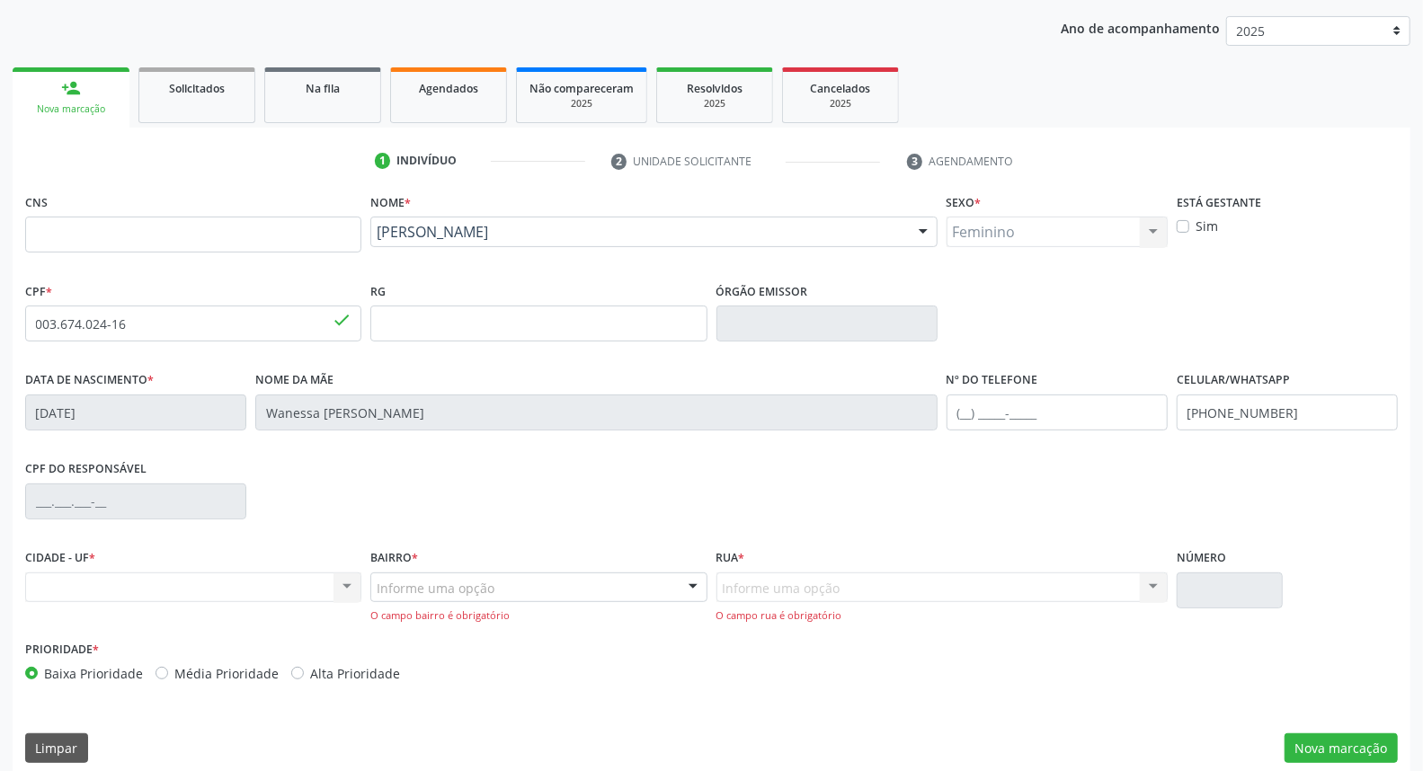
click at [688, 587] on div at bounding box center [692, 588] width 27 height 31
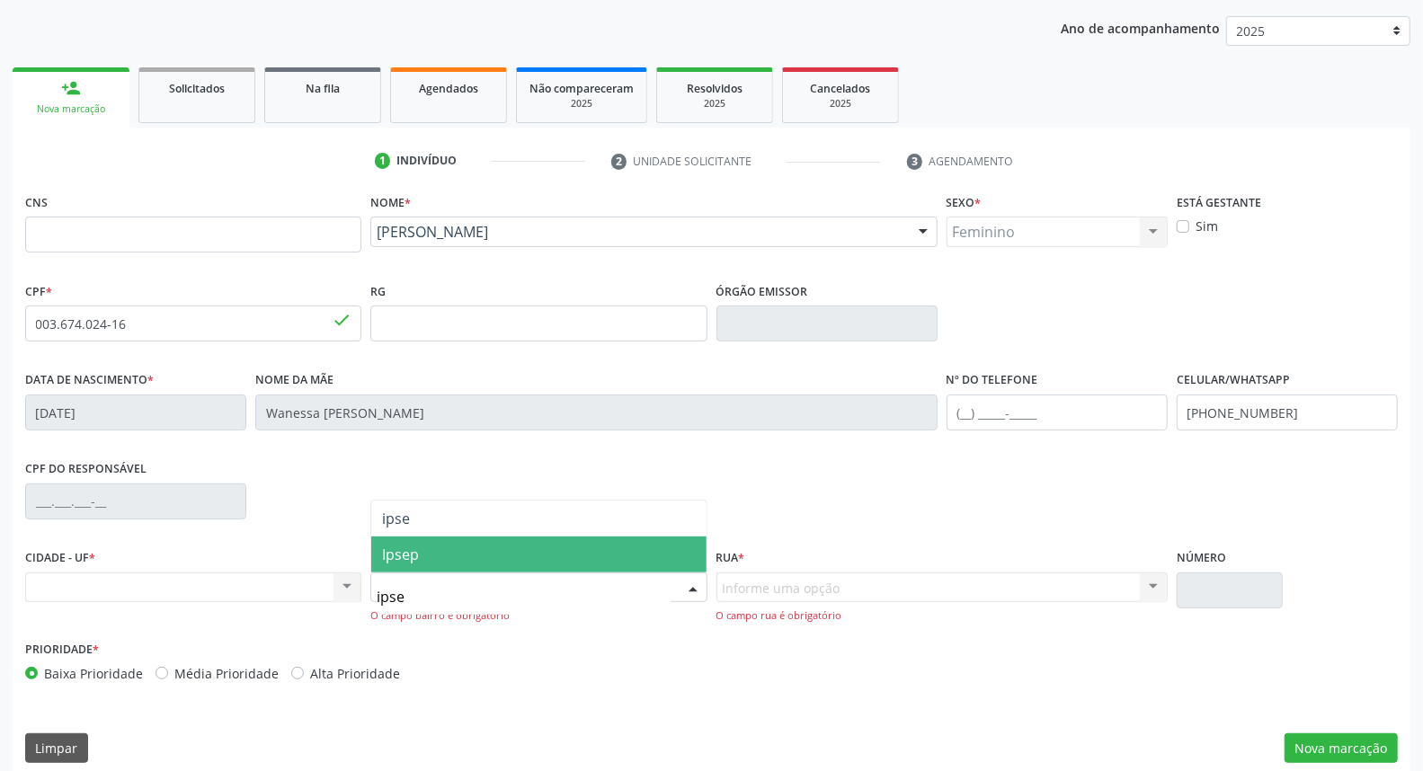
type input "ipsep"
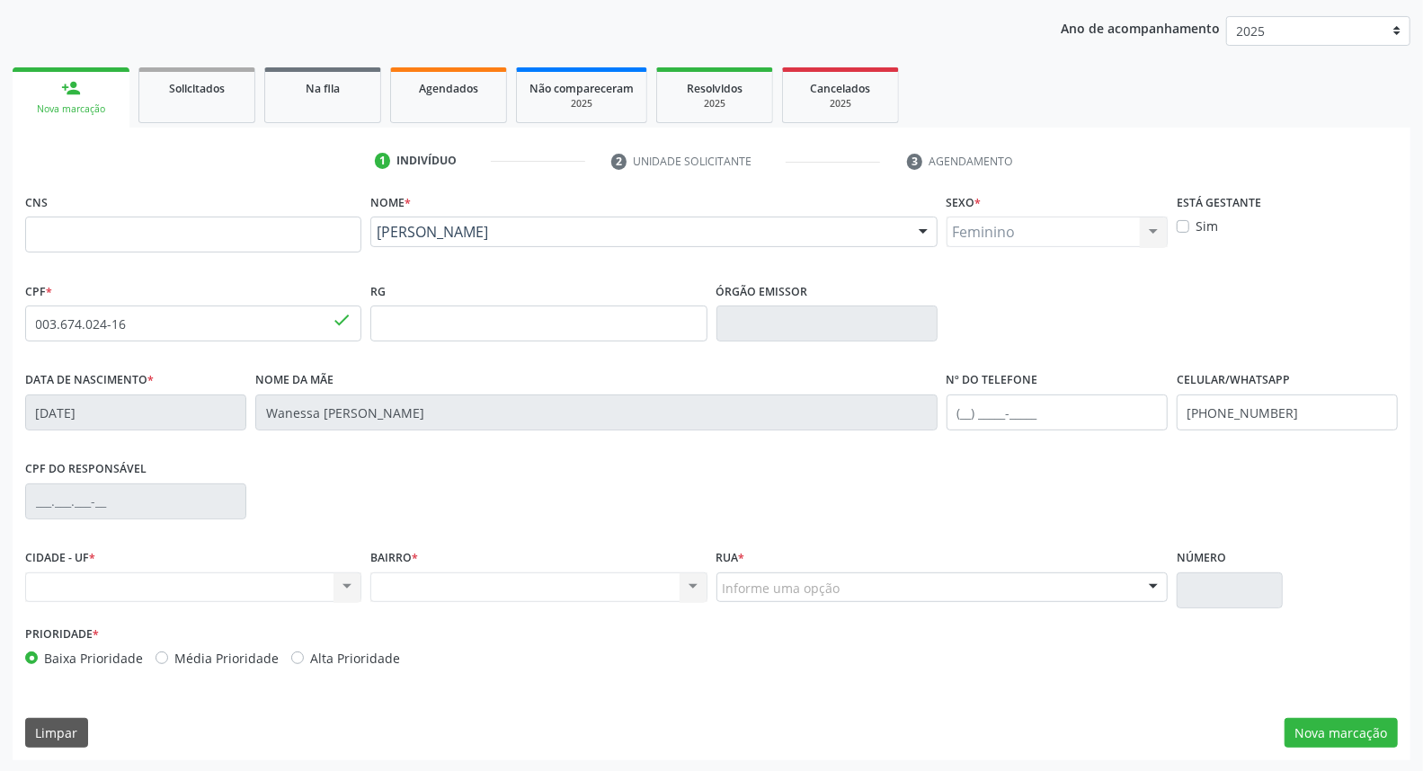
click at [690, 587] on div "Nenhum resultado encontrado para: " " Não há nenhuma opção para ser exibida." at bounding box center [538, 588] width 336 height 31
click at [1332, 735] on button "Nova marcação" at bounding box center [1340, 733] width 113 height 31
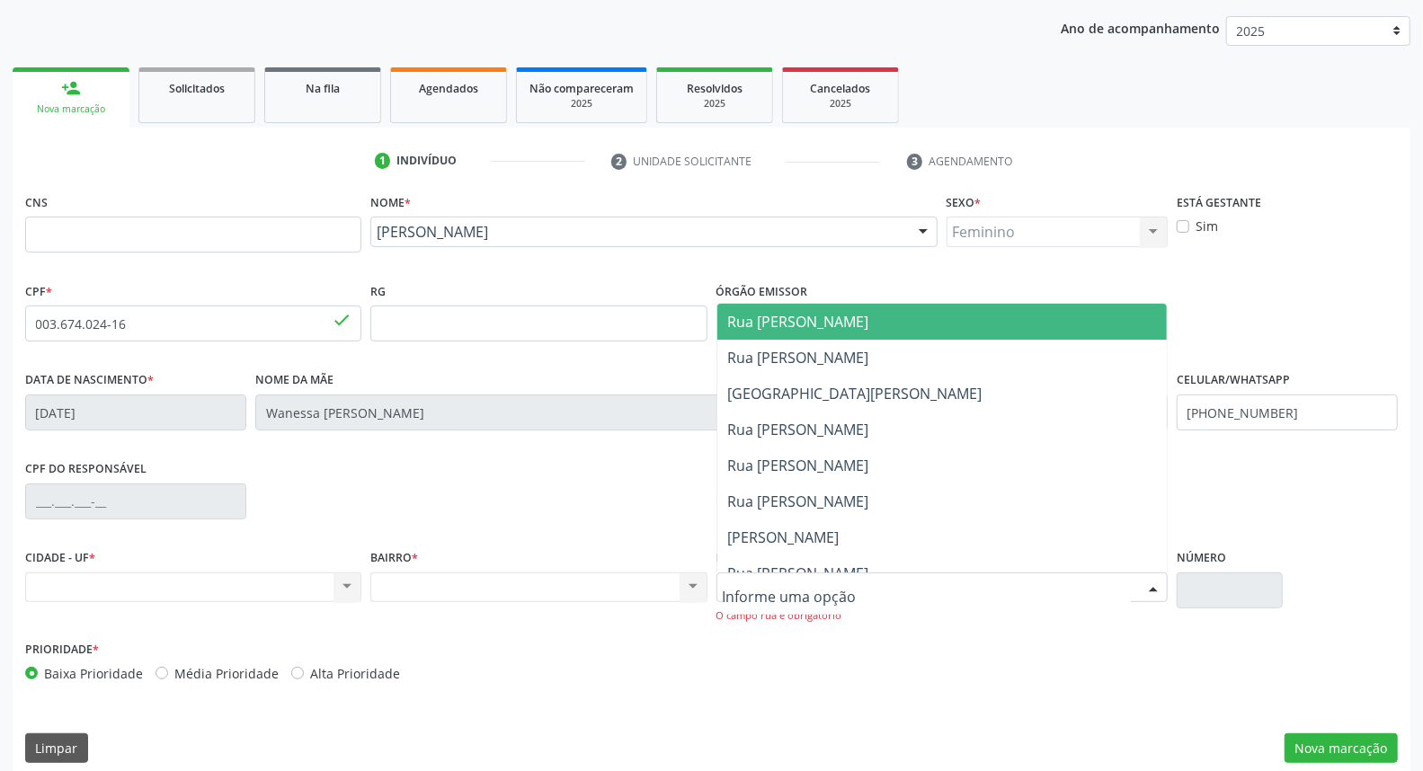
click at [1145, 580] on div at bounding box center [1153, 588] width 27 height 31
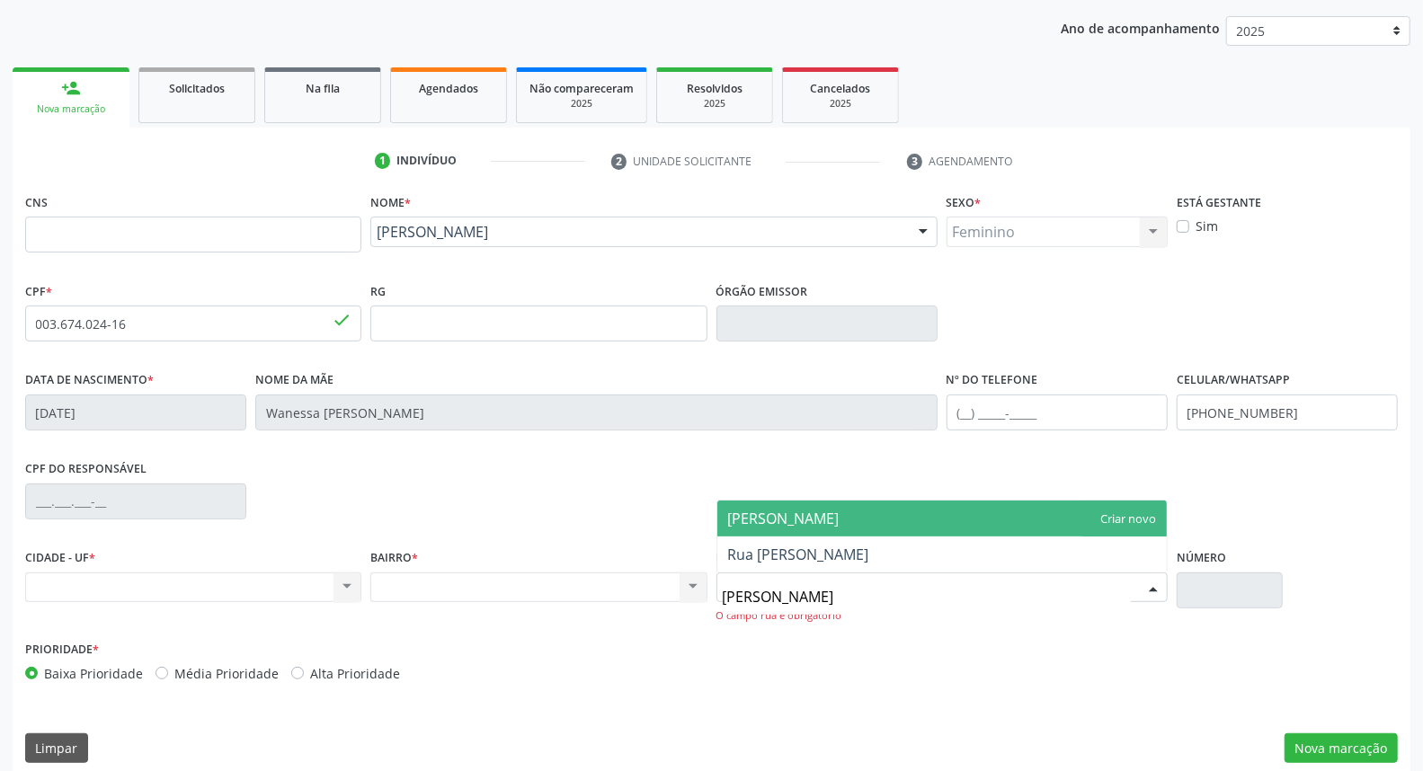
type input "[PERSON_NAME]"
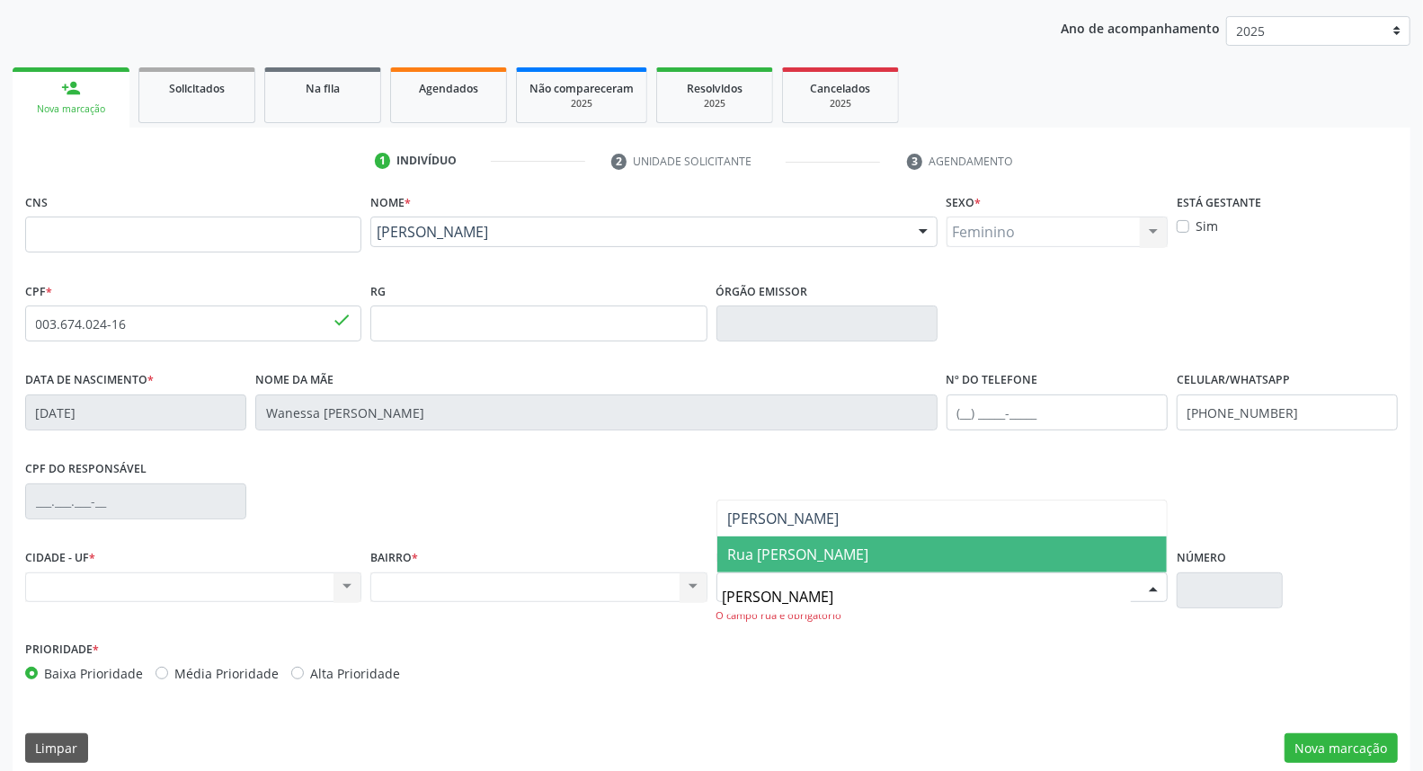
click at [1150, 542] on span "Rua [PERSON_NAME]" at bounding box center [941, 555] width 449 height 36
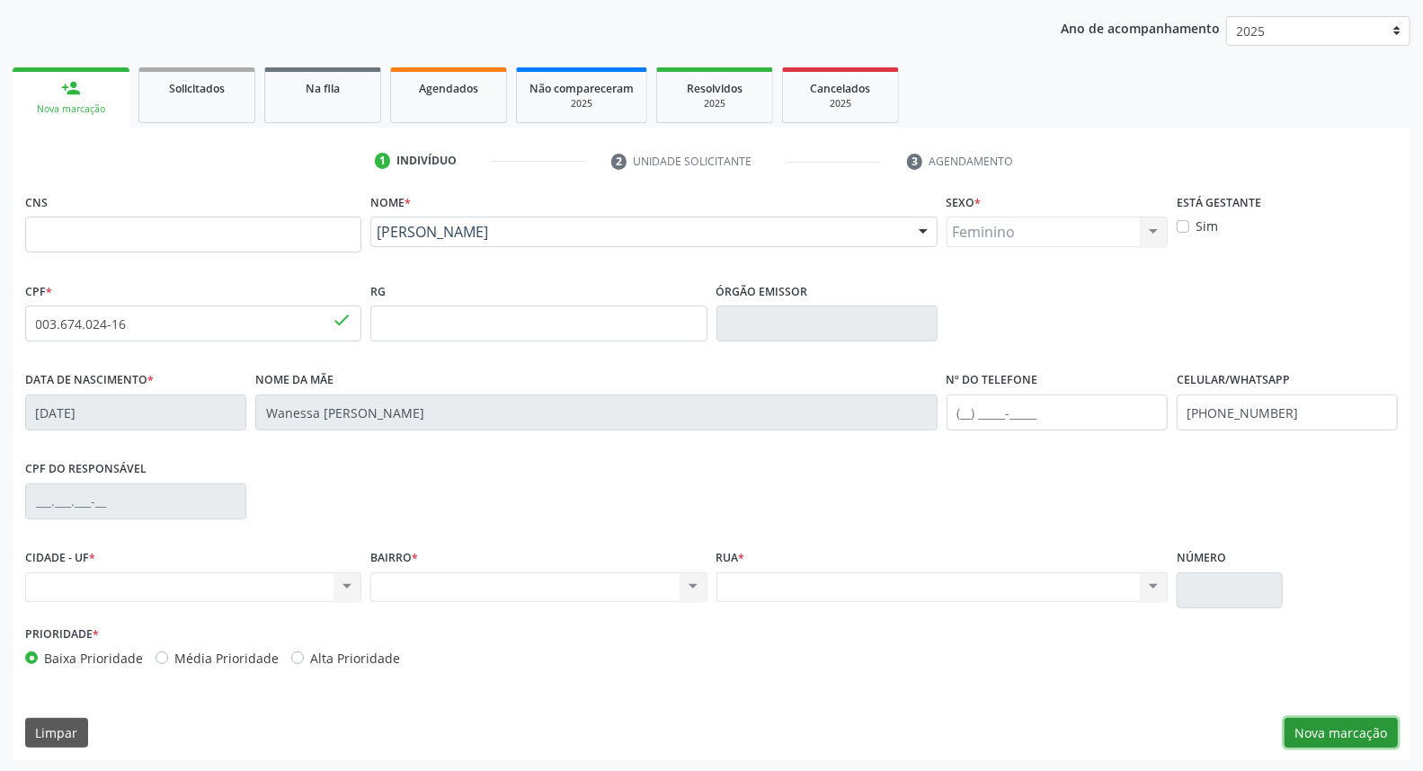
click at [1372, 724] on button "Nova marcação" at bounding box center [1340, 733] width 113 height 31
click at [0, 0] on button "Próximo" at bounding box center [0, 0] width 0 height 0
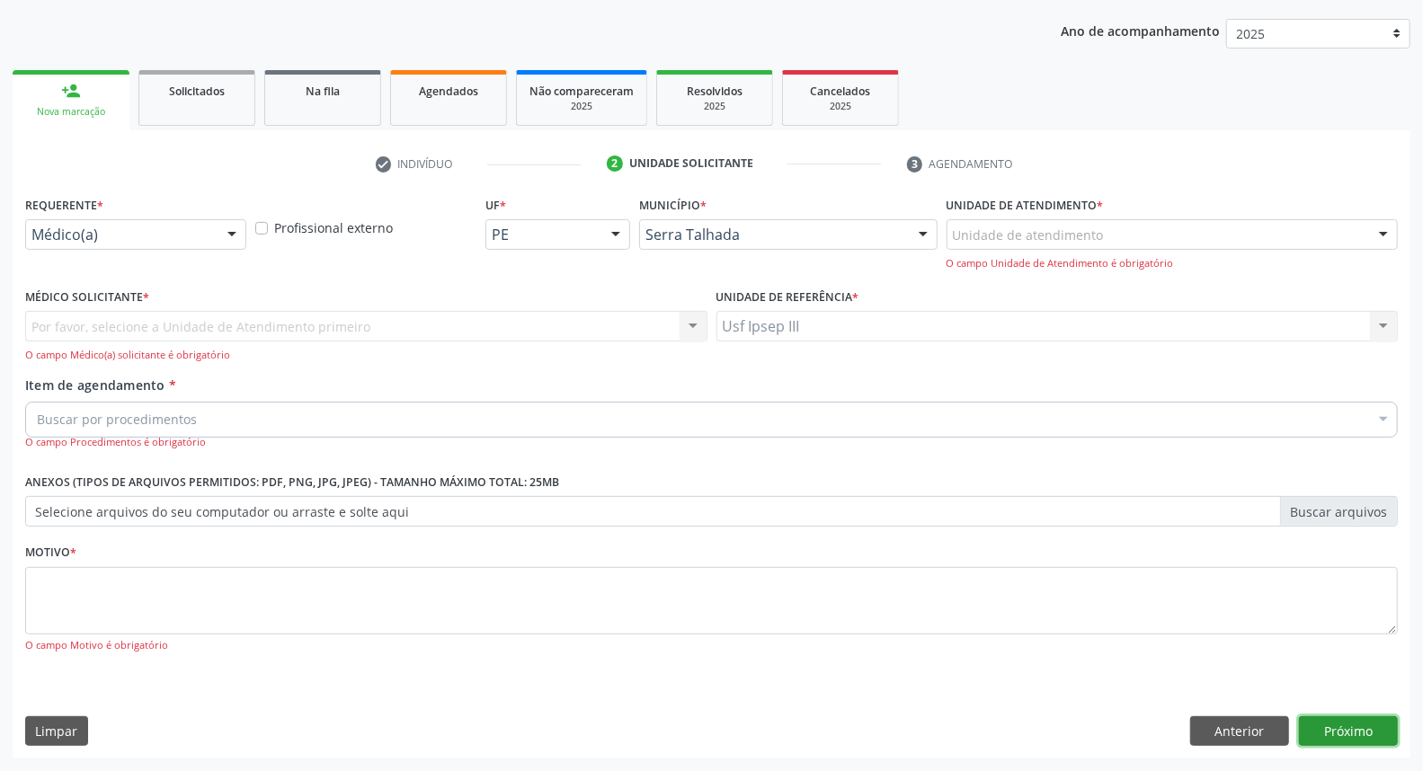
scroll to position [119, 0]
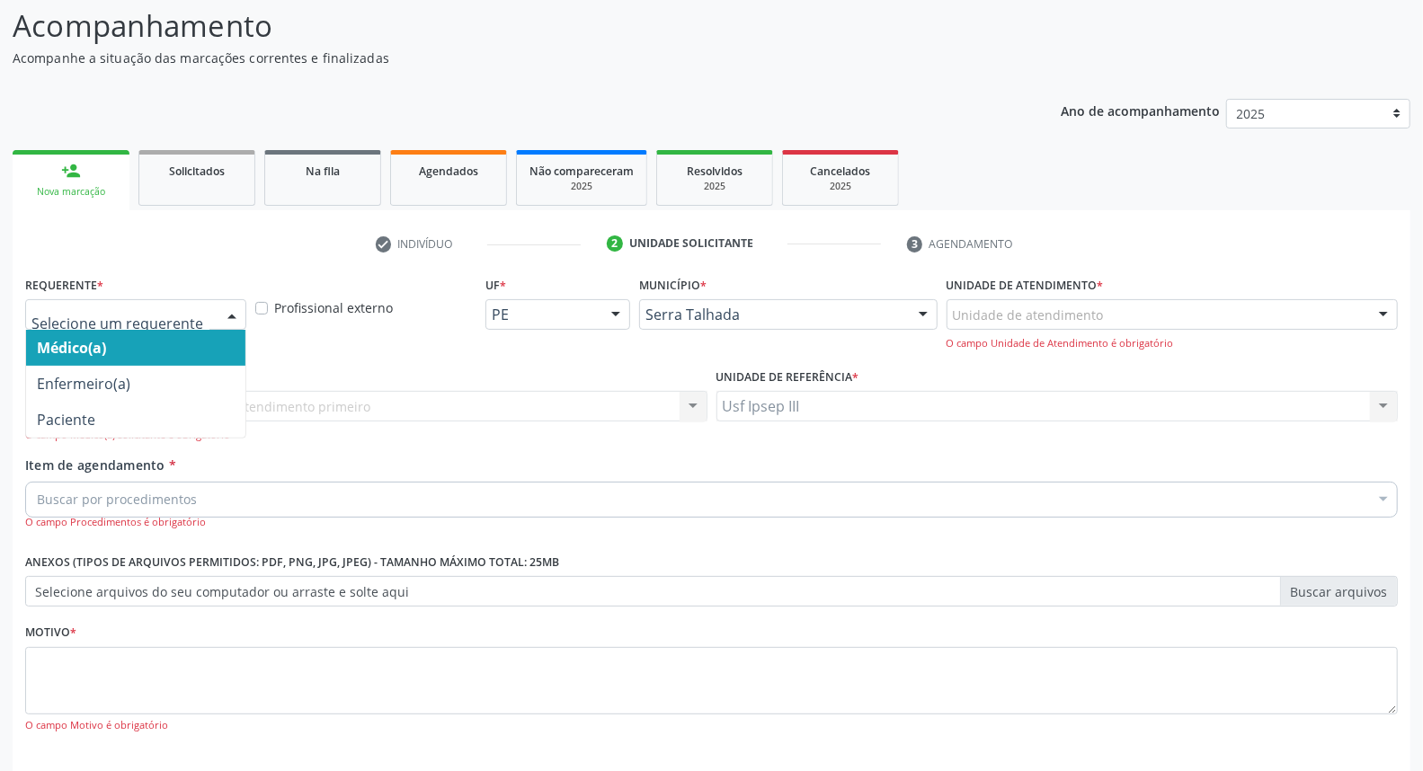
click at [226, 308] on div at bounding box center [231, 315] width 27 height 31
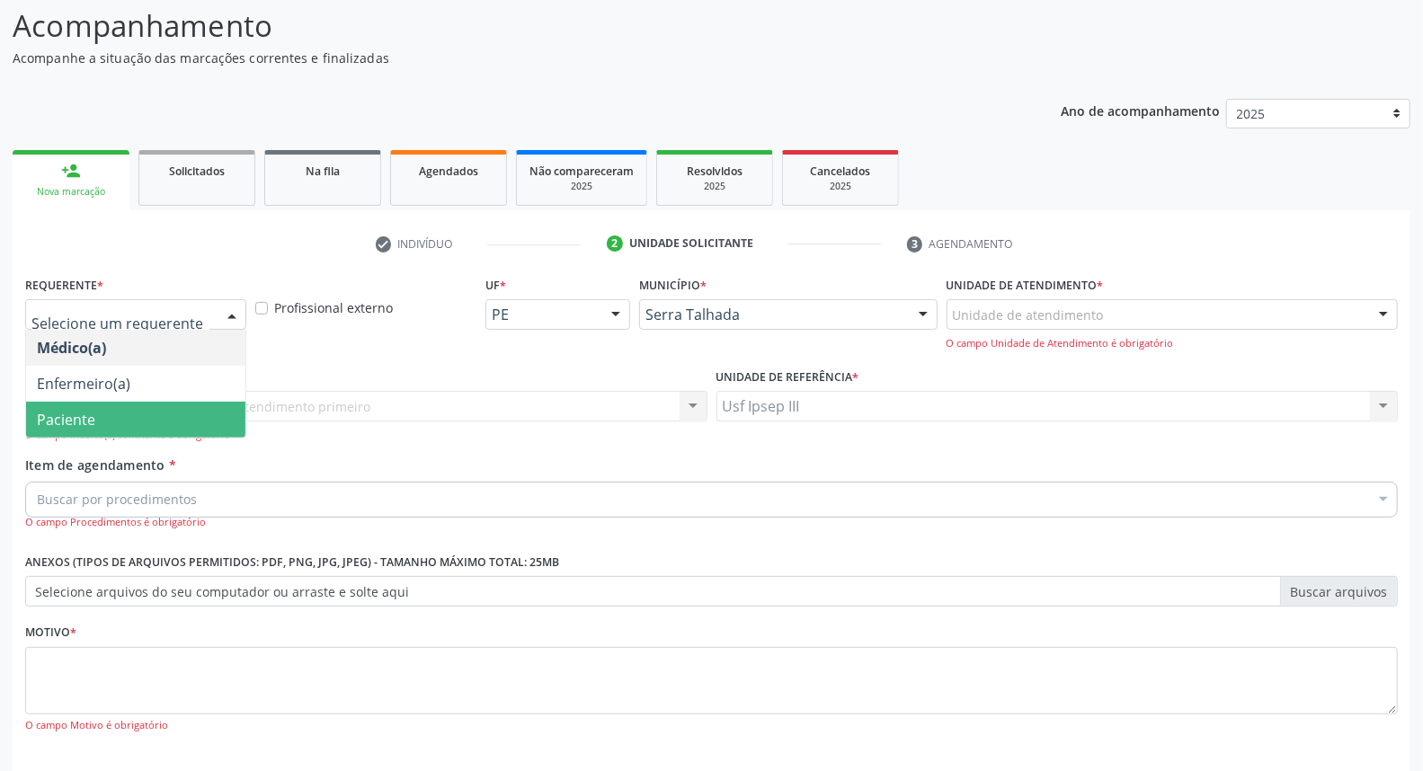
click at [196, 421] on span "Paciente" at bounding box center [135, 420] width 219 height 36
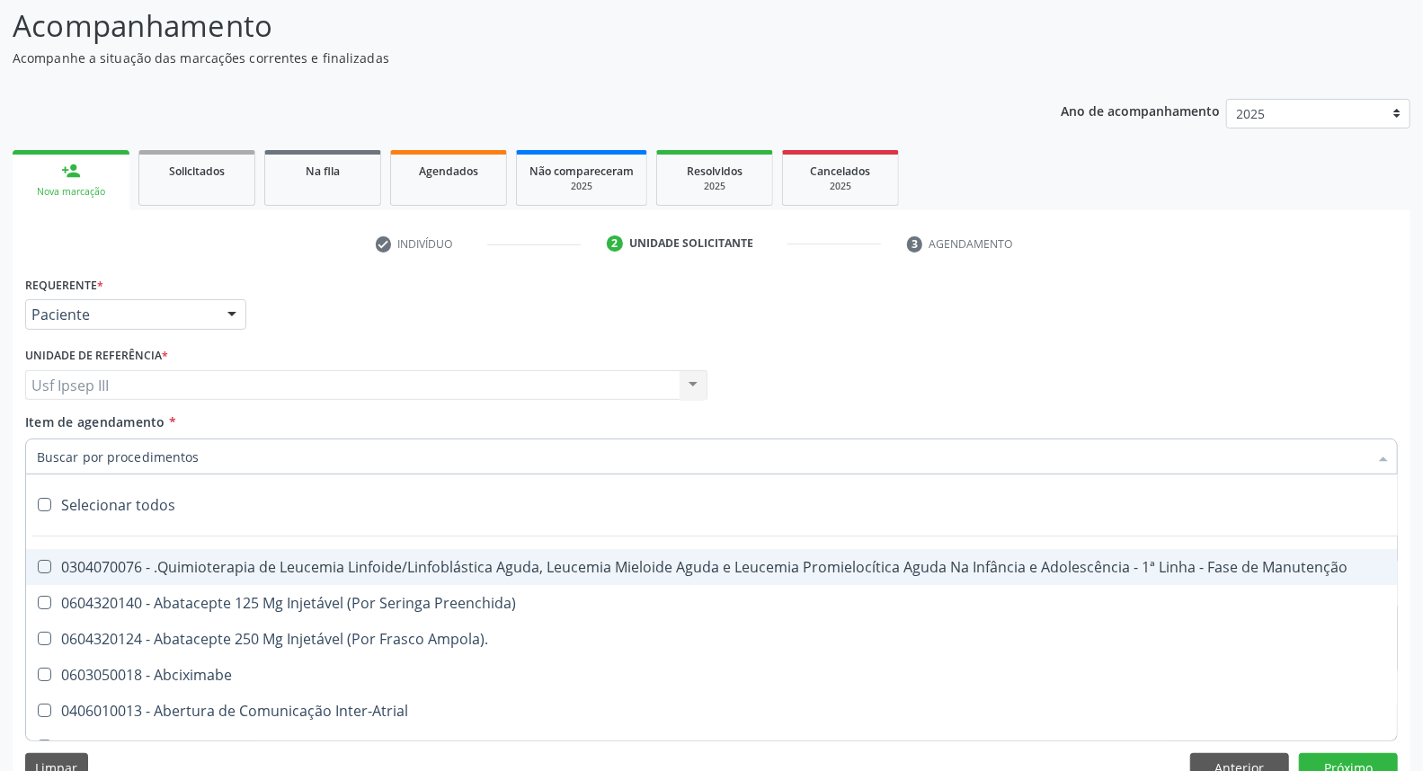
click at [202, 446] on div at bounding box center [711, 457] width 1372 height 36
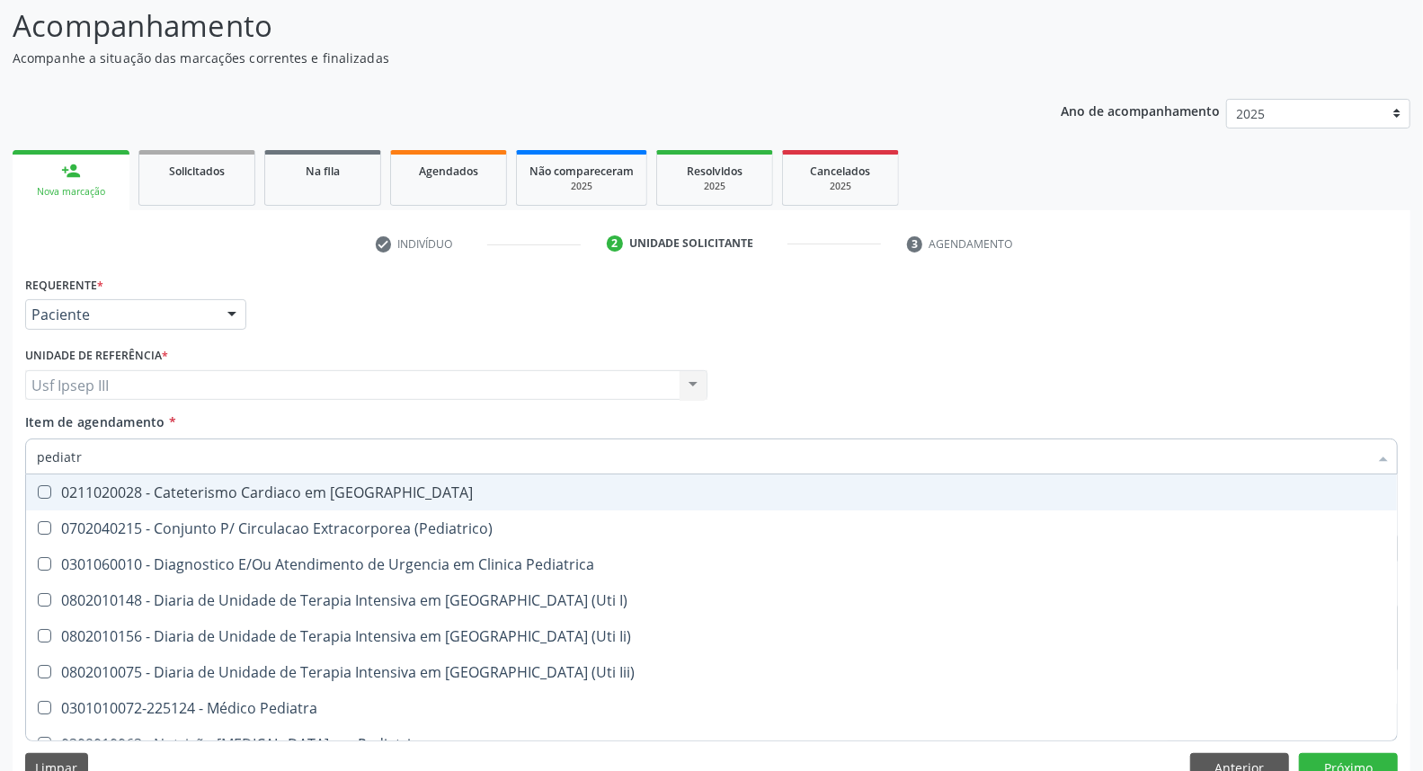
type input "pediatra"
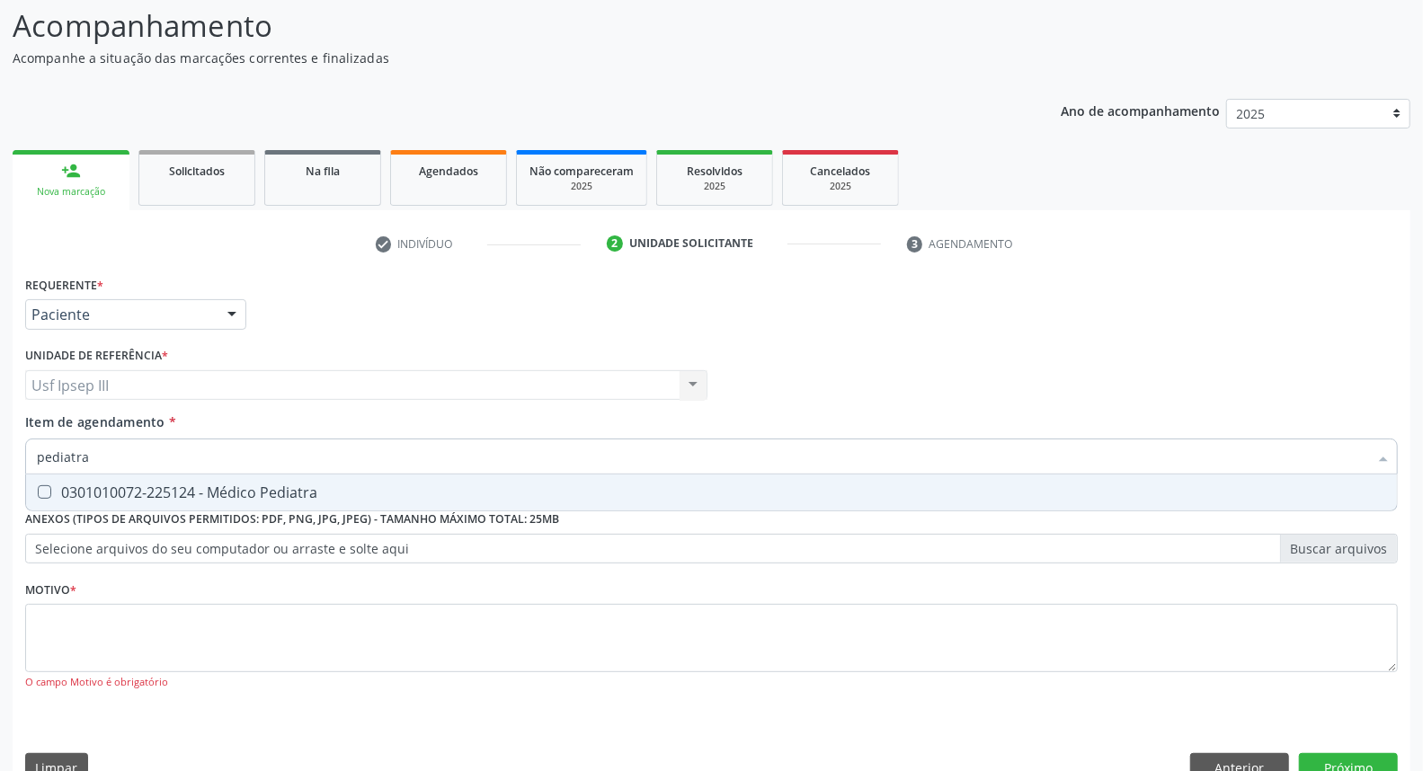
click at [189, 488] on div "0301010072-225124 - Médico Pediatra" at bounding box center [711, 492] width 1349 height 14
checkbox Pediatra "true"
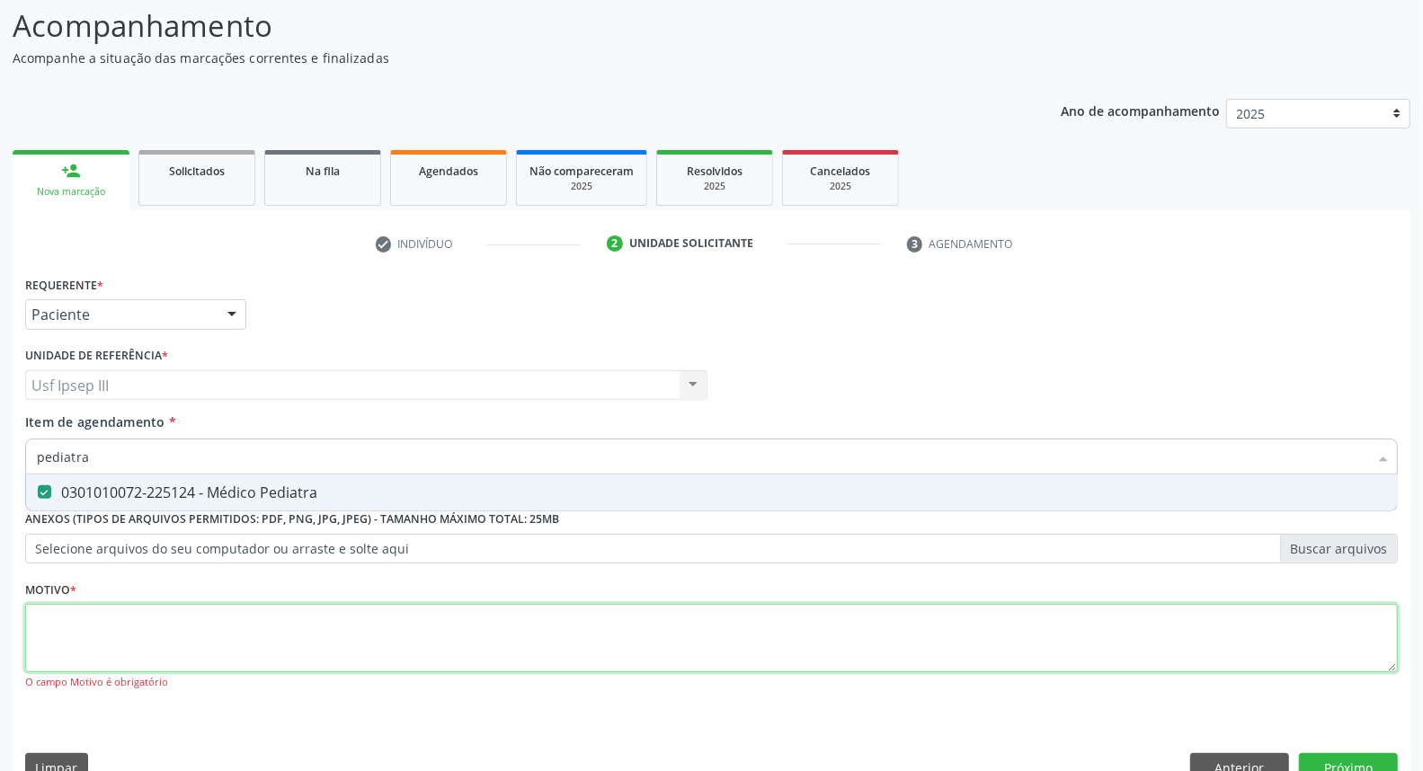
click at [166, 633] on div "Requerente * Paciente Médico(a) Enfermeiro(a) Paciente Nenhum resultado encontr…" at bounding box center [711, 493] width 1372 height 444
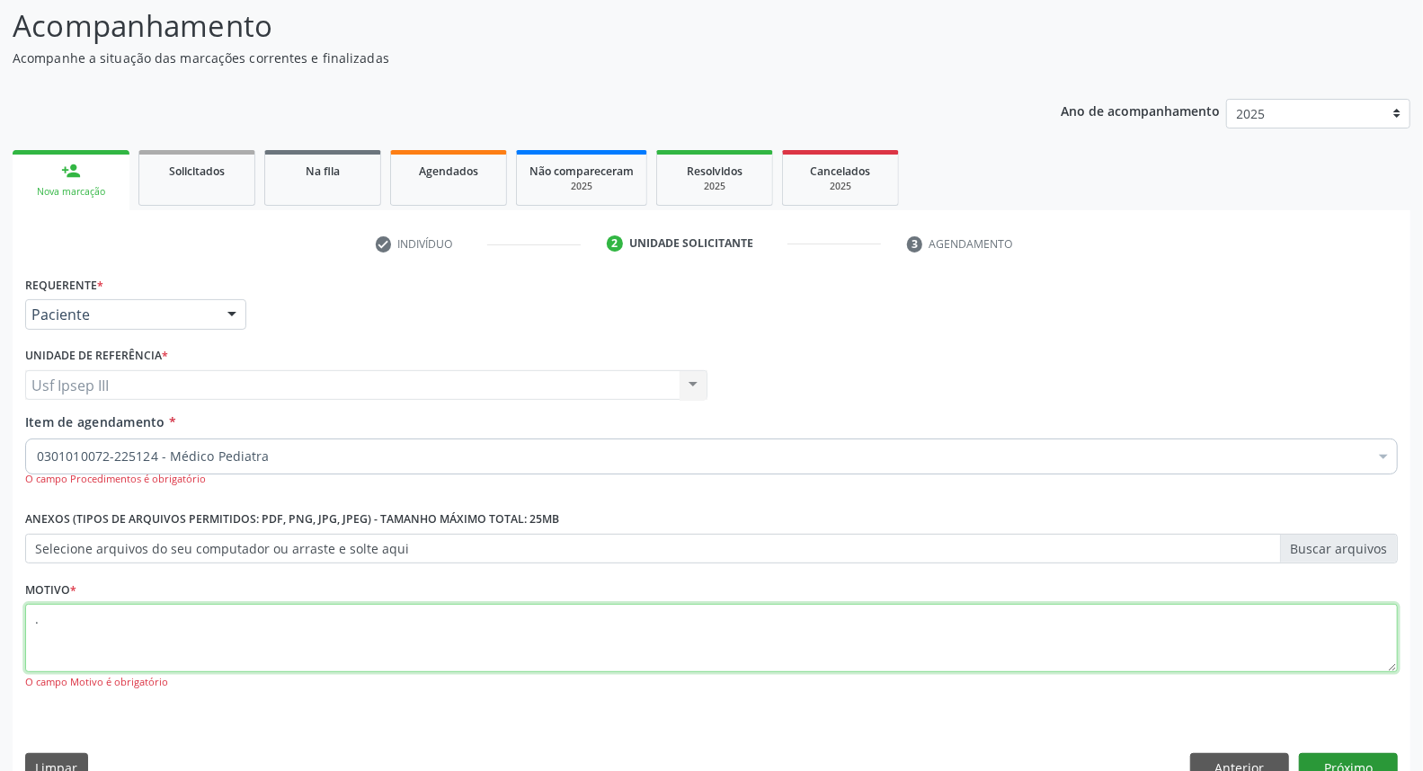
type textarea "."
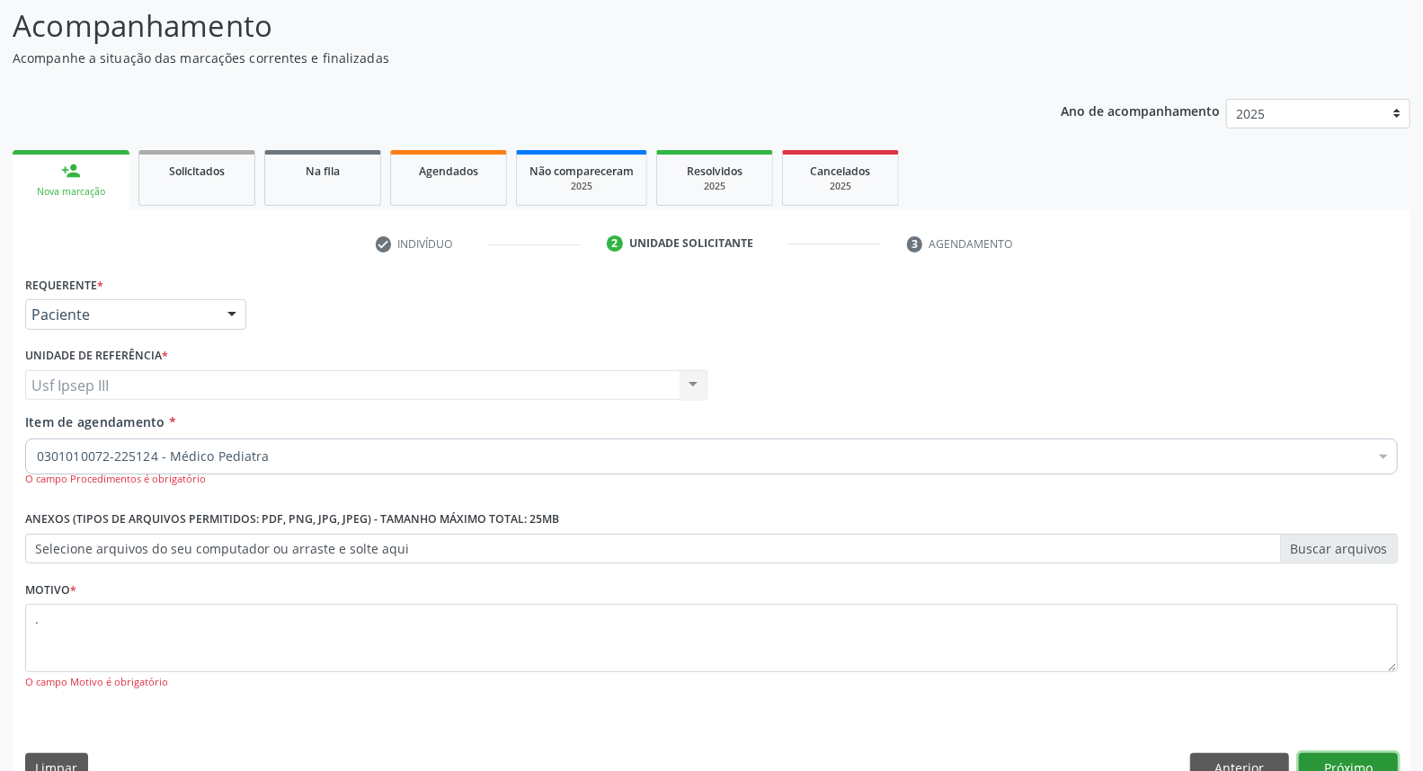
click at [1334, 764] on button "Próximo" at bounding box center [1348, 768] width 99 height 31
click at [1334, 764] on div "Acompanhamento Acompanhe a situação das marcações correntes e finalizadas Relat…" at bounding box center [711, 394] width 1423 height 828
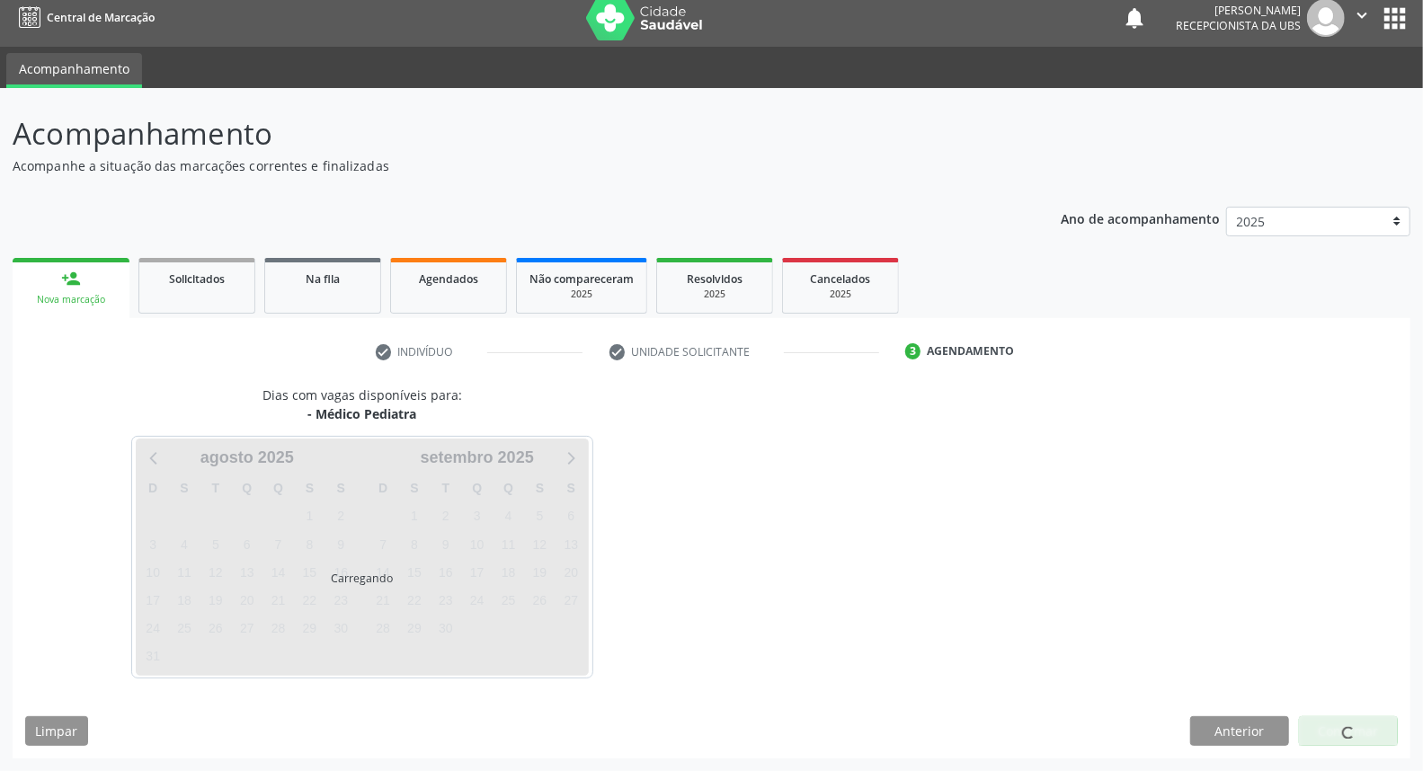
scroll to position [10, 0]
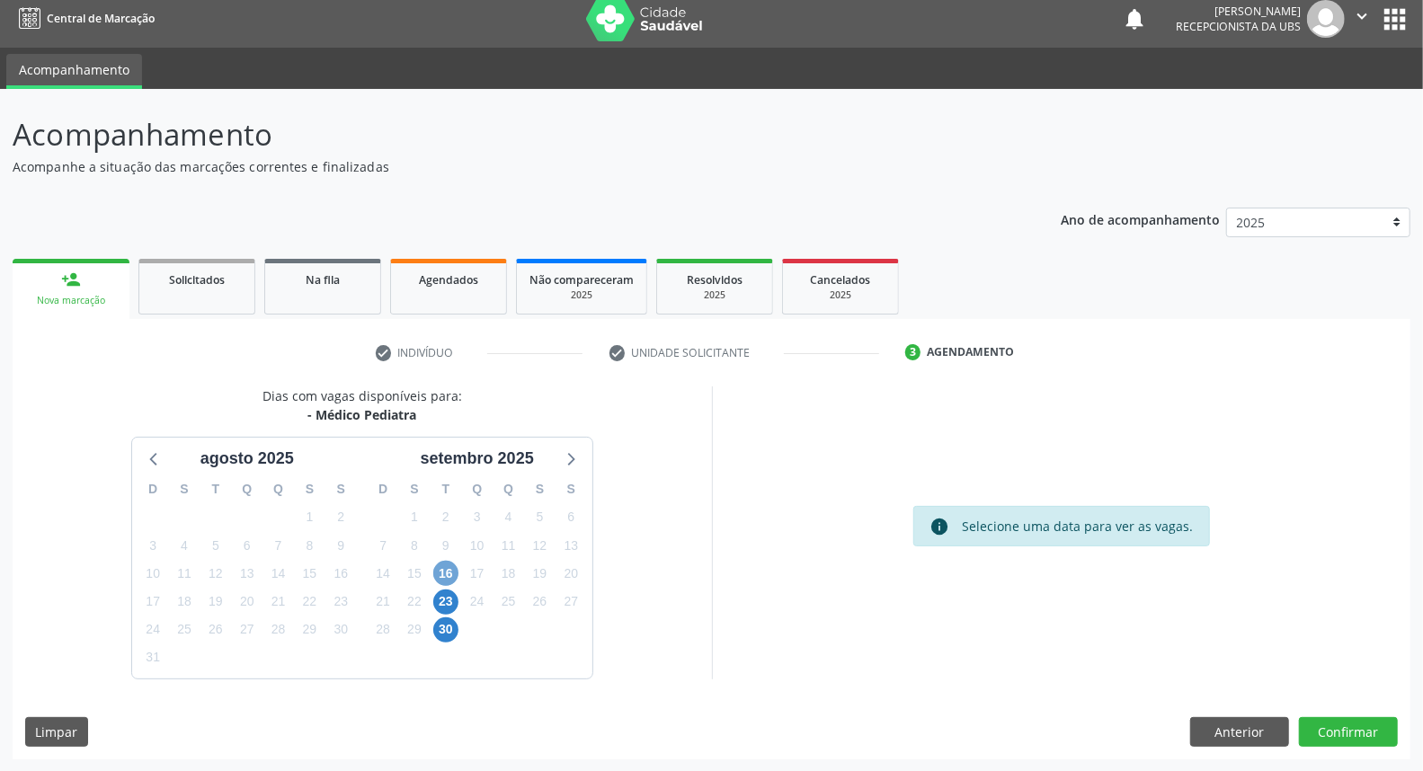
click at [450, 575] on span "16" at bounding box center [445, 573] width 25 height 25
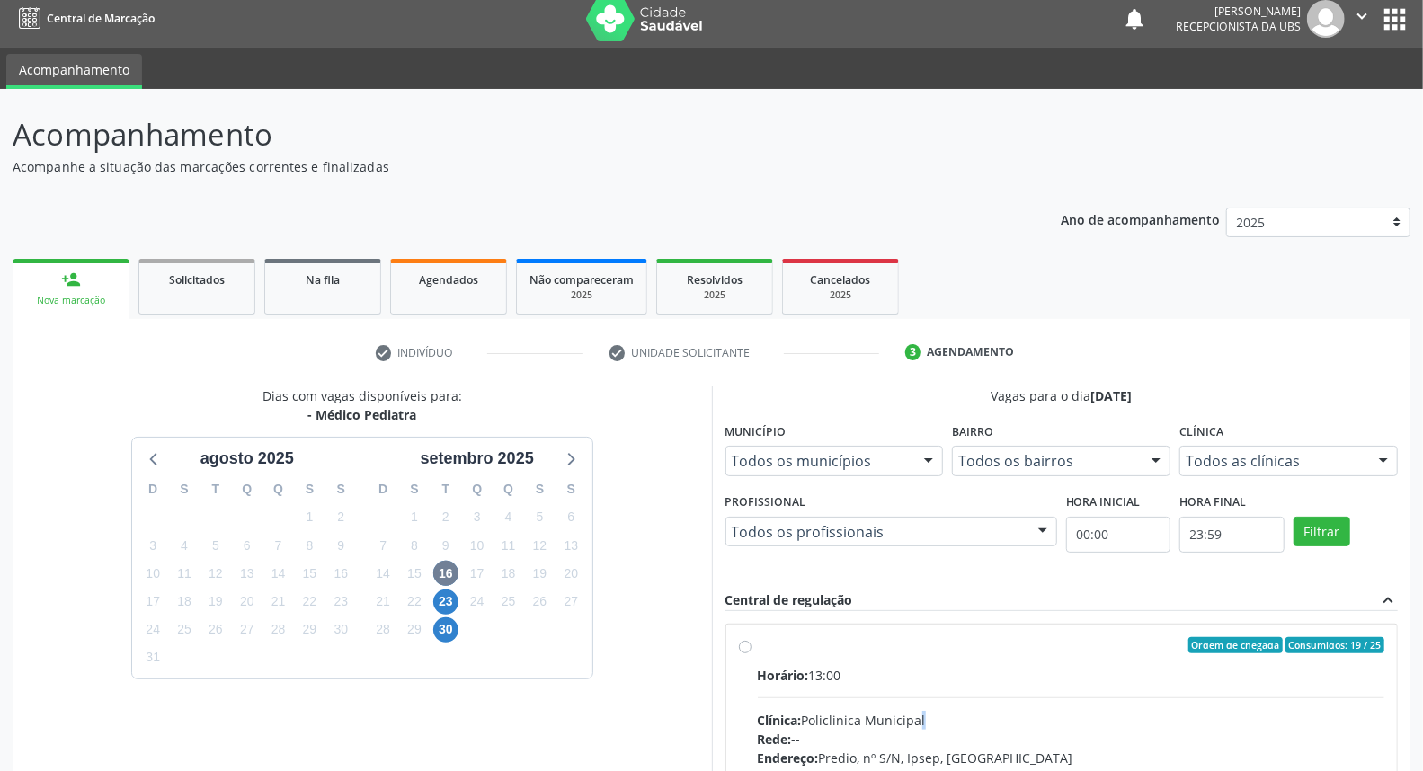
radio input "true"
click at [923, 711] on div "Clínica: Policlinica Municipal" at bounding box center [1071, 720] width 627 height 19
click at [751, 653] on input "Ordem de chegada Consumidos: 19 / 25 Horário: 13:00 Clínica: Policlinica Munici…" at bounding box center [745, 645] width 13 height 16
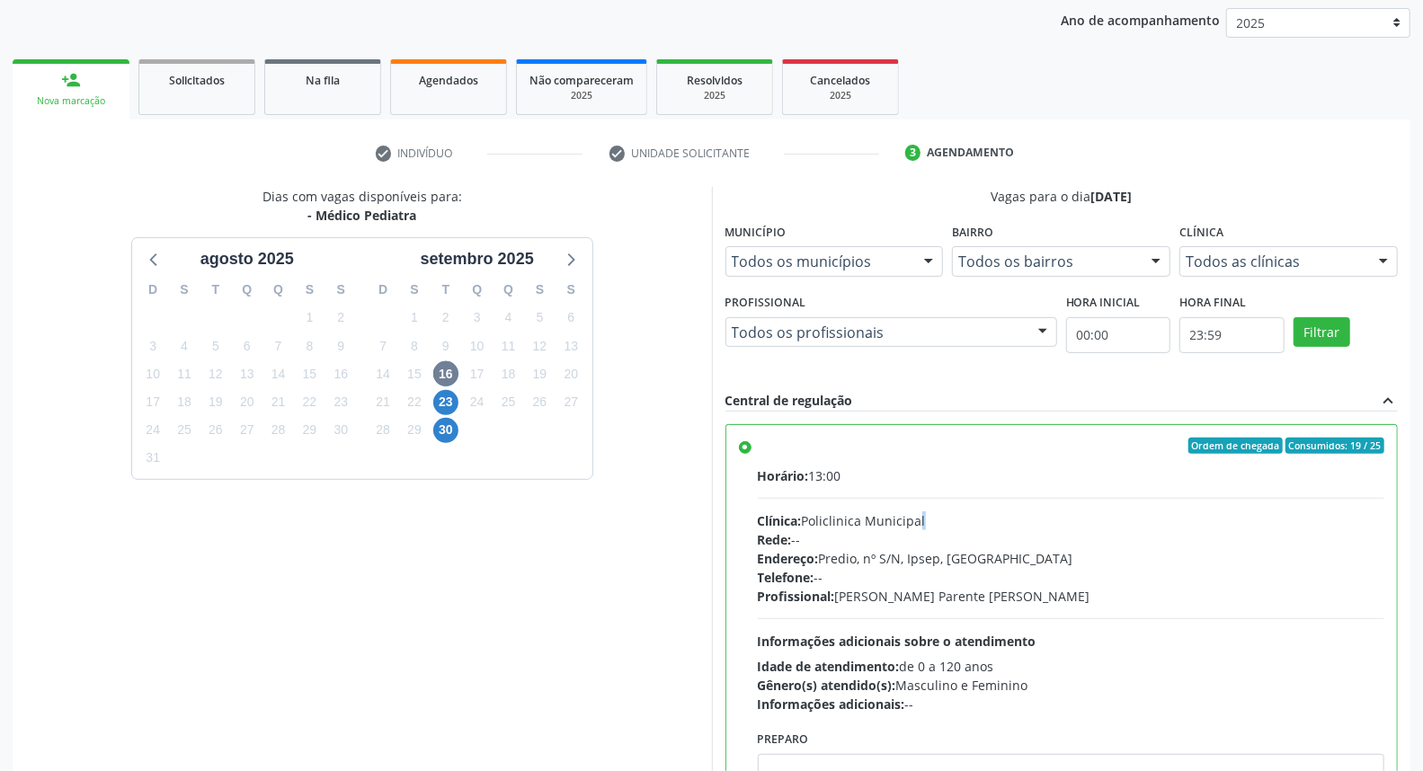
scroll to position [301, 0]
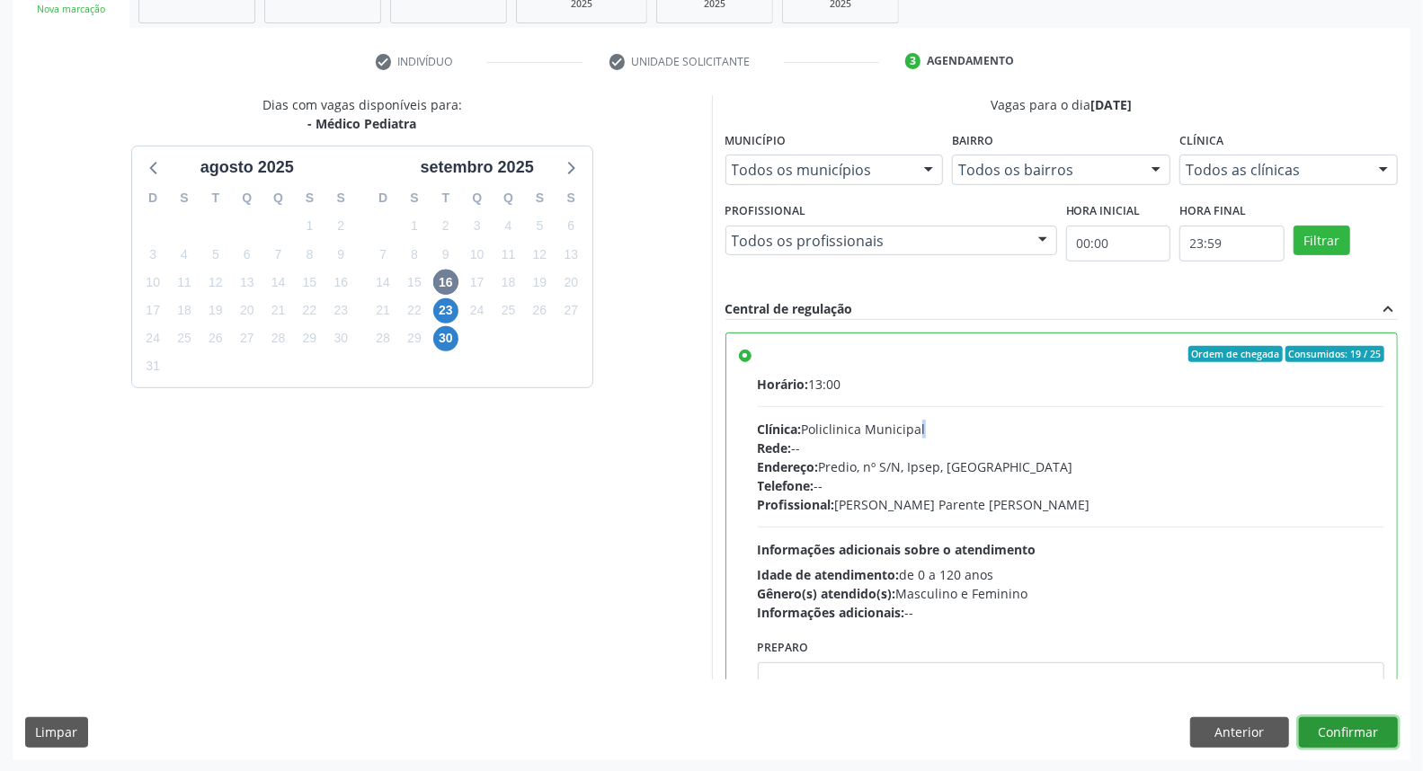
click at [1331, 729] on button "Confirmar" at bounding box center [1348, 732] width 99 height 31
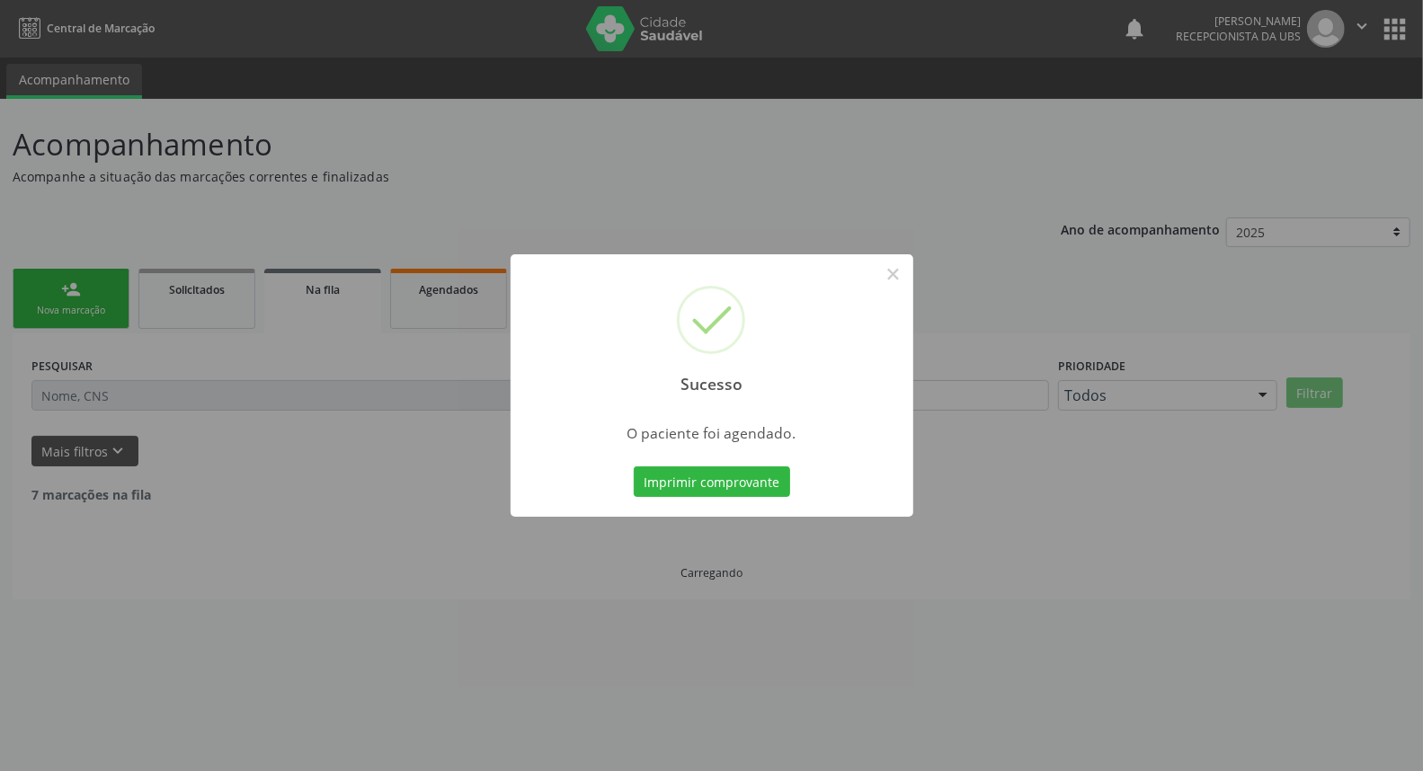
scroll to position [0, 0]
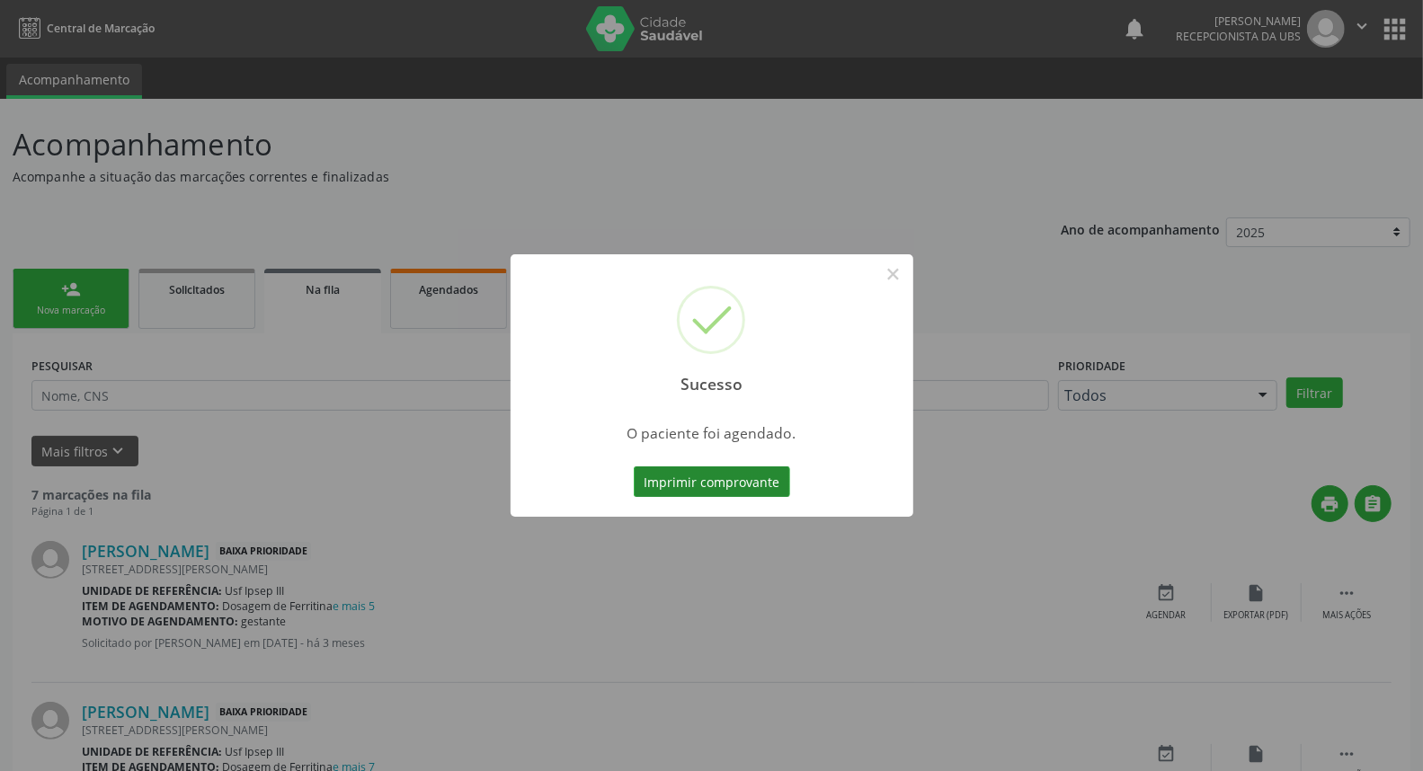
click at [715, 484] on button "Imprimir comprovante" at bounding box center [712, 481] width 156 height 31
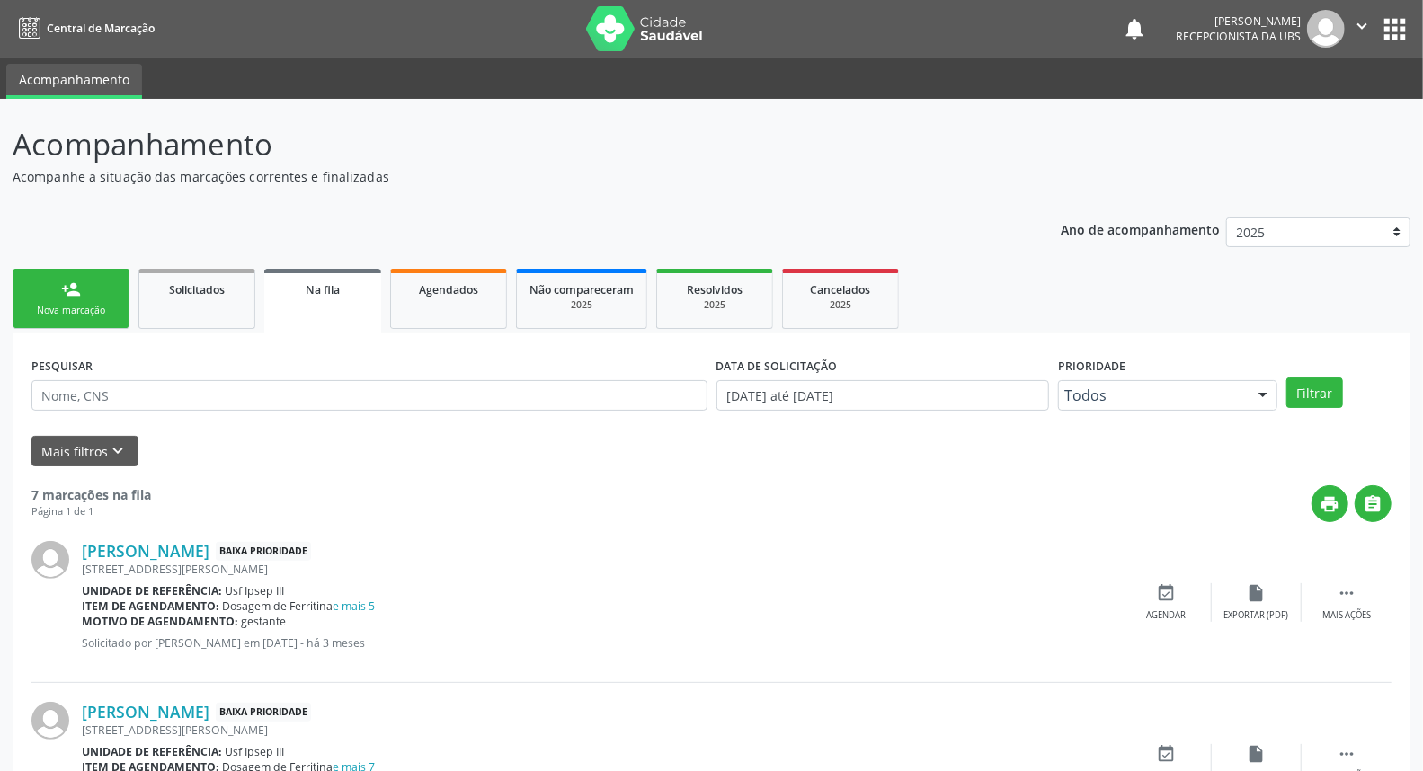
click at [58, 295] on link "person_add Nova marcação" at bounding box center [71, 299] width 117 height 60
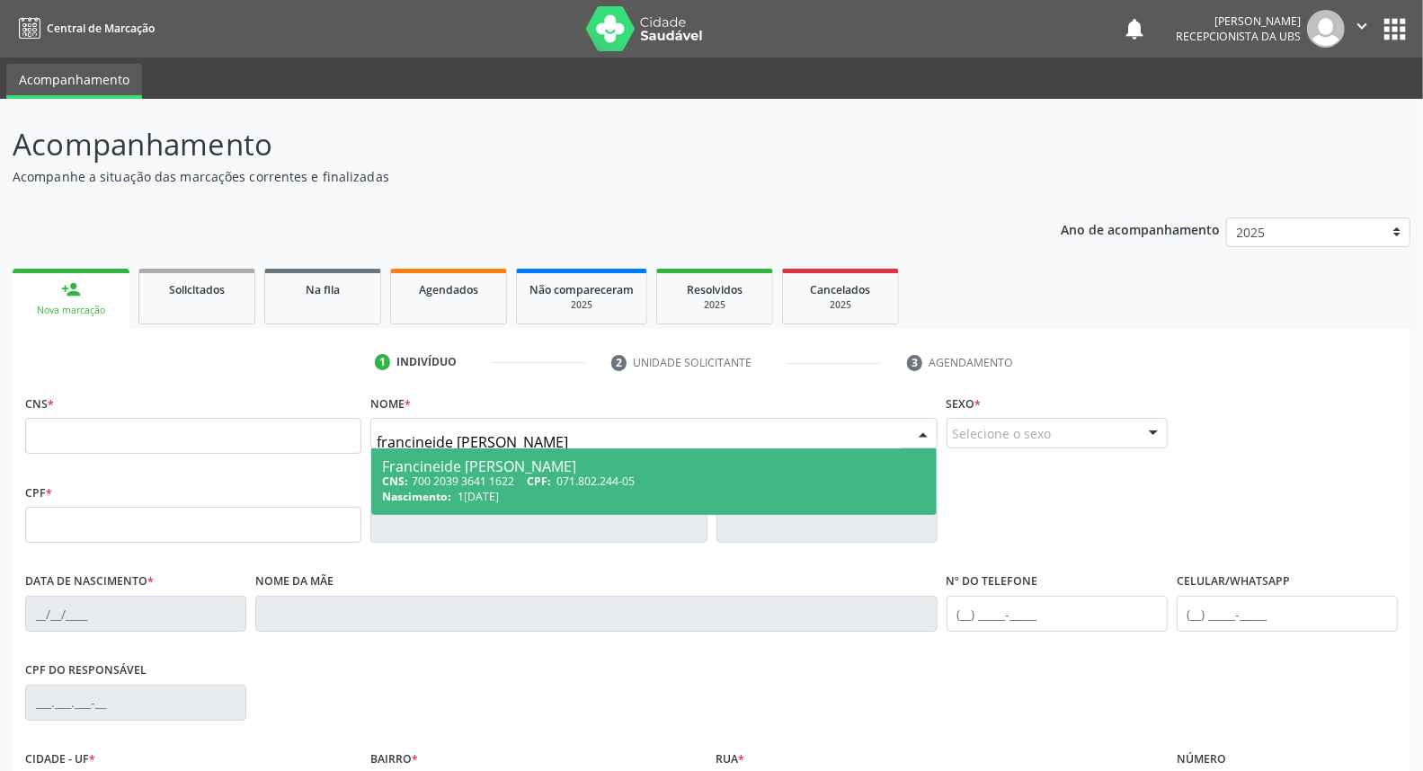
type input "francineide [PERSON_NAME]"
click at [620, 491] on div "Nascimento: [DATE]" at bounding box center [653, 496] width 543 height 15
type input "700 2039 3641 1622"
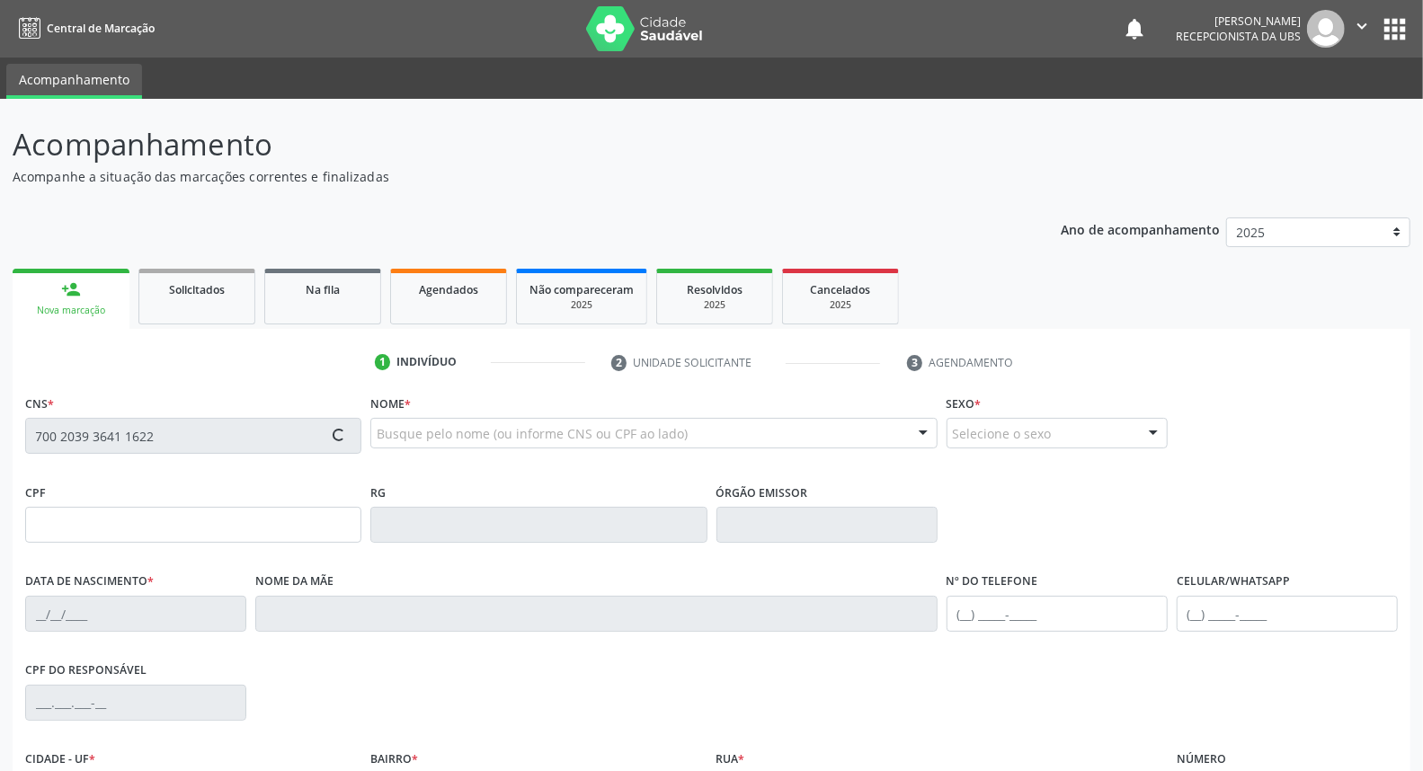
type input "071.802.244-05"
type input "1[DATE]"
type input "[PERSON_NAME] Mafia da Conceicao"
type input "[PHONE_NUMBER]"
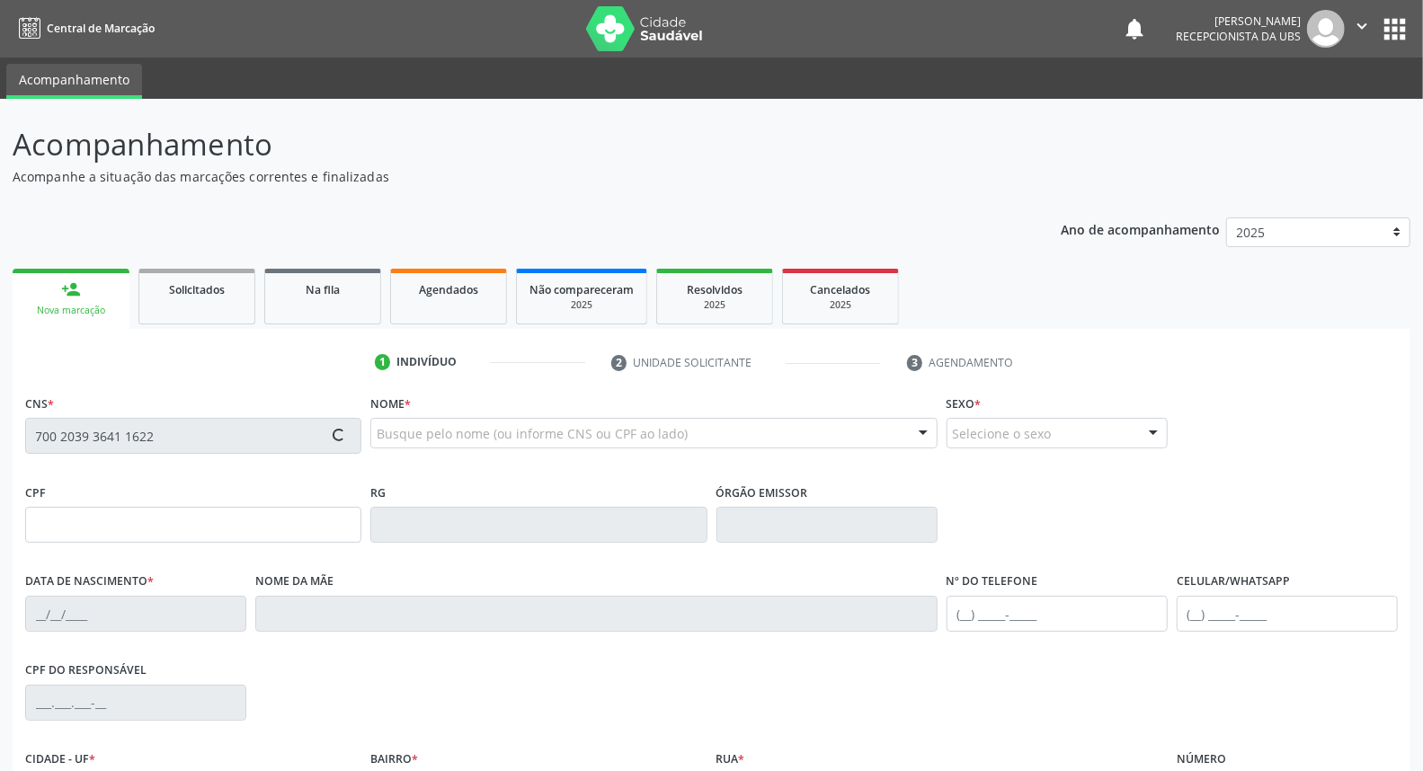
type input "239"
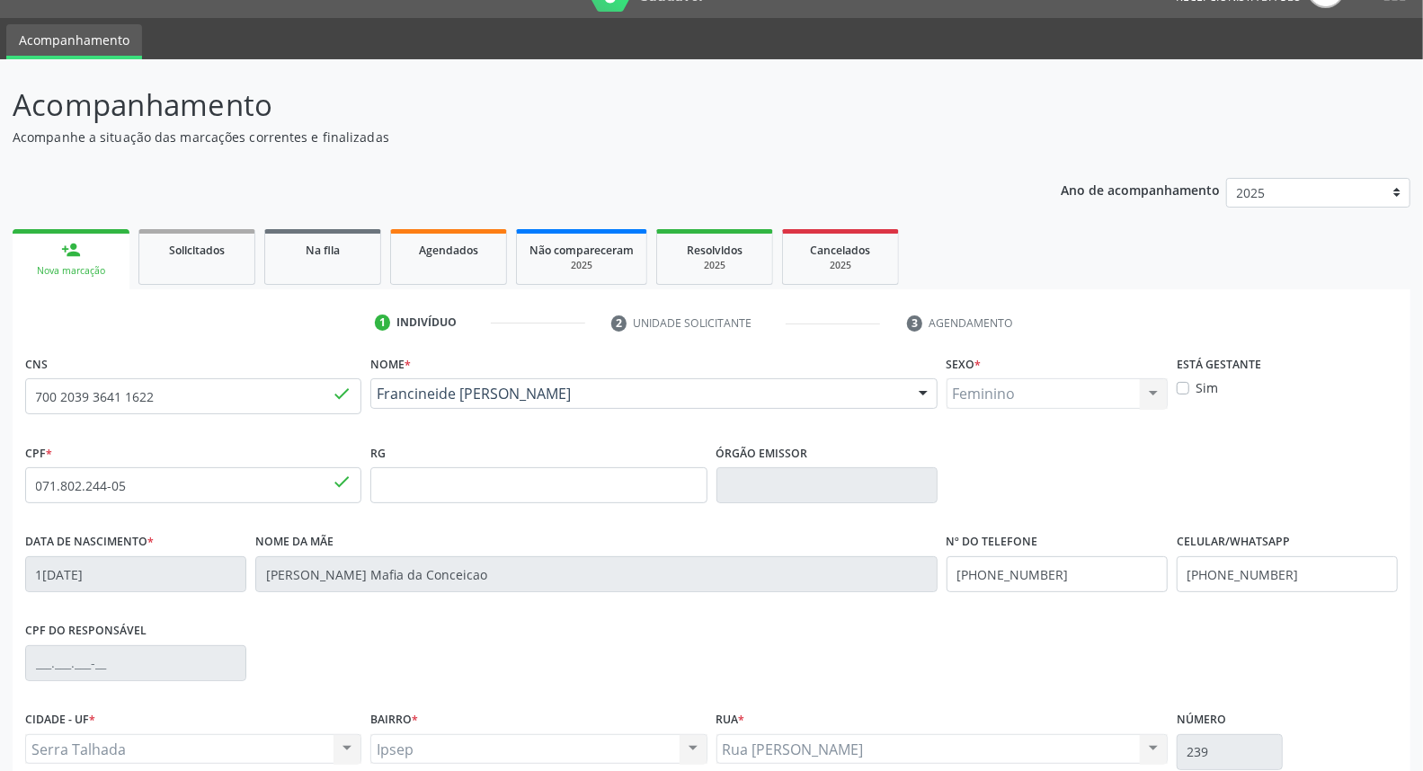
scroll to position [201, 0]
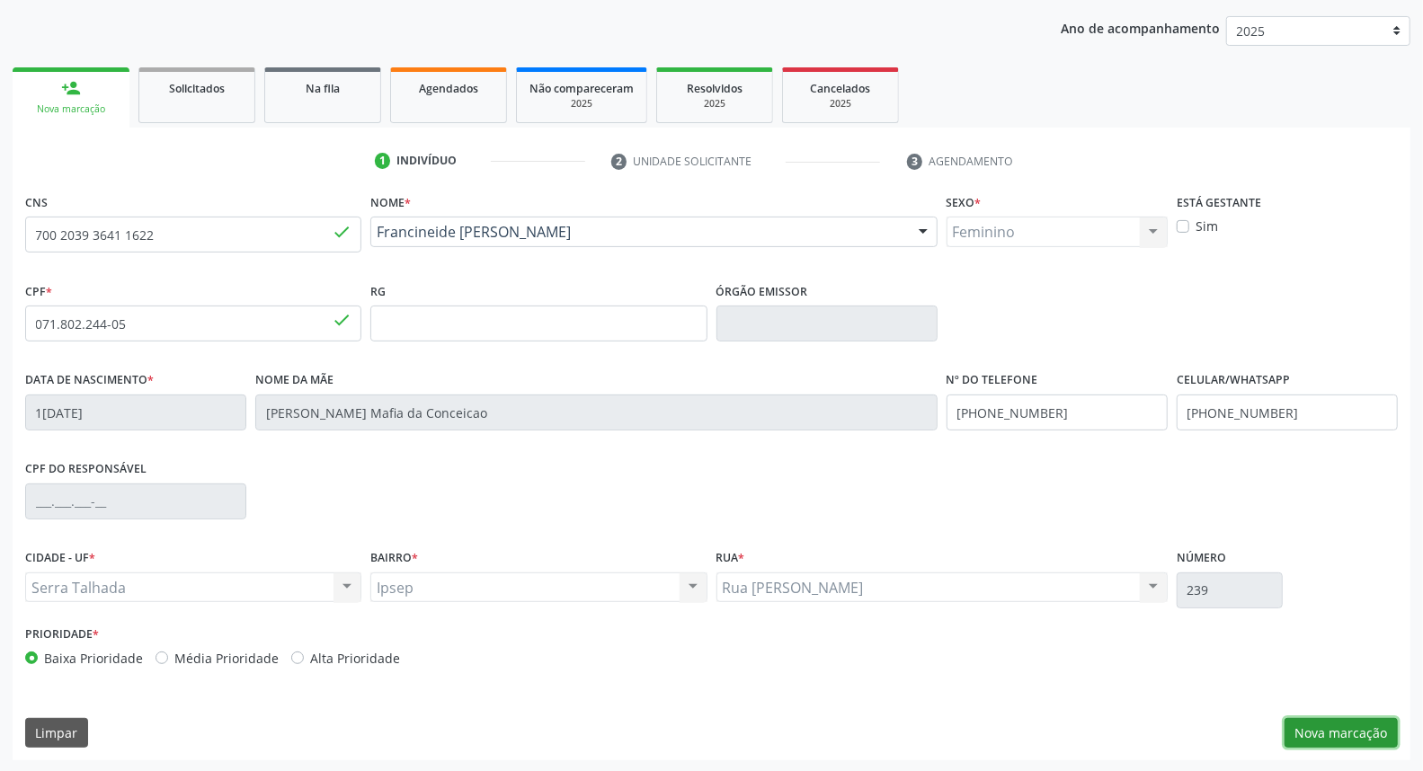
click at [1375, 743] on button "Nova marcação" at bounding box center [1340, 733] width 113 height 31
click at [0, 0] on button "Próximo" at bounding box center [0, 0] width 0 height 0
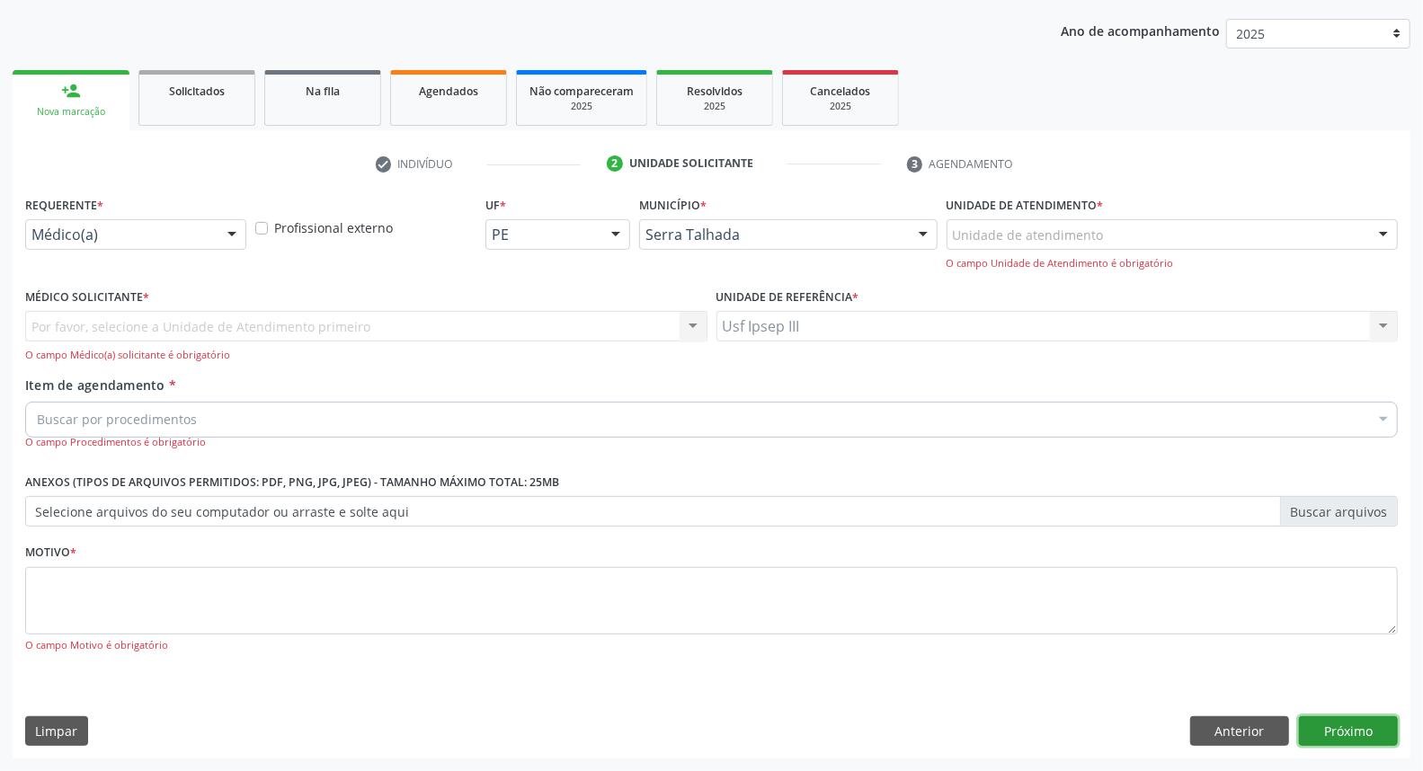
scroll to position [119, 0]
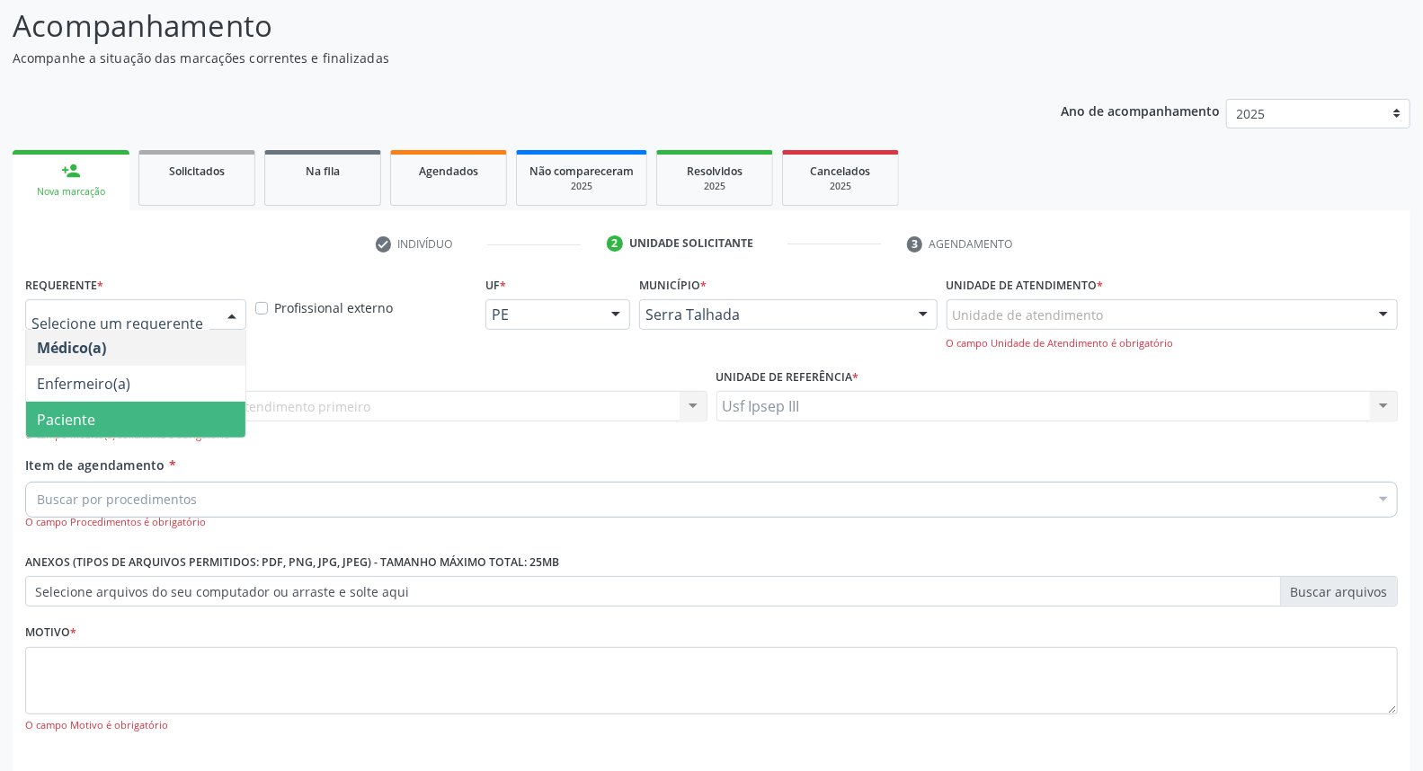
drag, startPoint x: 229, startPoint y: 311, endPoint x: 200, endPoint y: 420, distance: 112.7
click at [200, 330] on div "Médico(a) Enfermeiro(a) Paciente Nenhum resultado encontrado para: " " Não há n…" at bounding box center [135, 314] width 221 height 31
click at [200, 420] on span "Paciente" at bounding box center [135, 420] width 219 height 36
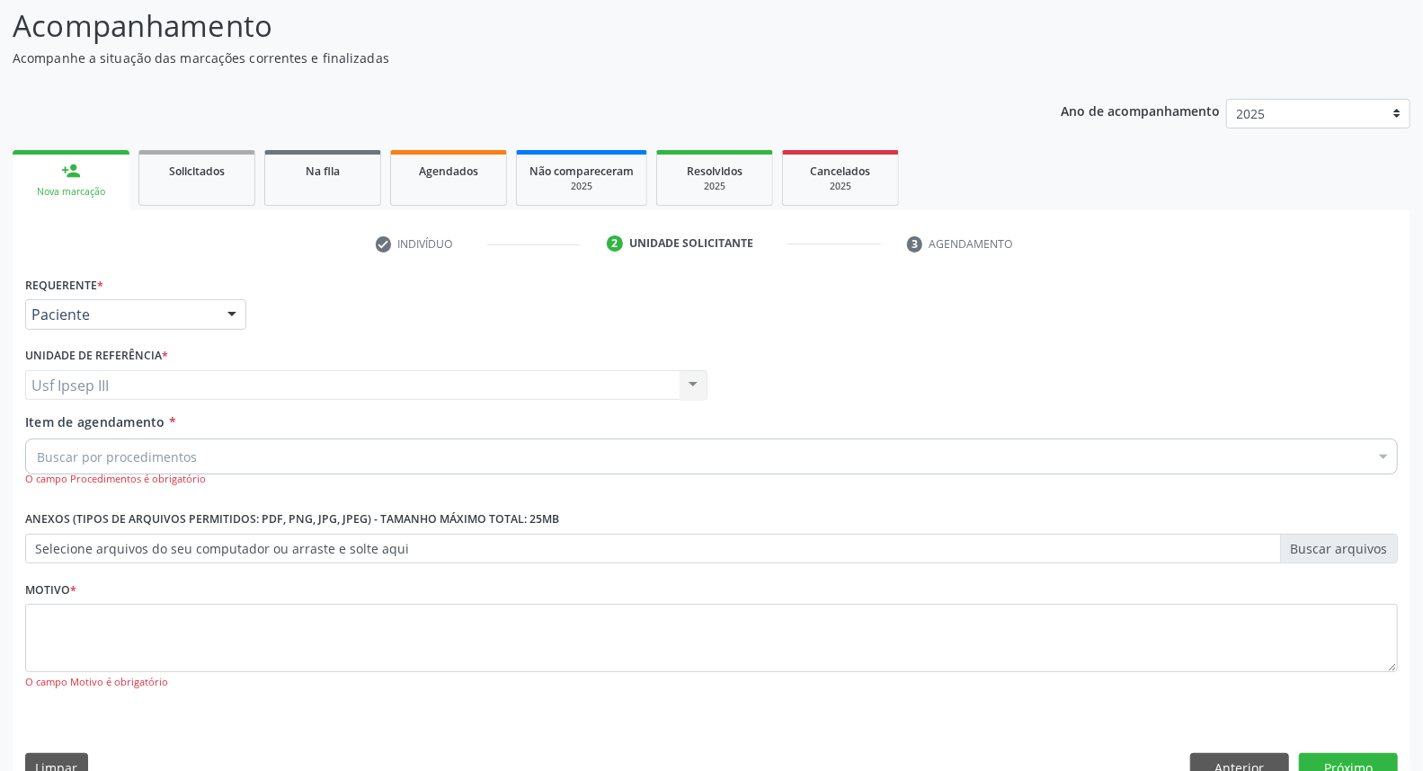
click at [200, 420] on div "Requerente * Paciente Médico(a) Enfermeiro(a) Paciente Nenhum resultado encontr…" at bounding box center [711, 493] width 1372 height 444
click at [200, 420] on div "Item de agendamento * Buscar por procedimentos Selecionar todos 0304070076 - .Q…" at bounding box center [711, 450] width 1372 height 75
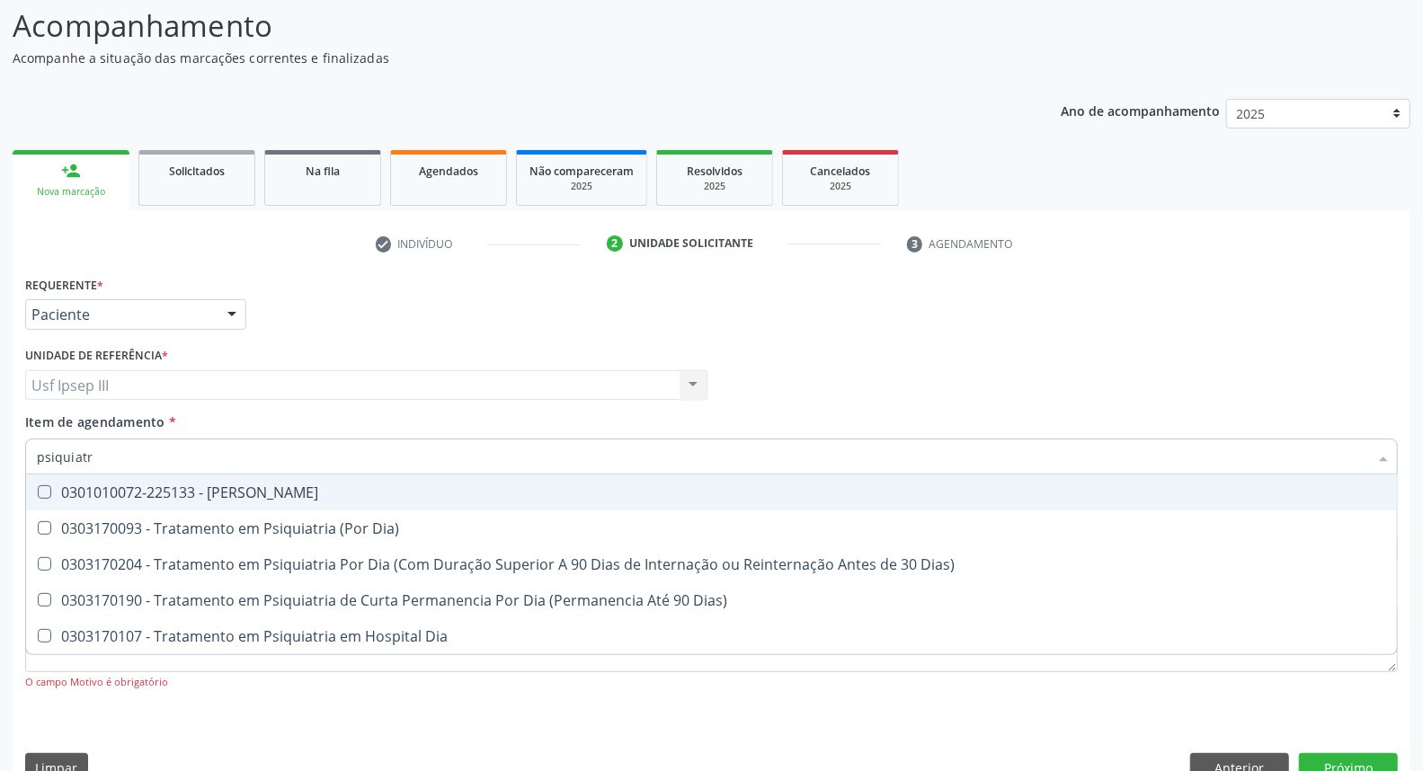
type input "psiquiatra"
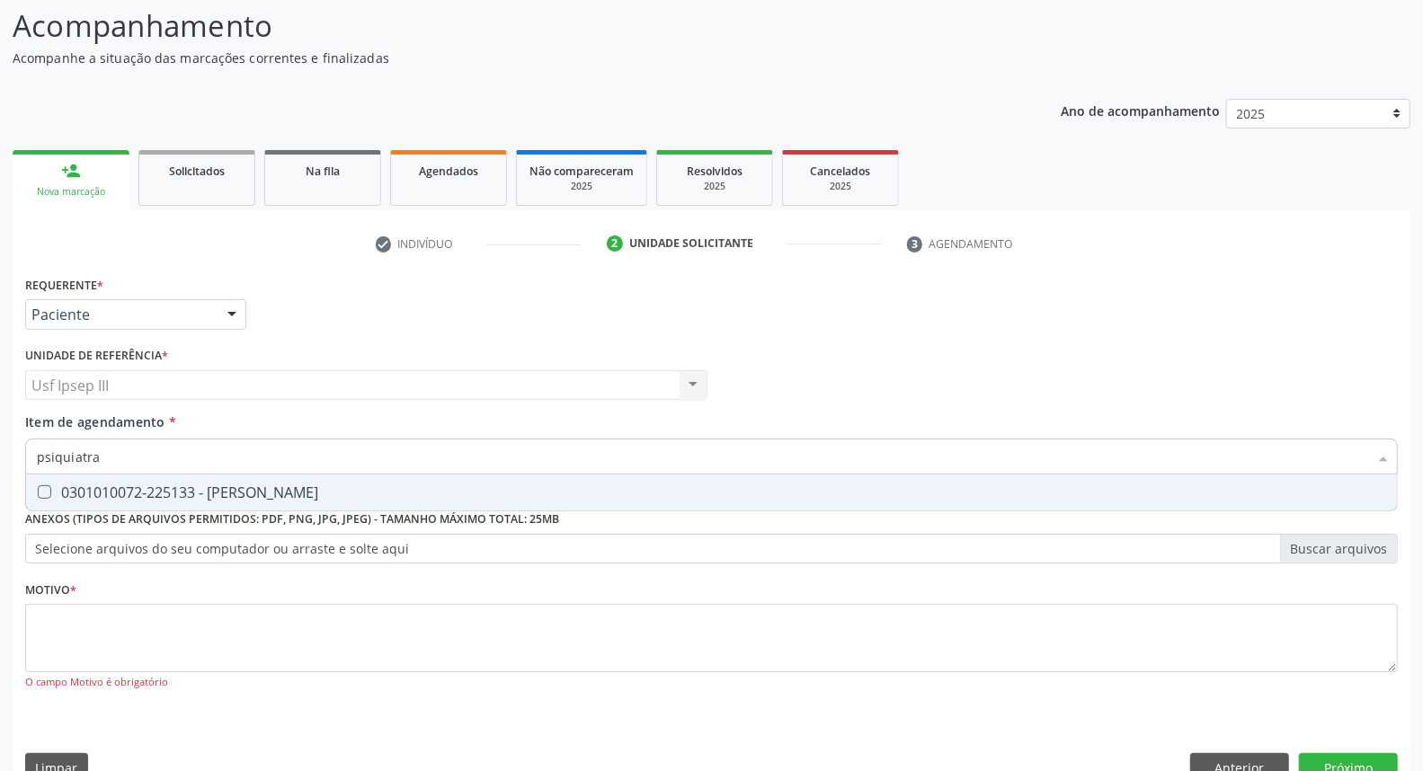
click at [229, 485] on div "0301010072-225133 - [PERSON_NAME]" at bounding box center [711, 492] width 1349 height 14
checkbox Psiquiatra "true"
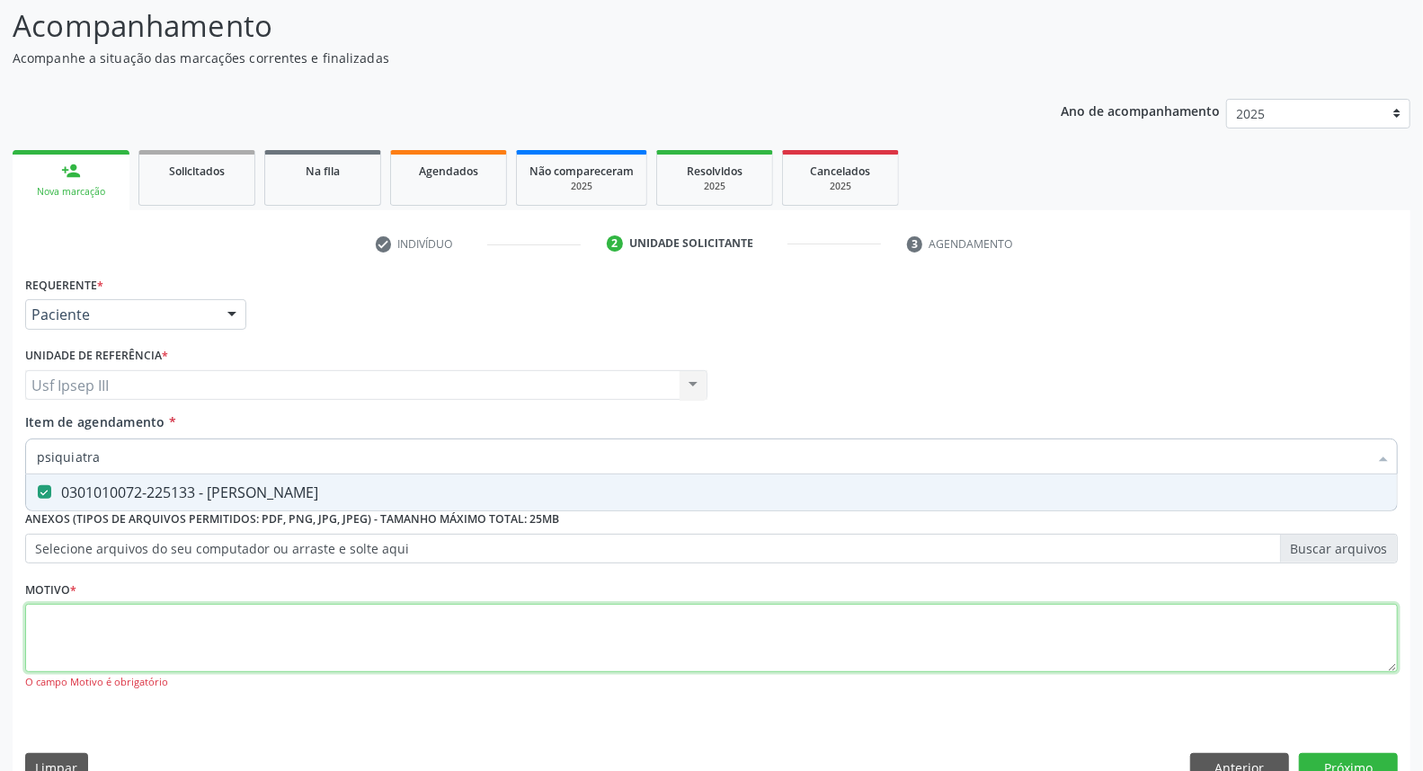
click at [171, 629] on div "Requerente * Paciente Médico(a) Enfermeiro(a) Paciente Nenhum resultado encontr…" at bounding box center [711, 493] width 1372 height 444
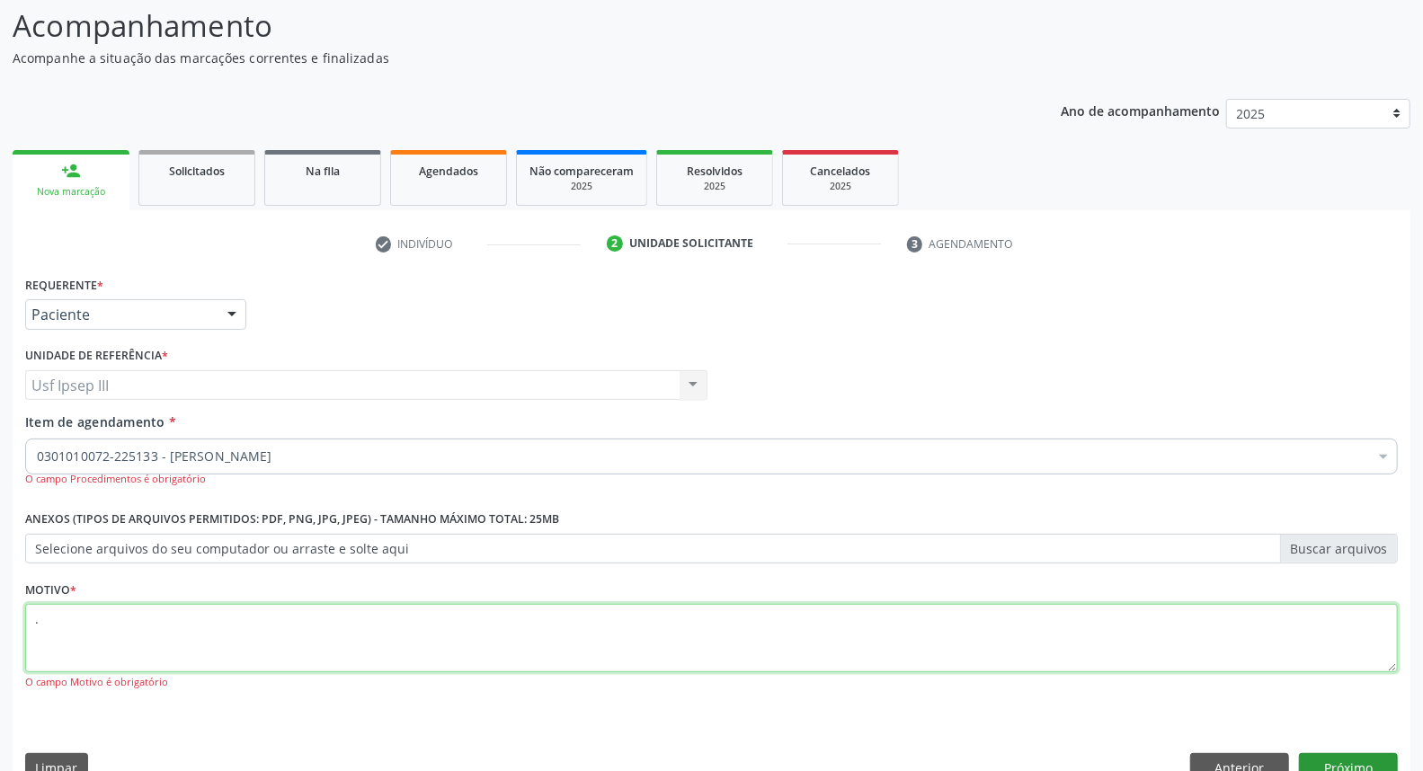
type textarea "."
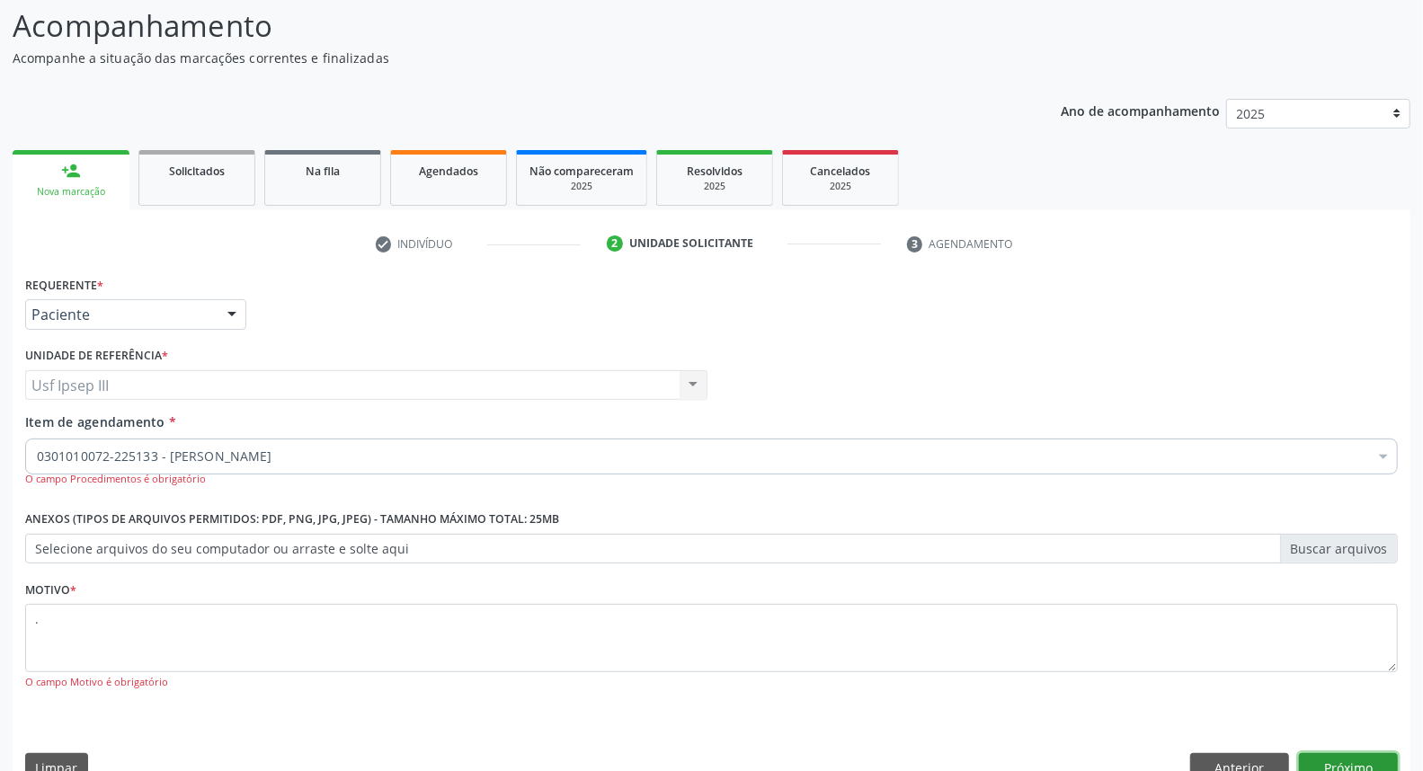
click at [1368, 755] on button "Próximo" at bounding box center [1348, 768] width 99 height 31
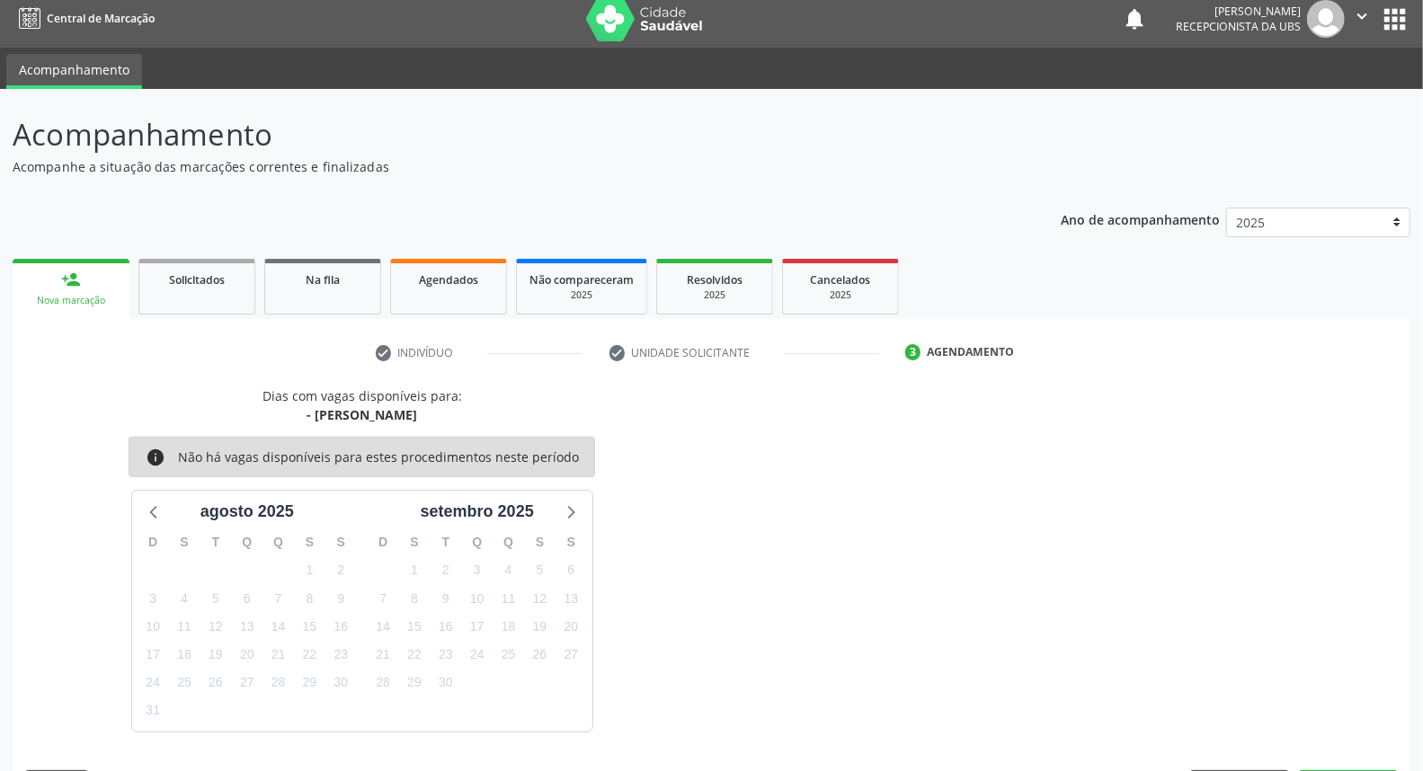
scroll to position [63, 0]
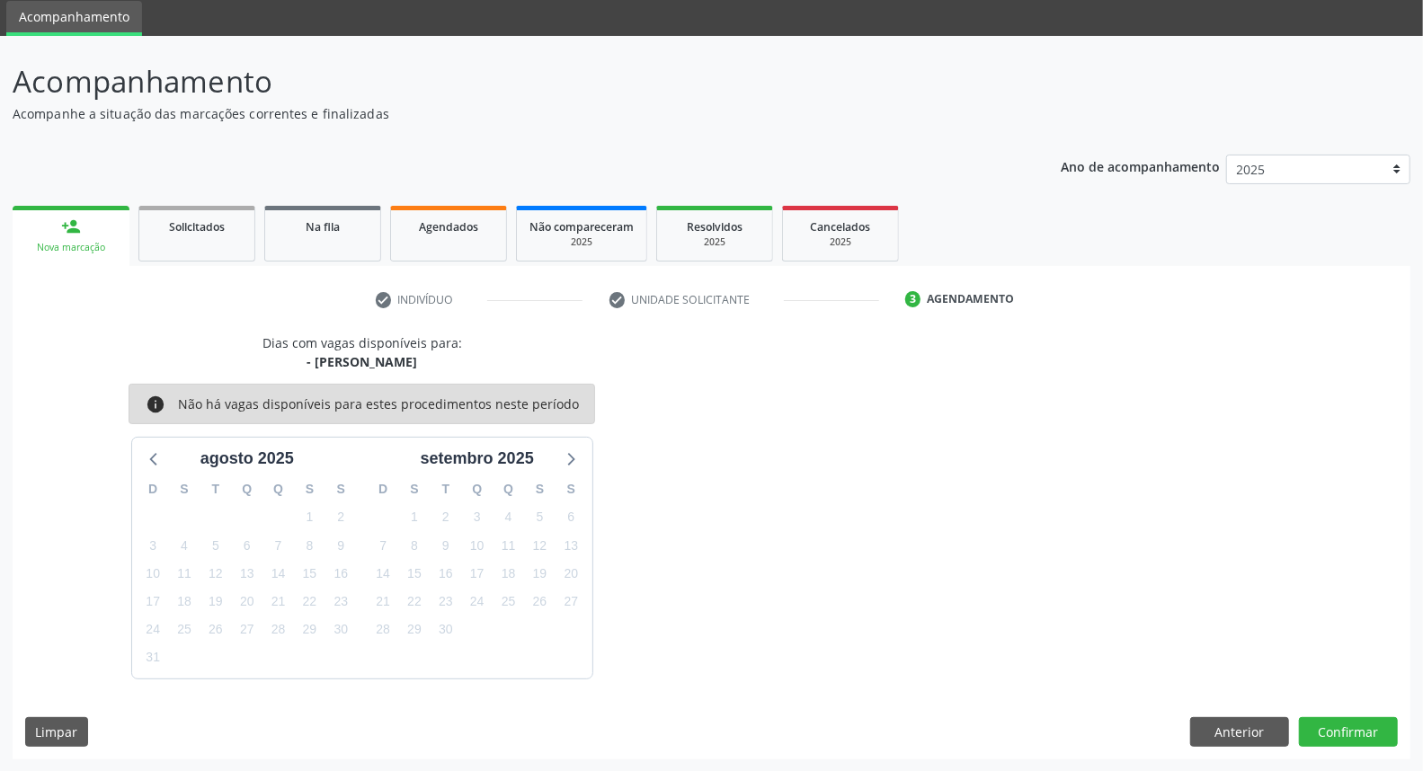
click at [99, 235] on link "person_add Nova marcação" at bounding box center [71, 236] width 117 height 60
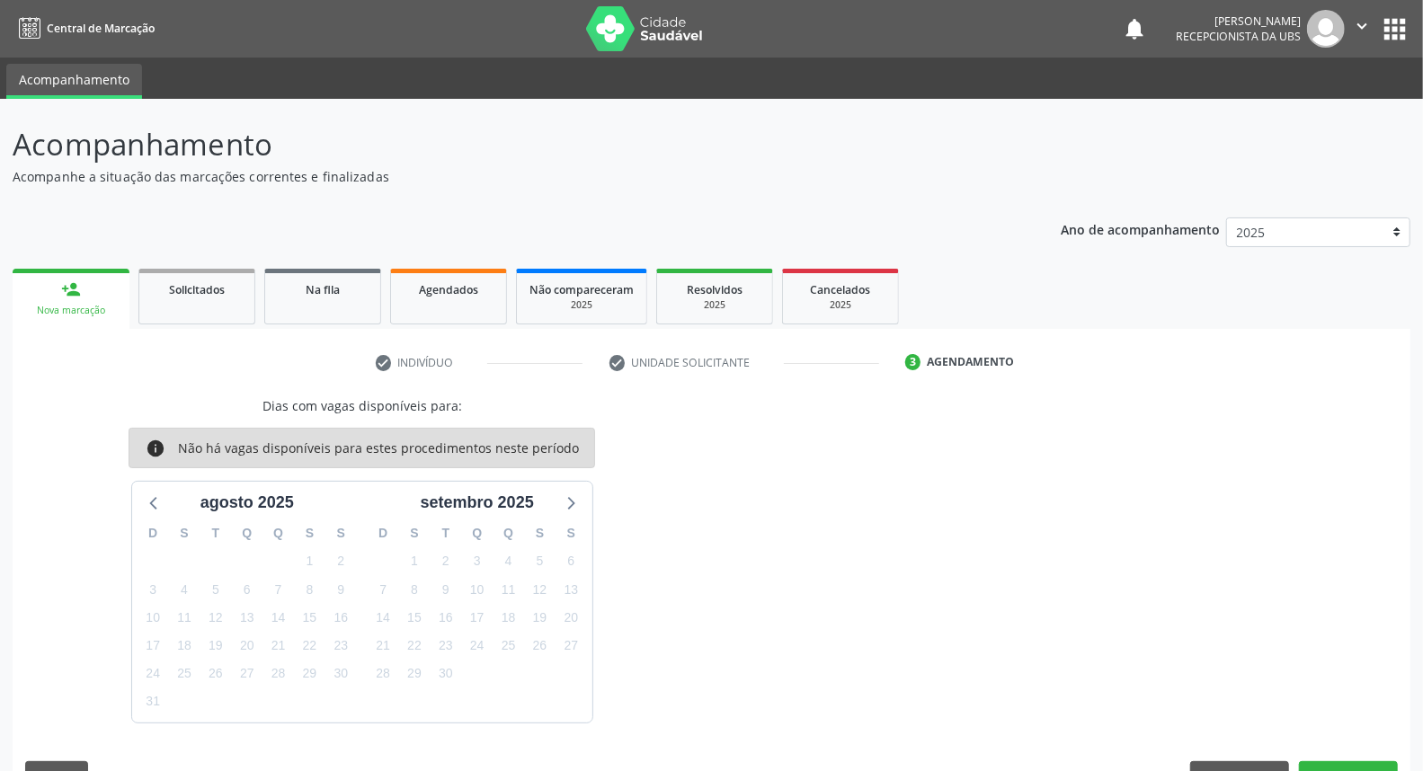
scroll to position [43, 0]
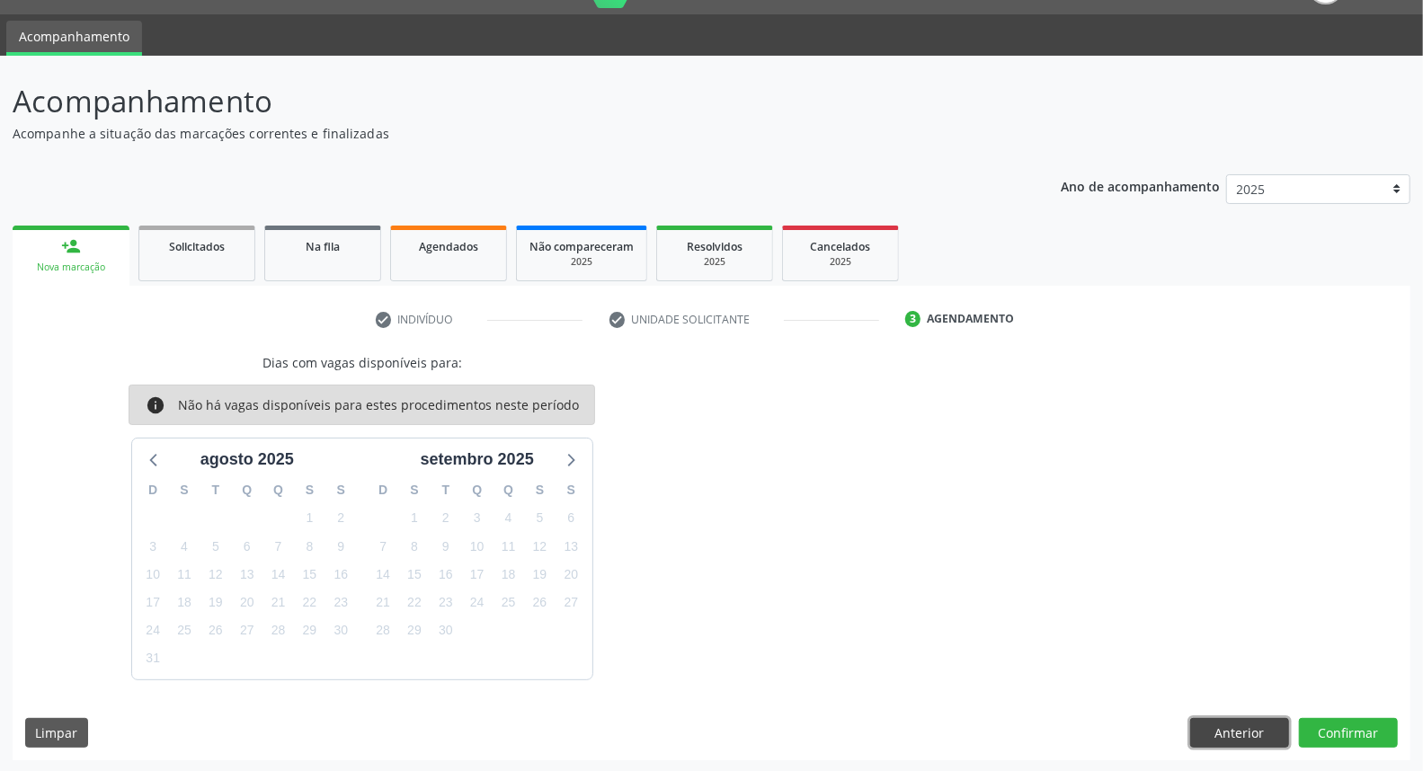
click at [1229, 732] on button "Anterior" at bounding box center [1239, 733] width 99 height 31
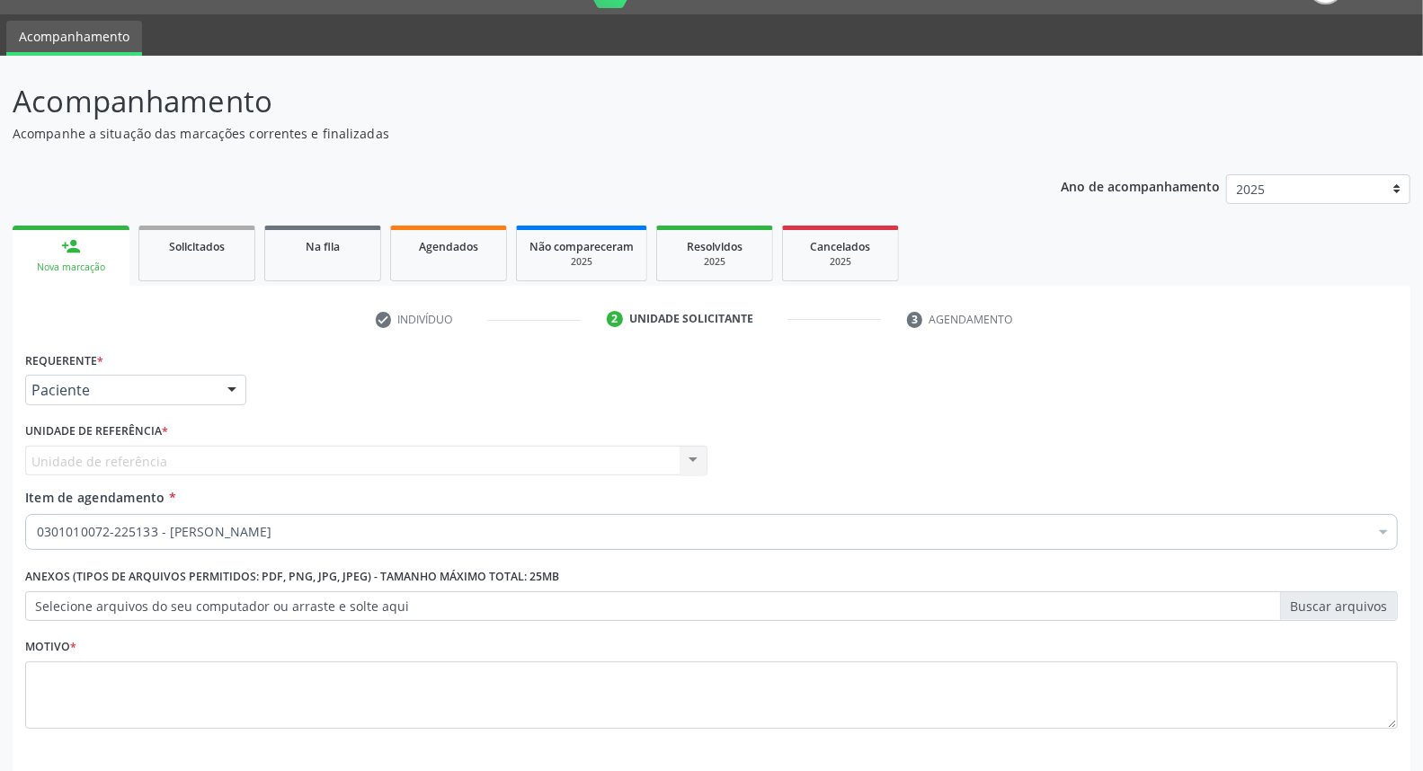
click at [61, 261] on div "Nova marcação" at bounding box center [71, 267] width 92 height 13
